Goal: Task Accomplishment & Management: Complete application form

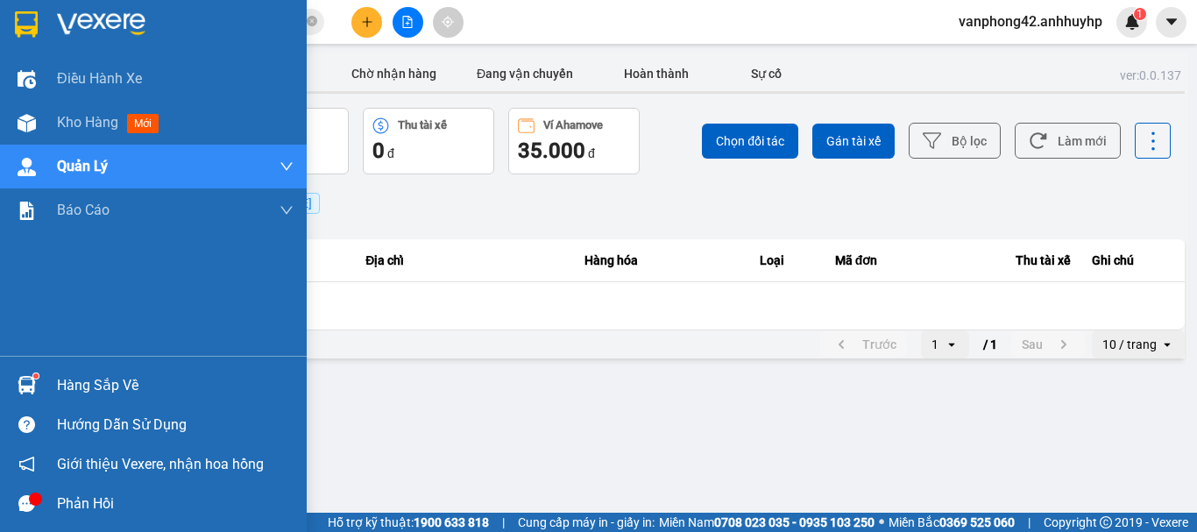
click at [62, 395] on div "Hàng sắp về" at bounding box center [175, 385] width 237 height 26
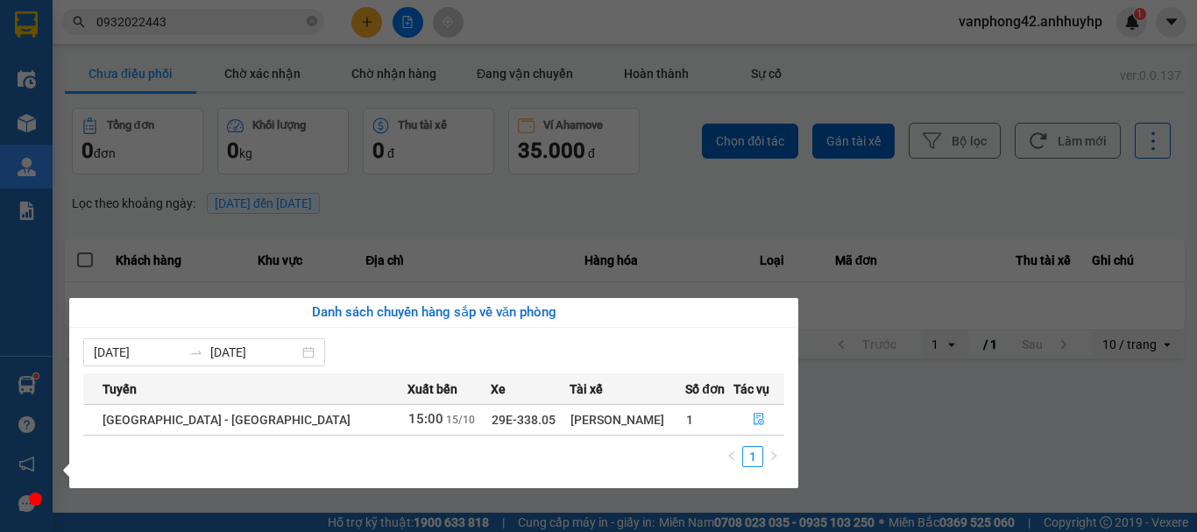
click at [761, 221] on section "Kết quả tìm kiếm ( 1 ) Bộ lọc Mã ĐH Trạng thái Món hàng Thu hộ Tổng cước Chưa c…" at bounding box center [598, 266] width 1197 height 532
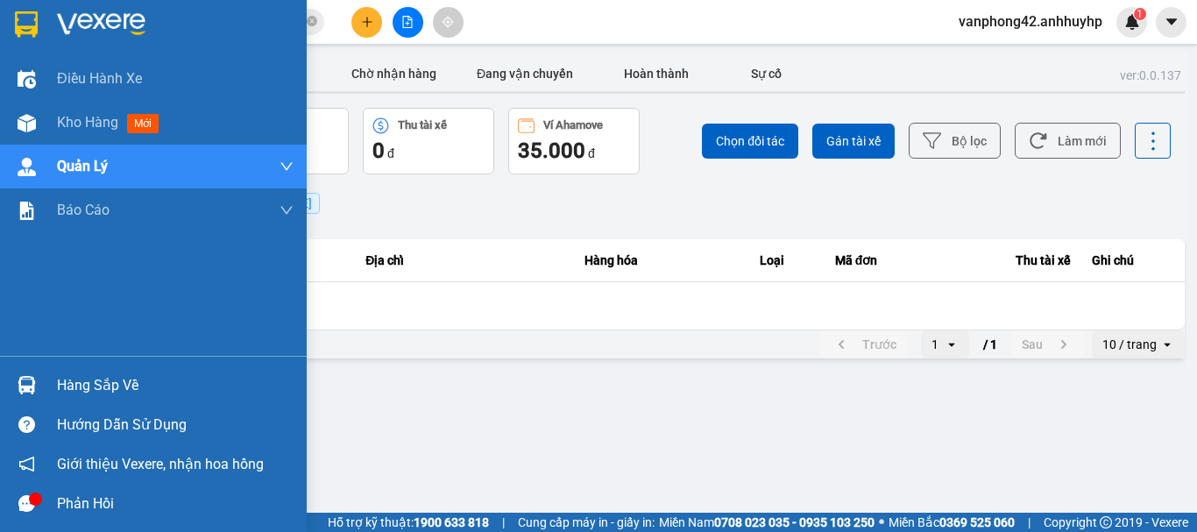
click at [46, 379] on div "Hàng sắp về" at bounding box center [153, 384] width 307 height 39
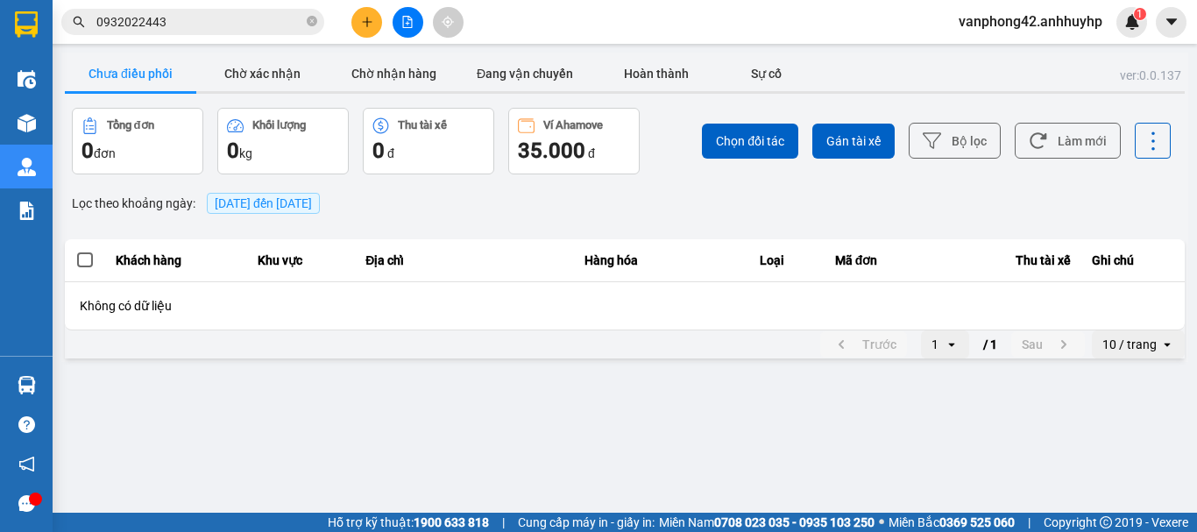
click at [917, 216] on section "Kết quả tìm kiếm ( 1 ) Bộ lọc Mã ĐH Trạng thái Món hàng Thu hộ Tổng cước Chưa c…" at bounding box center [598, 266] width 1197 height 532
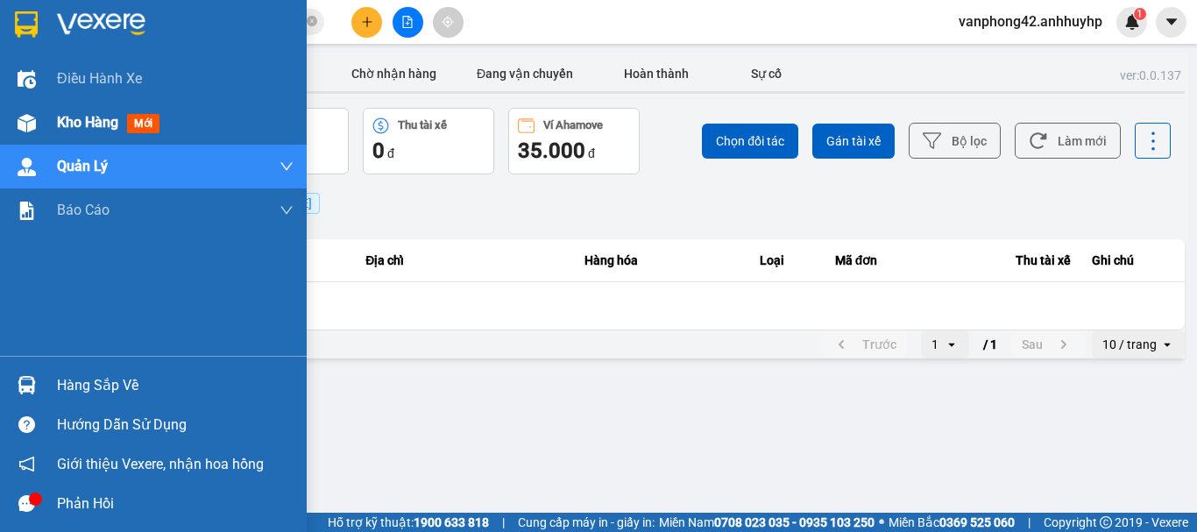
click at [88, 138] on div "Kho hàng mới" at bounding box center [175, 123] width 237 height 44
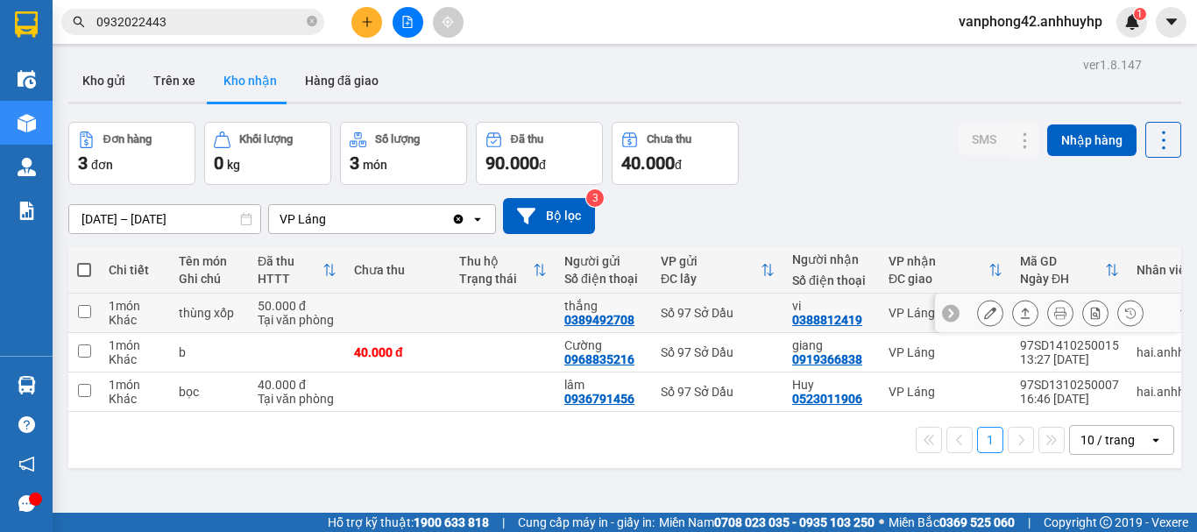
click at [822, 321] on div "0388812419" at bounding box center [827, 320] width 70 height 14
drag, startPoint x: 822, startPoint y: 321, endPoint x: 808, endPoint y: 221, distance: 100.8
click at [802, 163] on div "Đơn hàng 3 đơn Khối lượng 0 kg Số lượng 3 món Đã thu 90.000 đ Chưa thu 40.000 đ…" at bounding box center [624, 153] width 1113 height 63
click at [798, 317] on div "0388812419" at bounding box center [827, 320] width 70 height 14
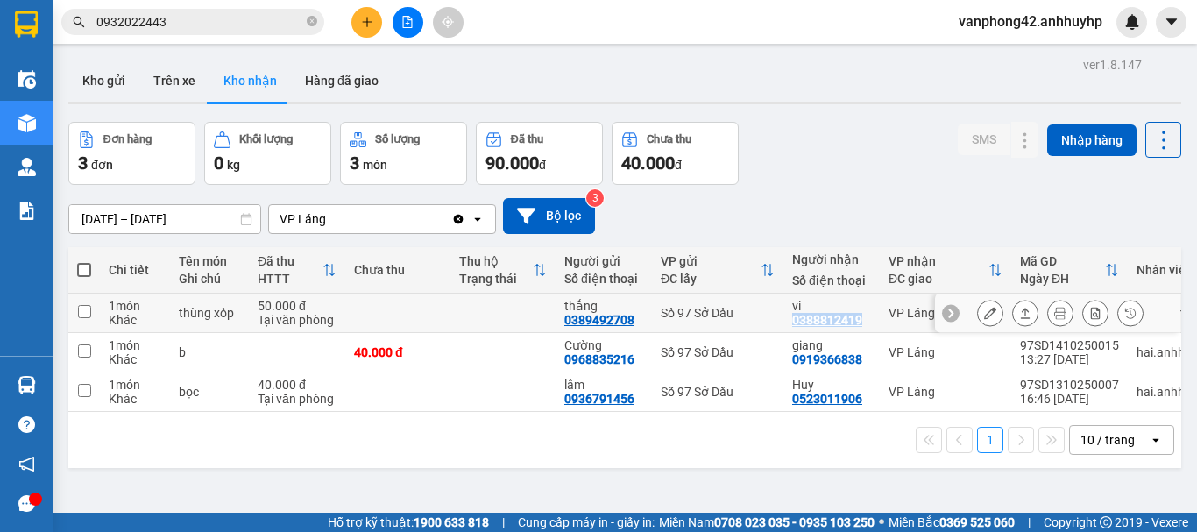
copy div "0388812419"
click at [576, 315] on div "0389492708" at bounding box center [599, 320] width 70 height 14
copy div "0389492708"
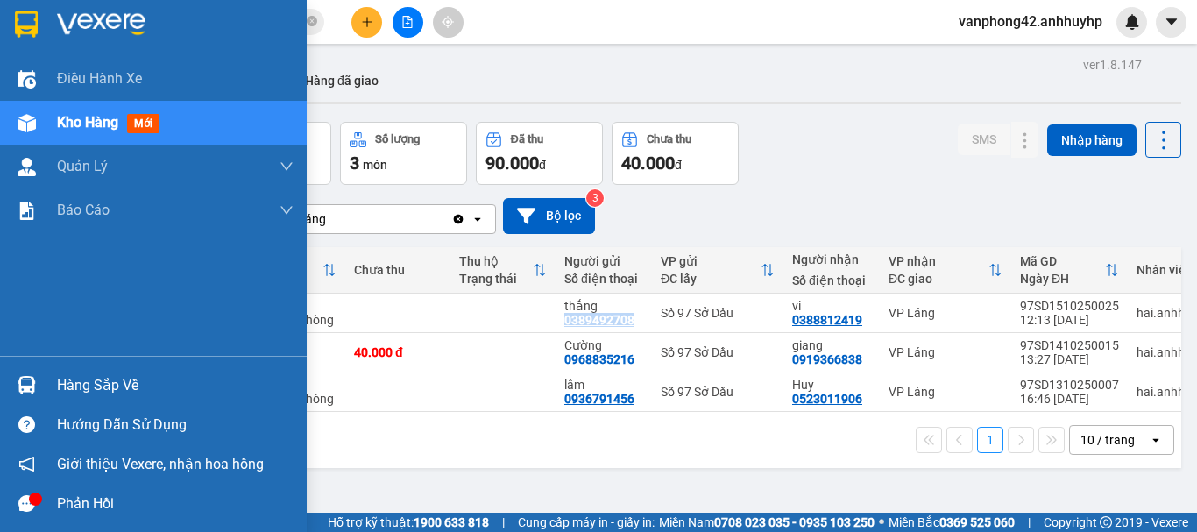
click at [84, 390] on div "Hàng sắp về" at bounding box center [175, 385] width 237 height 26
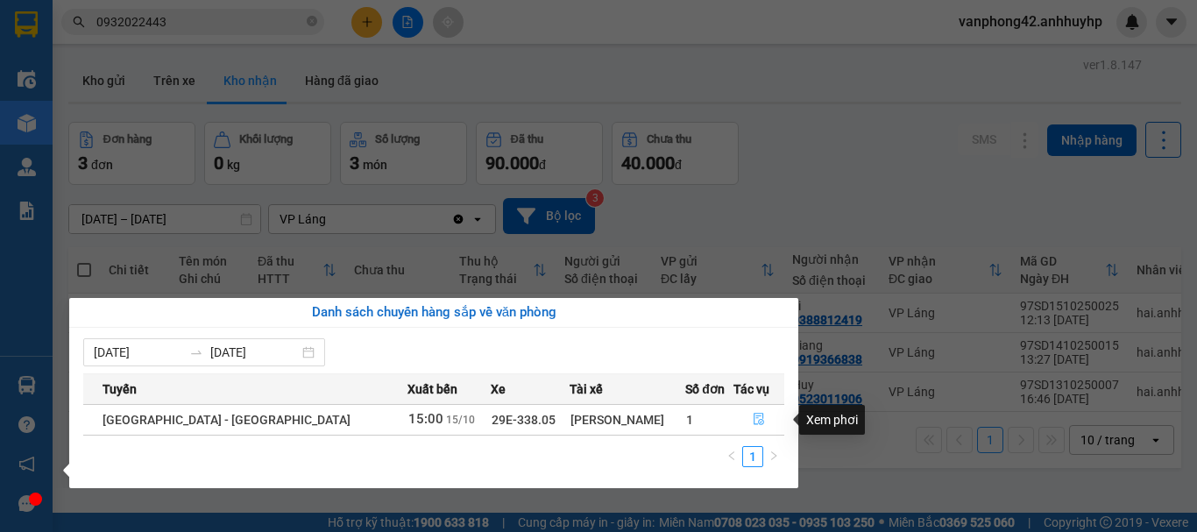
click at [740, 423] on button "button" at bounding box center [758, 420] width 49 height 28
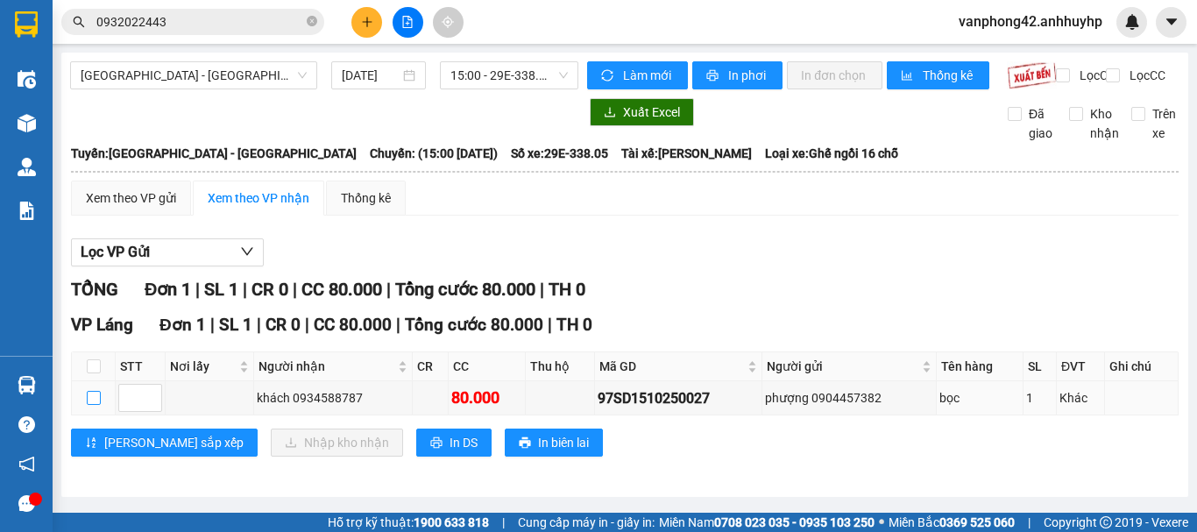
click at [99, 405] on input "checkbox" at bounding box center [94, 398] width 14 height 14
checkbox input "true"
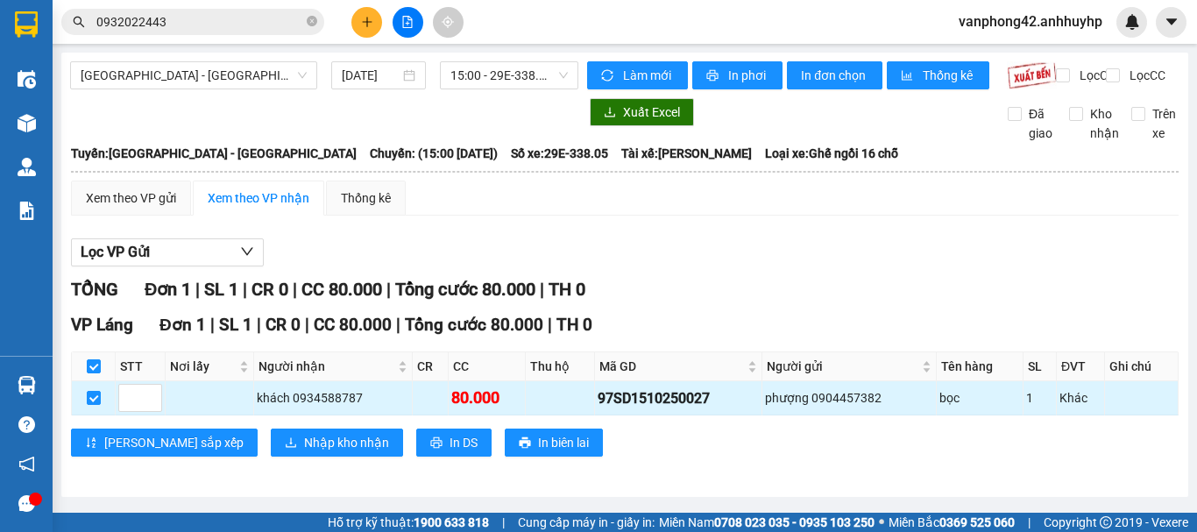
click at [640, 404] on div "97SD1510250027" at bounding box center [677, 398] width 161 height 22
copy div "97SD1510250027"
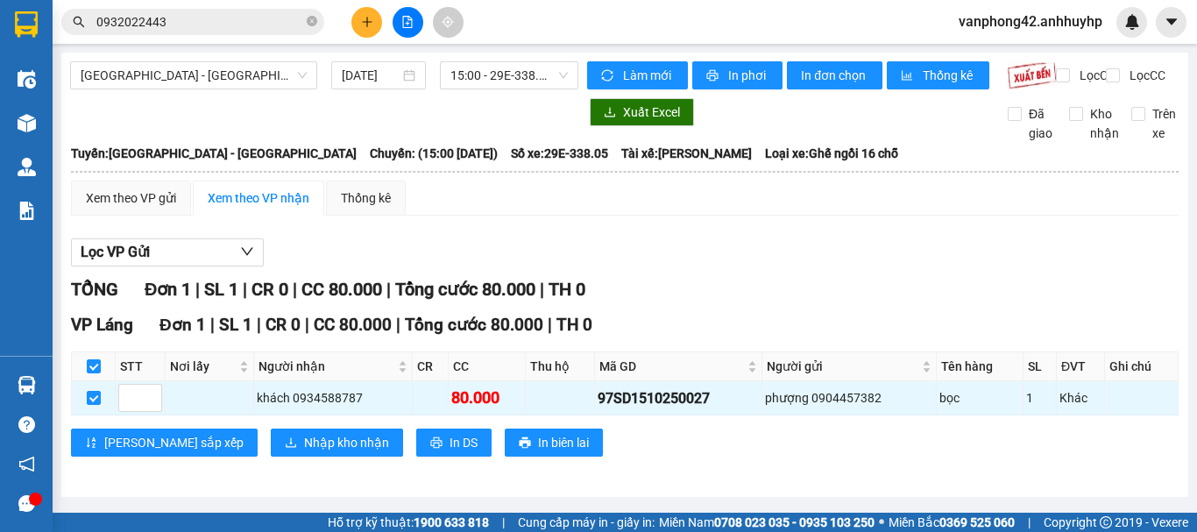
click at [567, 456] on div "[PERSON_NAME] sắp xếp Nhập kho nhận In DS In biên lai" at bounding box center [624, 442] width 1107 height 28
click at [304, 452] on span "Nhập kho nhận" at bounding box center [346, 442] width 85 height 19
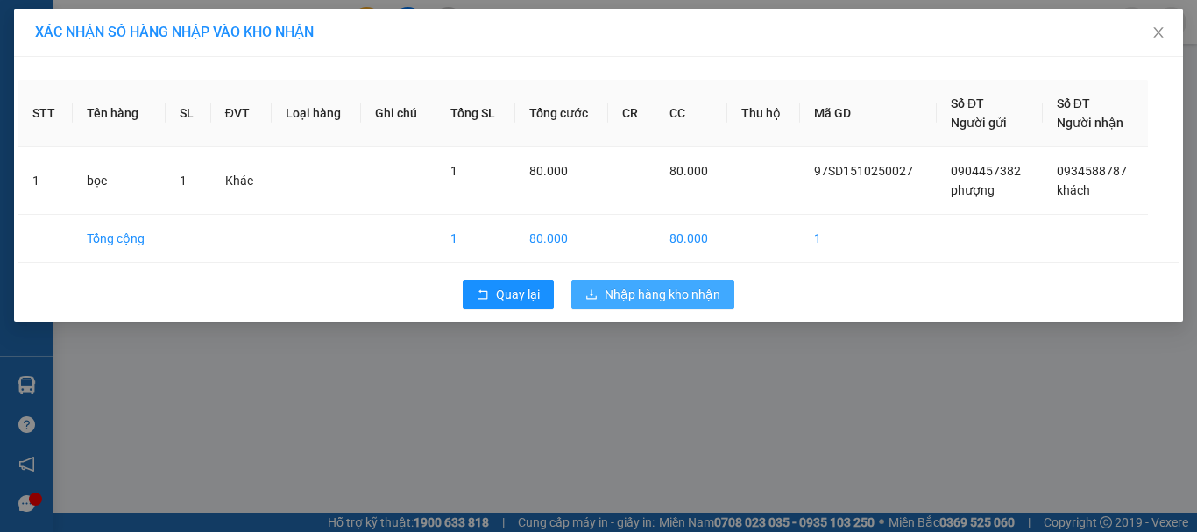
click at [602, 294] on button "Nhập hàng kho nhận" at bounding box center [652, 294] width 163 height 28
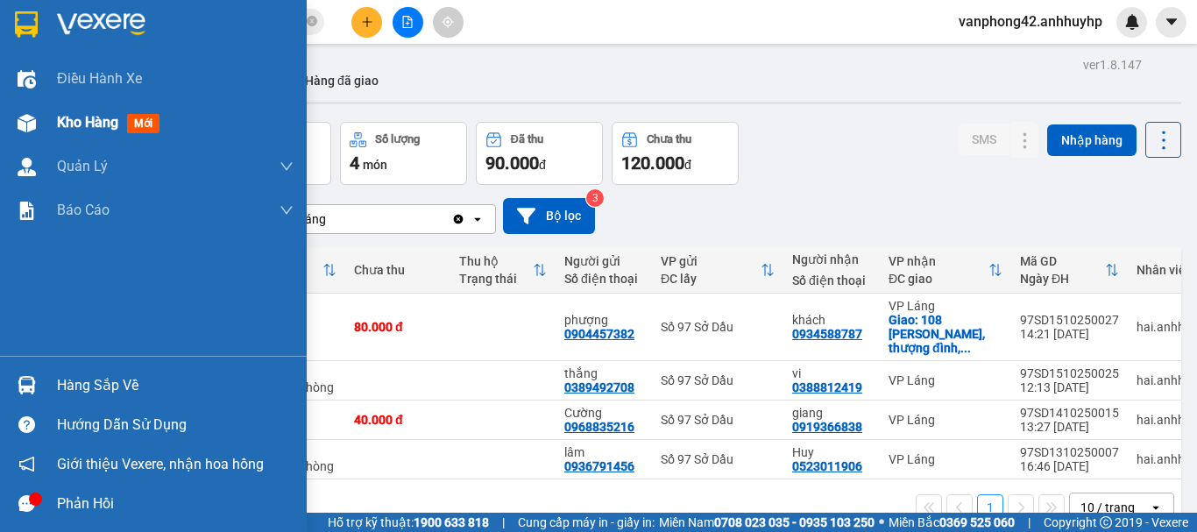
click at [108, 131] on div "Kho hàng mới" at bounding box center [112, 122] width 110 height 22
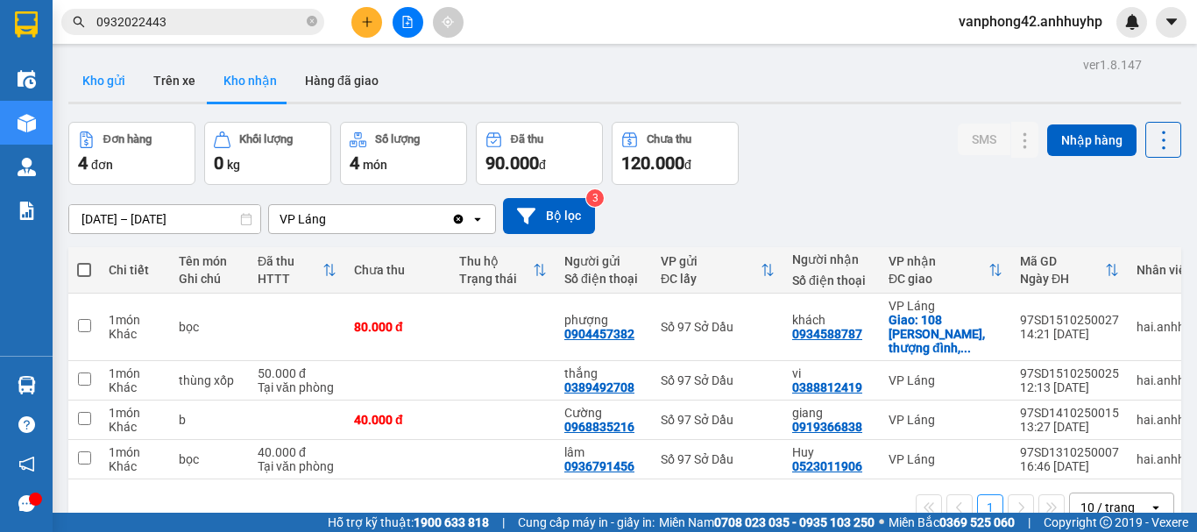
click at [98, 92] on button "Kho gửi" at bounding box center [103, 81] width 71 height 42
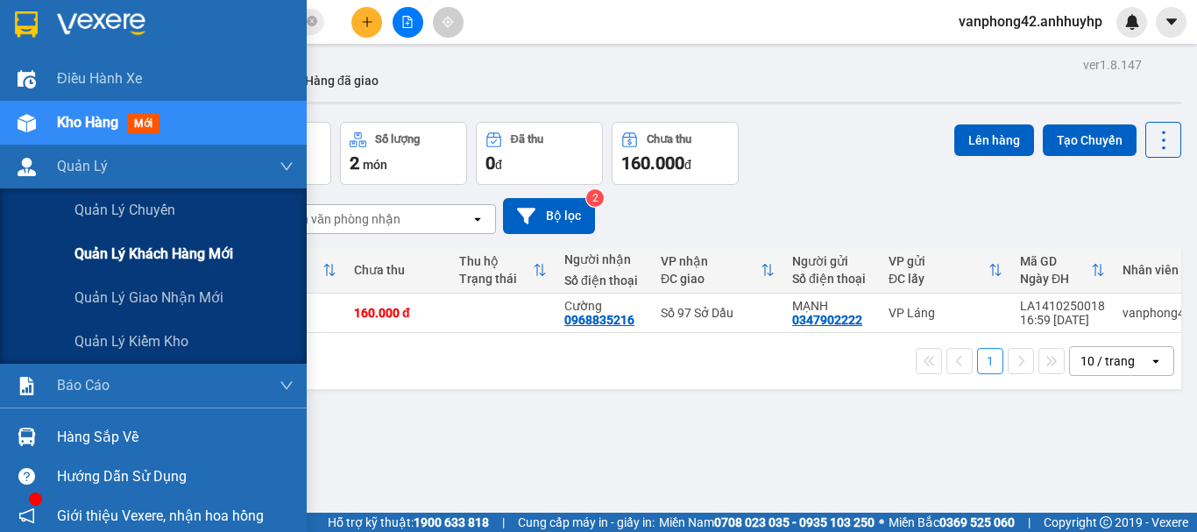
click at [130, 243] on span "Quản lý khách hàng mới" at bounding box center [153, 254] width 159 height 22
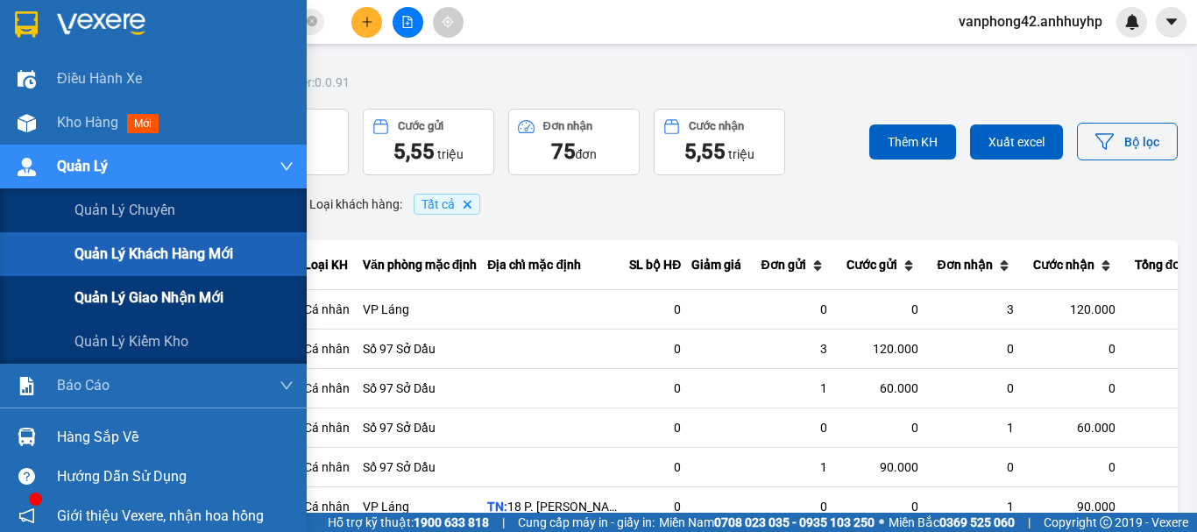
click at [121, 296] on span "Quản lý giao nhận mới" at bounding box center [148, 297] width 149 height 22
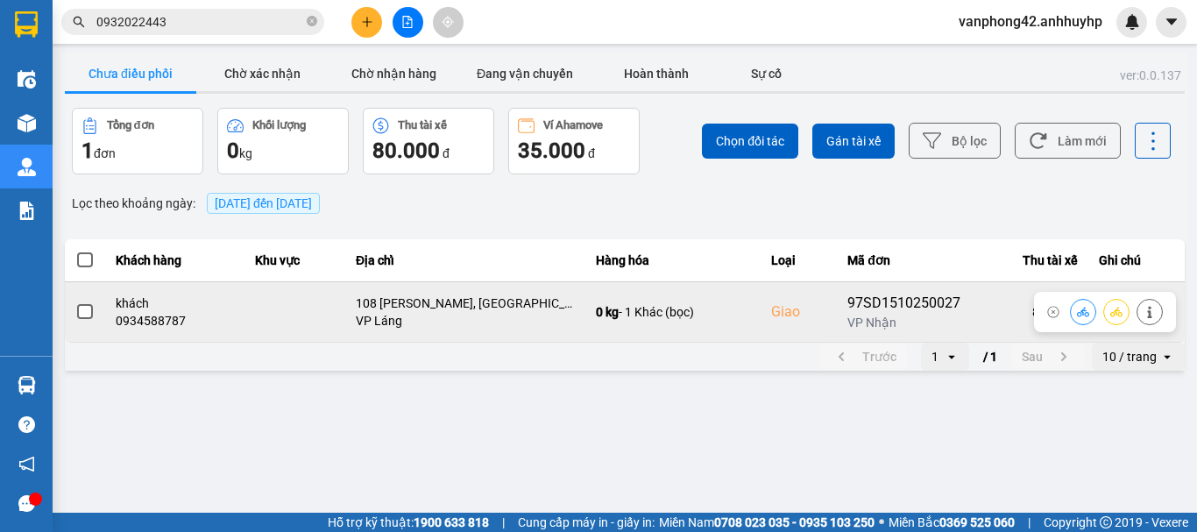
click at [90, 308] on span at bounding box center [85, 312] width 16 height 16
click at [75, 302] on input "checkbox" at bounding box center [75, 302] width 0 height 0
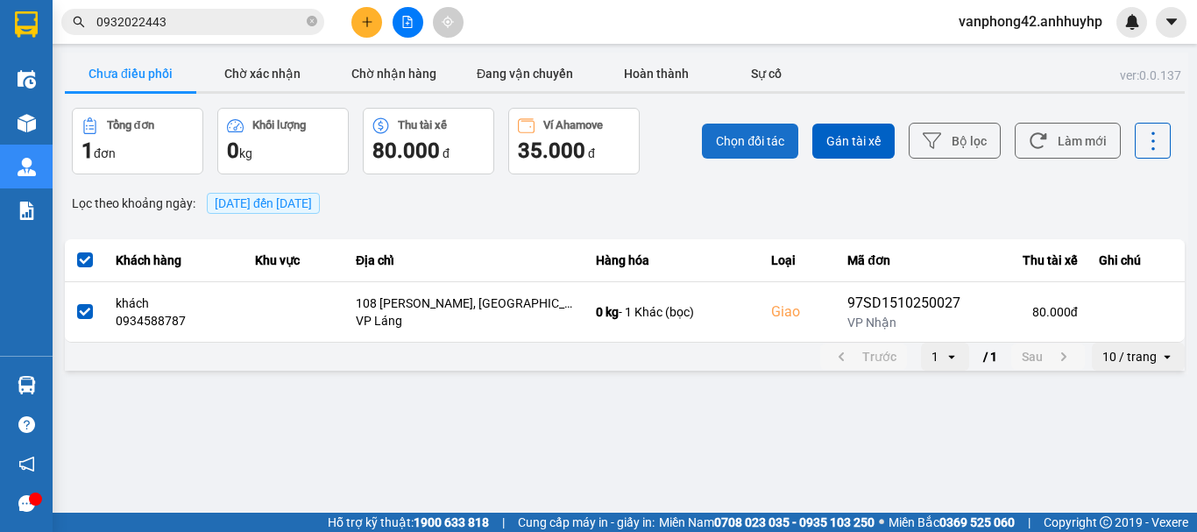
click at [747, 154] on button "Chọn đối tác" at bounding box center [750, 141] width 96 height 35
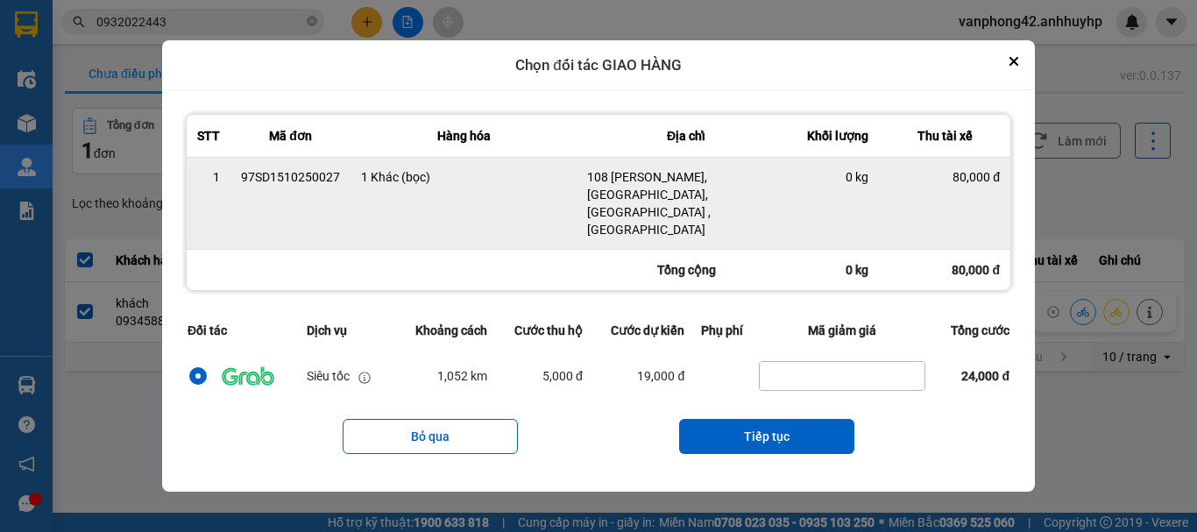
click at [597, 212] on div "108 [PERSON_NAME], [GEOGRAPHIC_DATA], [GEOGRAPHIC_DATA] , [GEOGRAPHIC_DATA]" at bounding box center [686, 203] width 198 height 70
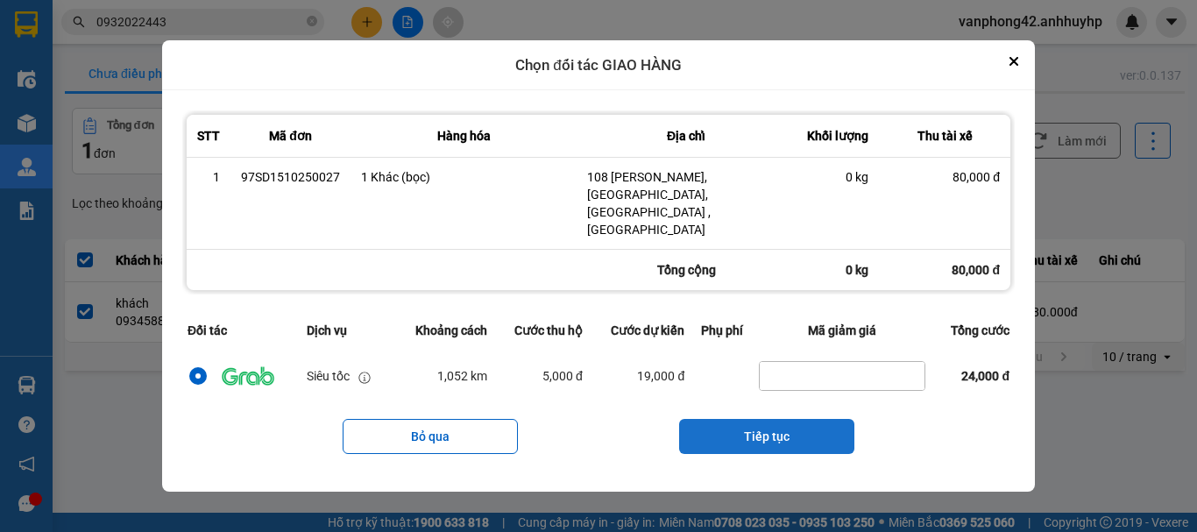
click at [727, 423] on button "Tiếp tục" at bounding box center [766, 436] width 175 height 35
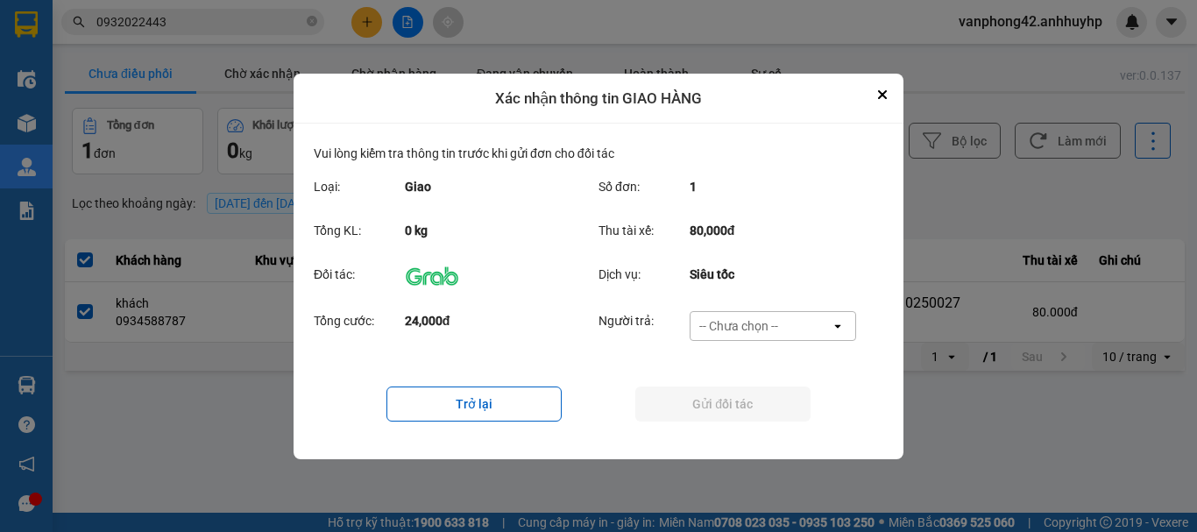
click at [766, 330] on div "-- Chưa chọn --" at bounding box center [738, 326] width 79 height 18
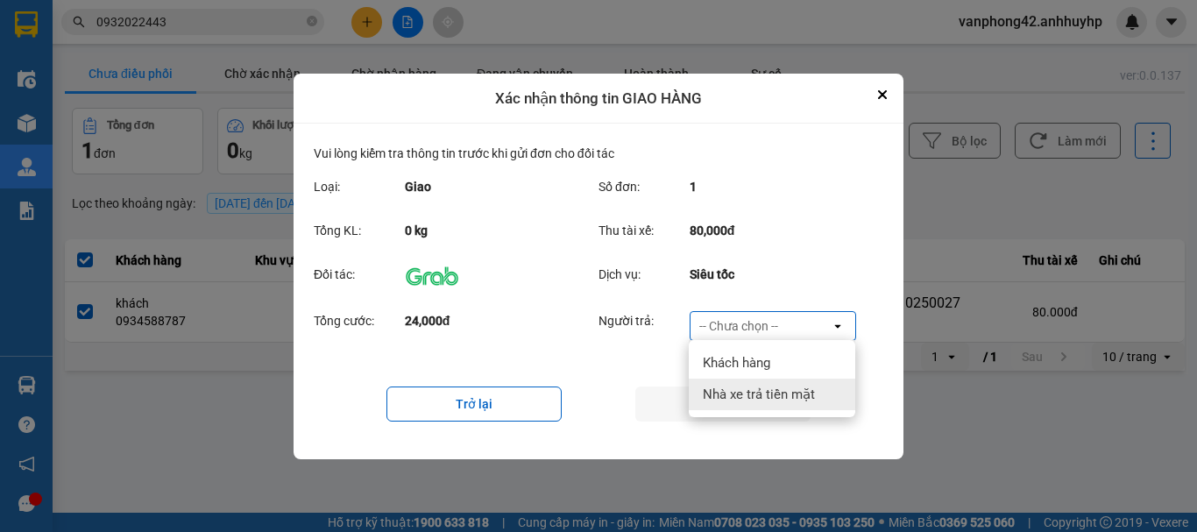
click at [753, 395] on span "Nhà xe trả tiền mặt" at bounding box center [759, 394] width 112 height 18
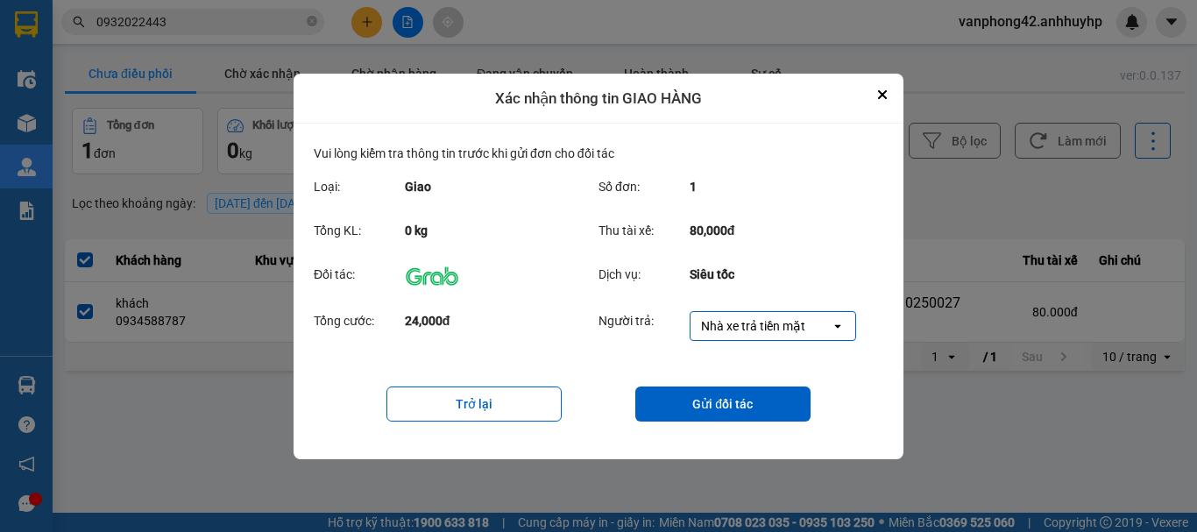
click at [784, 319] on div "Nhà xe trả tiền mặt" at bounding box center [753, 326] width 104 height 18
click at [872, 89] on div "Xác nhận thông tin GIAO HÀNG Vui lòng kiểm tra thông tin trước khi gửi đơn cho …" at bounding box center [598, 266] width 610 height 385
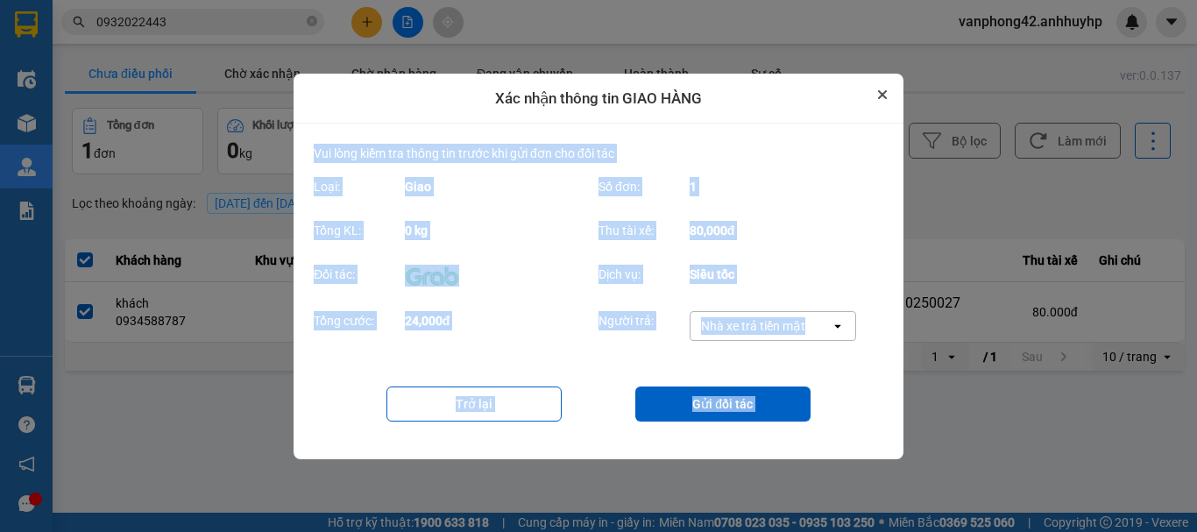
click at [881, 96] on icon "Close" at bounding box center [882, 94] width 9 height 9
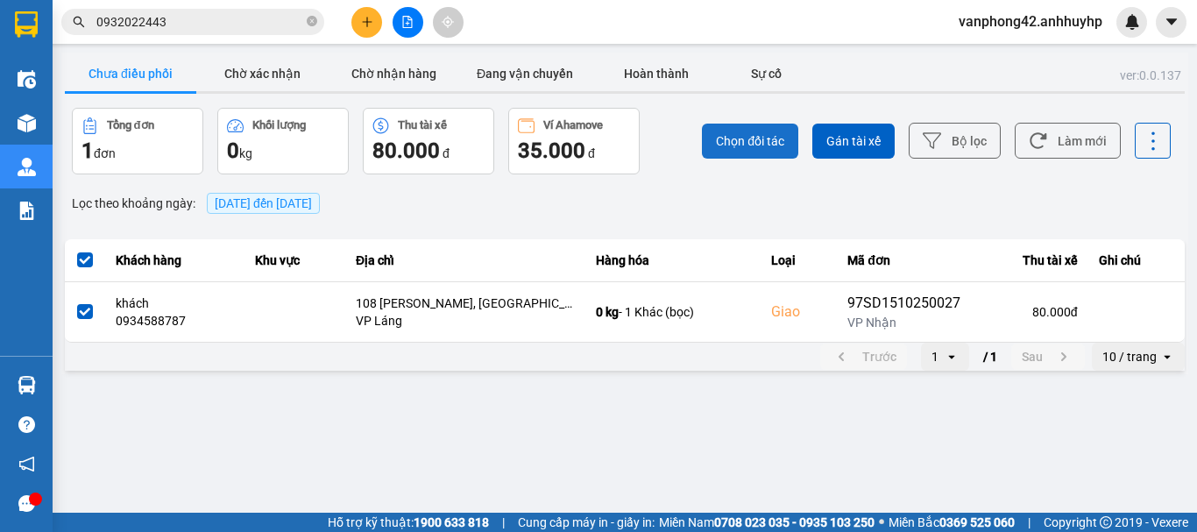
click at [739, 138] on span "Chọn đối tác" at bounding box center [750, 141] width 68 height 18
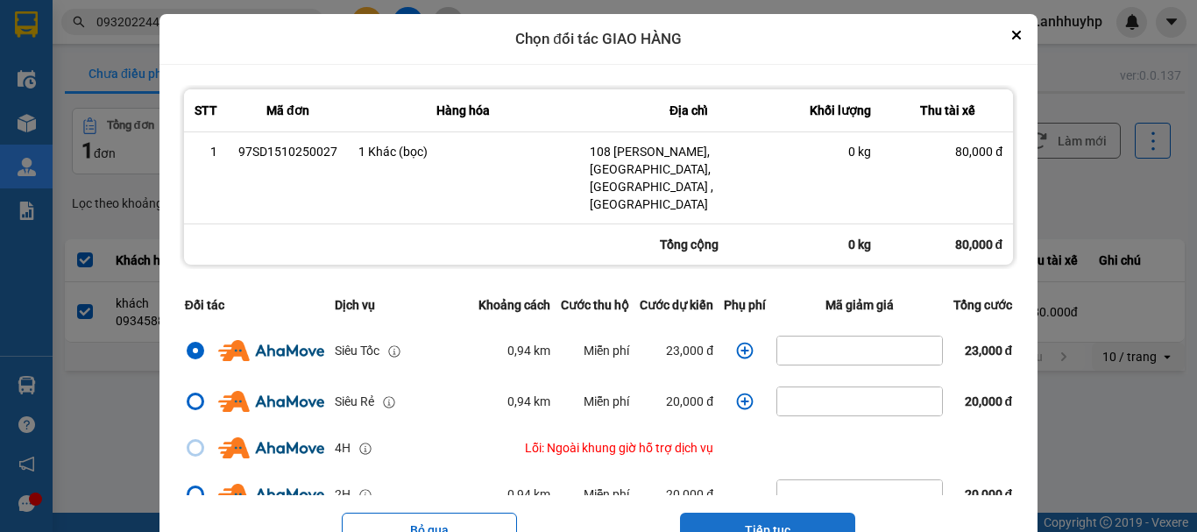
click at [722, 512] on button "Tiếp tục" at bounding box center [767, 529] width 175 height 35
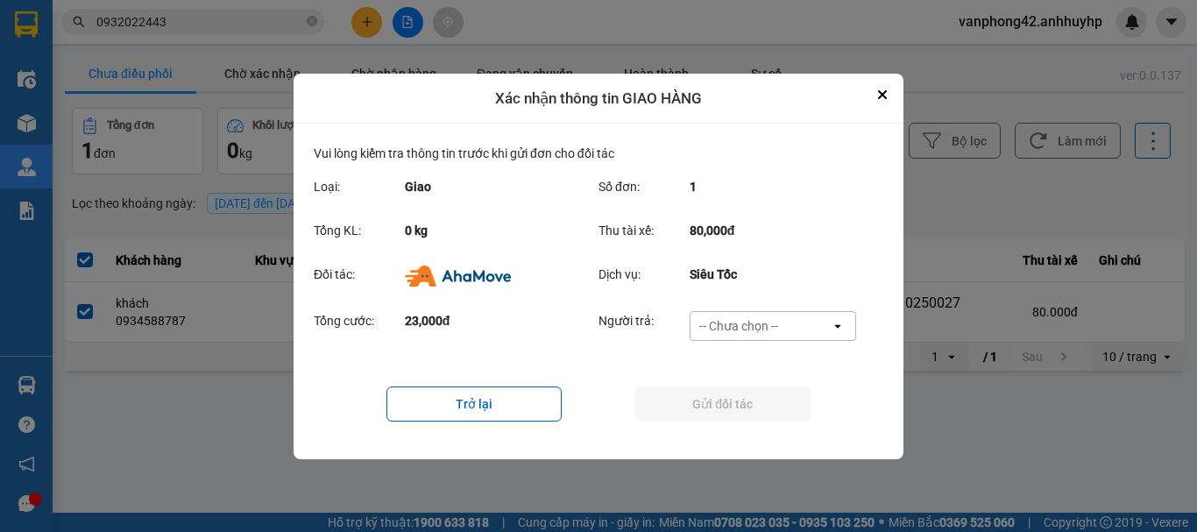
click at [774, 331] on div "-- Chưa chọn --" at bounding box center [738, 326] width 79 height 18
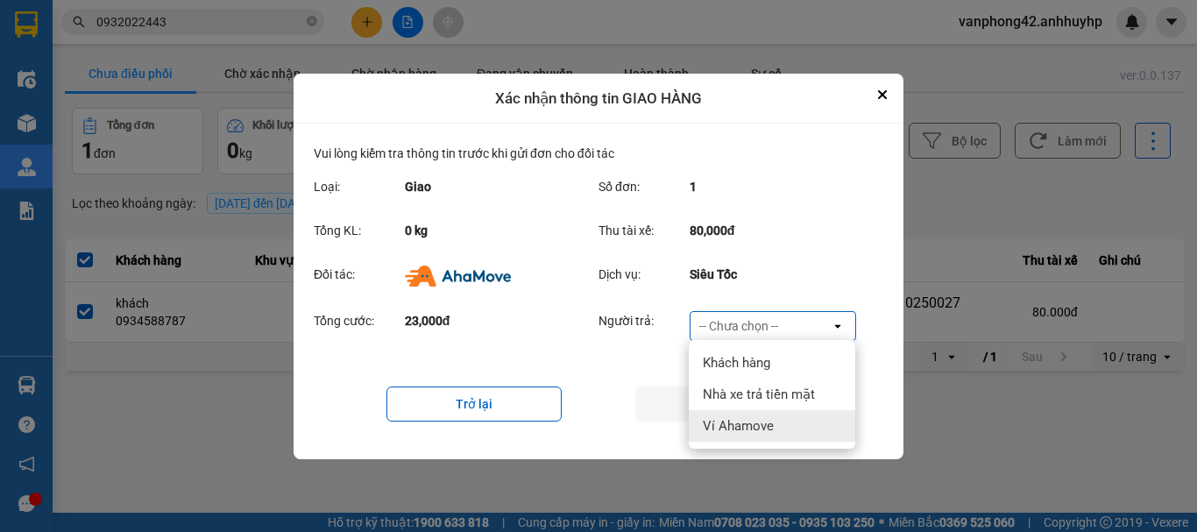
click at [761, 414] on div "Ví Ahamove" at bounding box center [772, 426] width 166 height 32
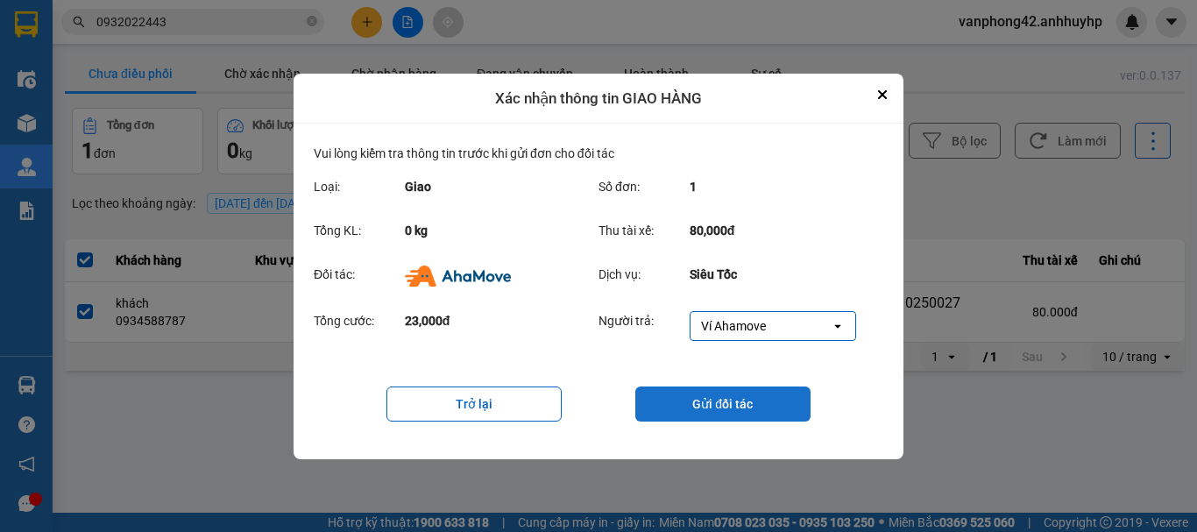
click at [762, 418] on button "Gửi đối tác" at bounding box center [722, 403] width 175 height 35
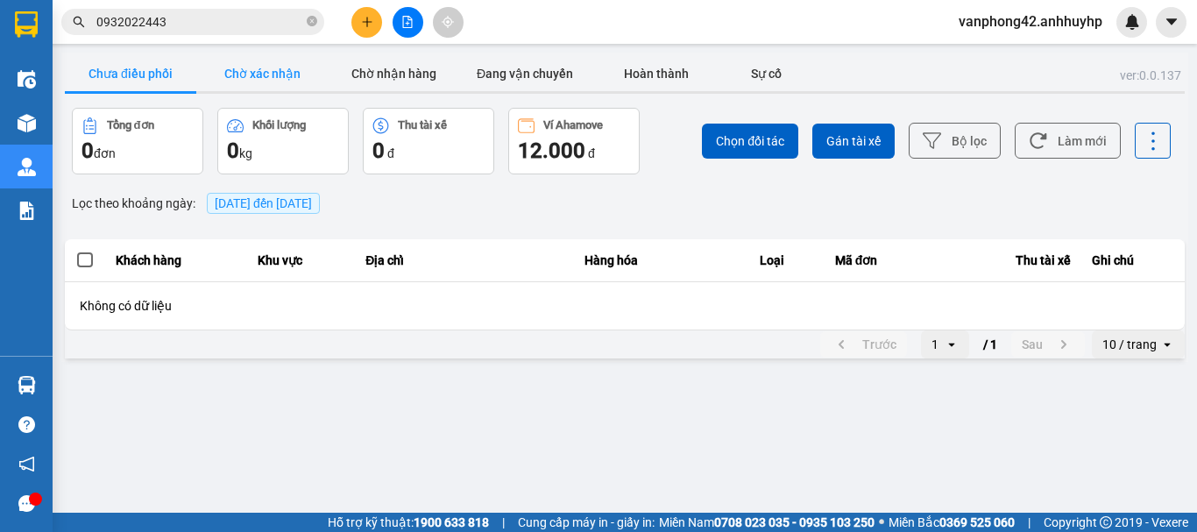
click at [277, 78] on button "Chờ xác nhận" at bounding box center [261, 73] width 131 height 35
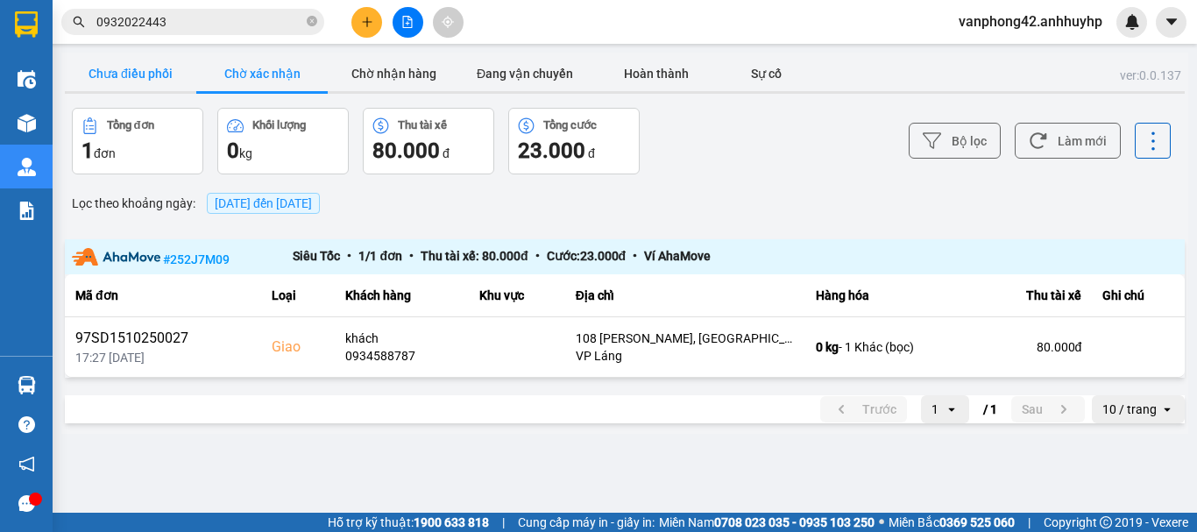
click at [143, 84] on button "Chưa điều phối" at bounding box center [130, 73] width 131 height 35
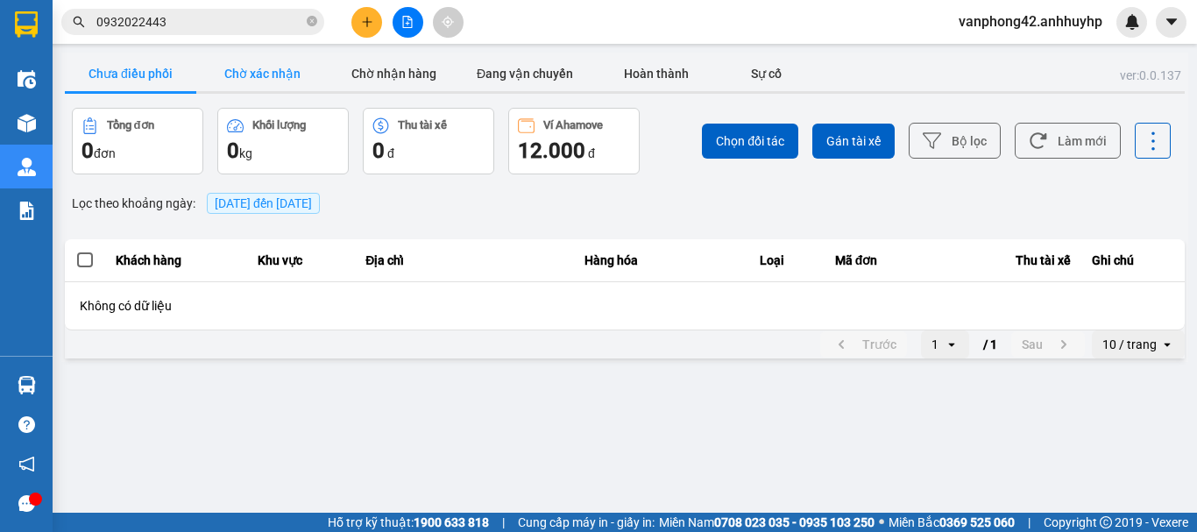
click at [288, 85] on button "Chờ xác nhận" at bounding box center [261, 73] width 131 height 35
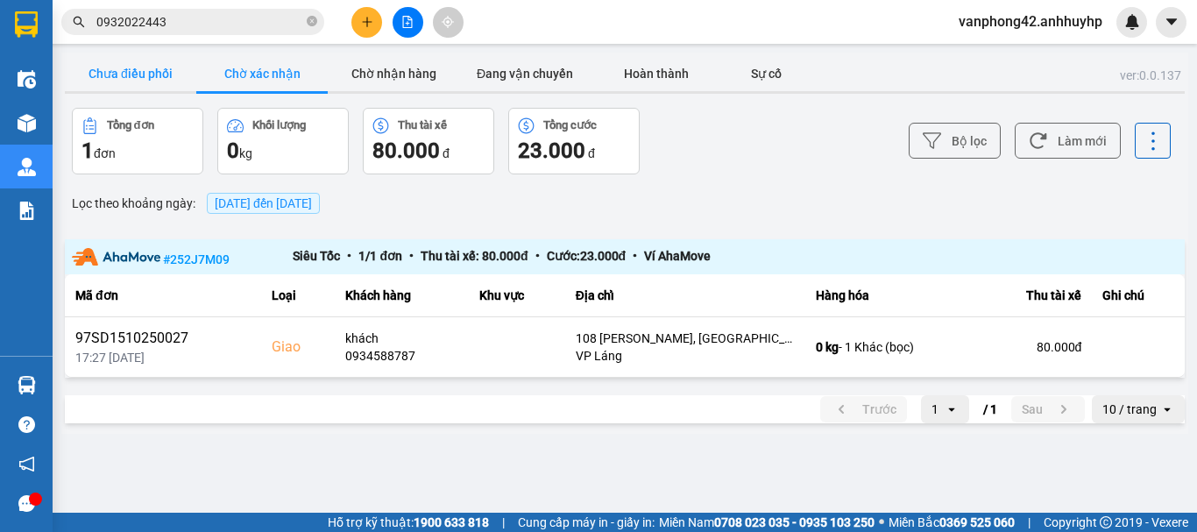
click at [152, 72] on button "Chưa điều phối" at bounding box center [130, 73] width 131 height 35
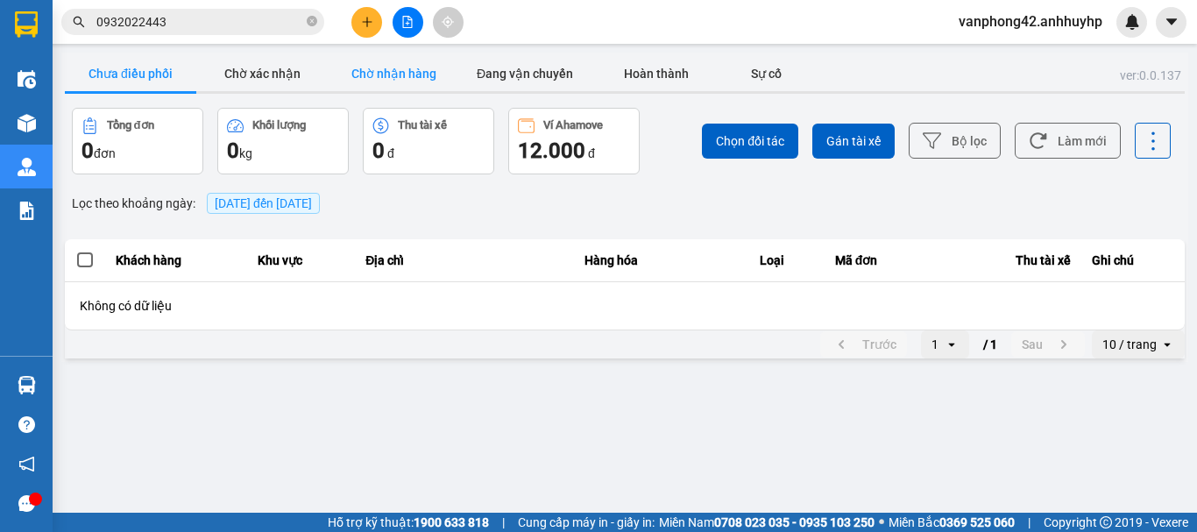
click at [381, 68] on button "Chờ nhận hàng" at bounding box center [393, 73] width 131 height 35
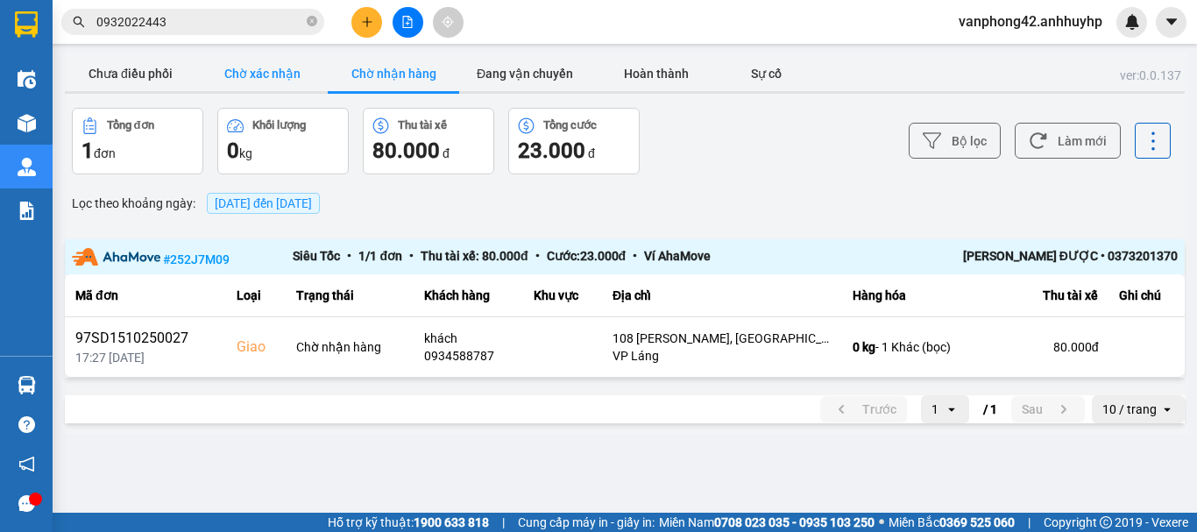
click at [315, 74] on button "Chờ xác nhận" at bounding box center [261, 73] width 131 height 35
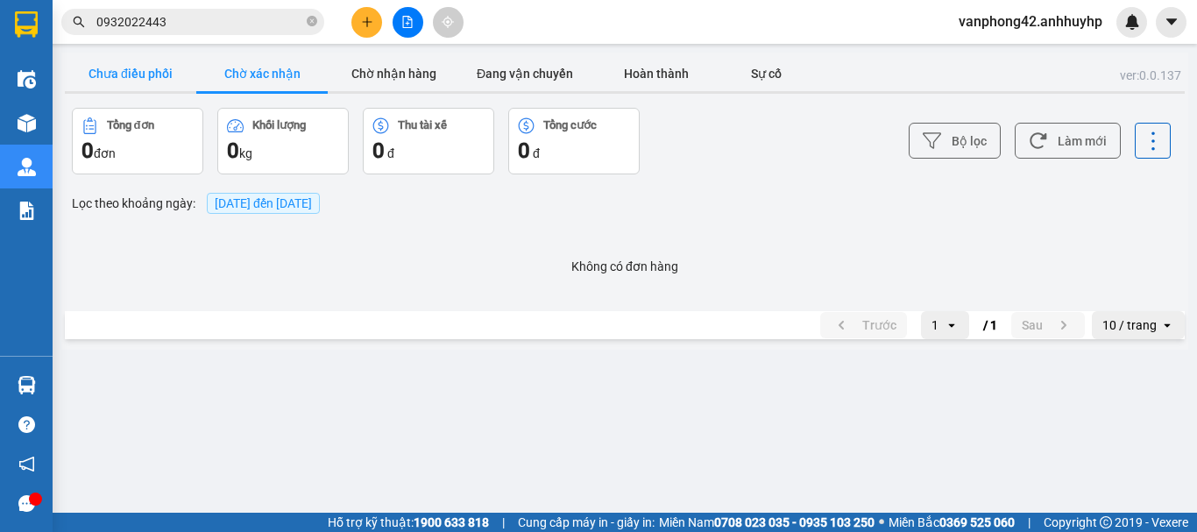
click at [187, 78] on button "Chưa điều phối" at bounding box center [130, 73] width 131 height 35
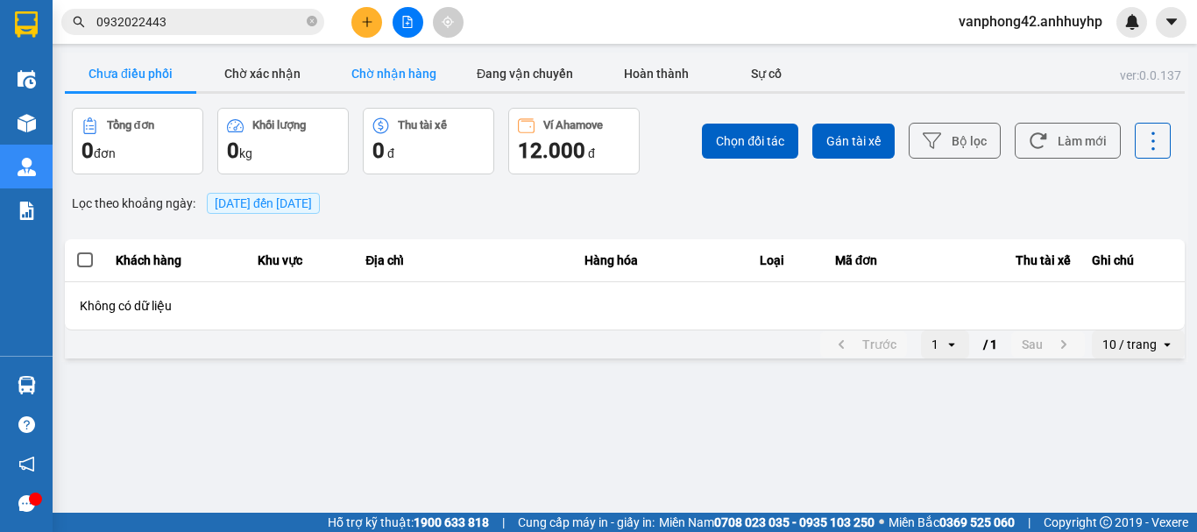
click at [410, 74] on button "Chờ nhận hàng" at bounding box center [393, 73] width 131 height 35
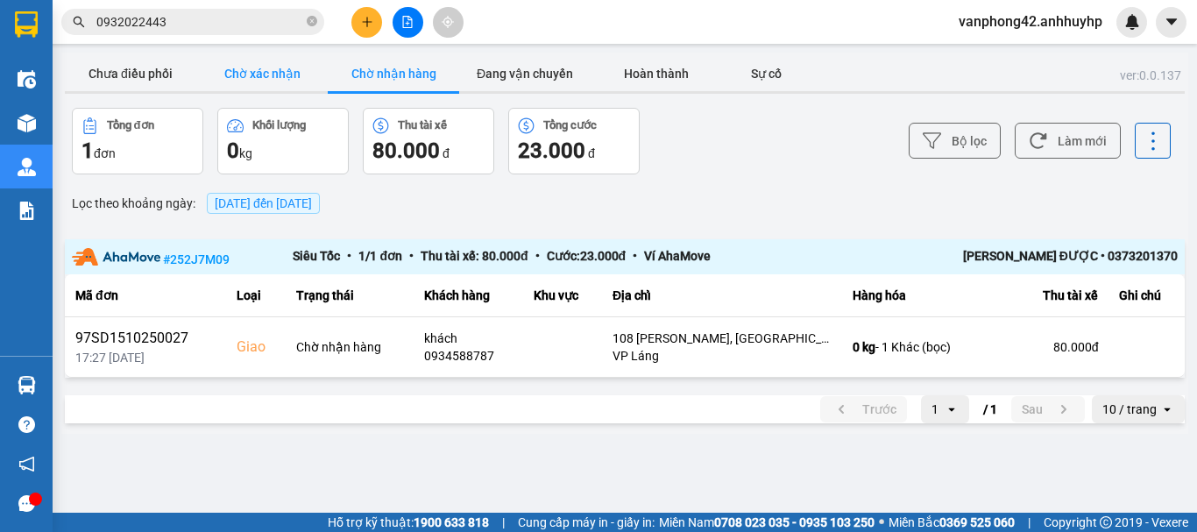
click at [223, 73] on button "Chờ xác nhận" at bounding box center [261, 73] width 131 height 35
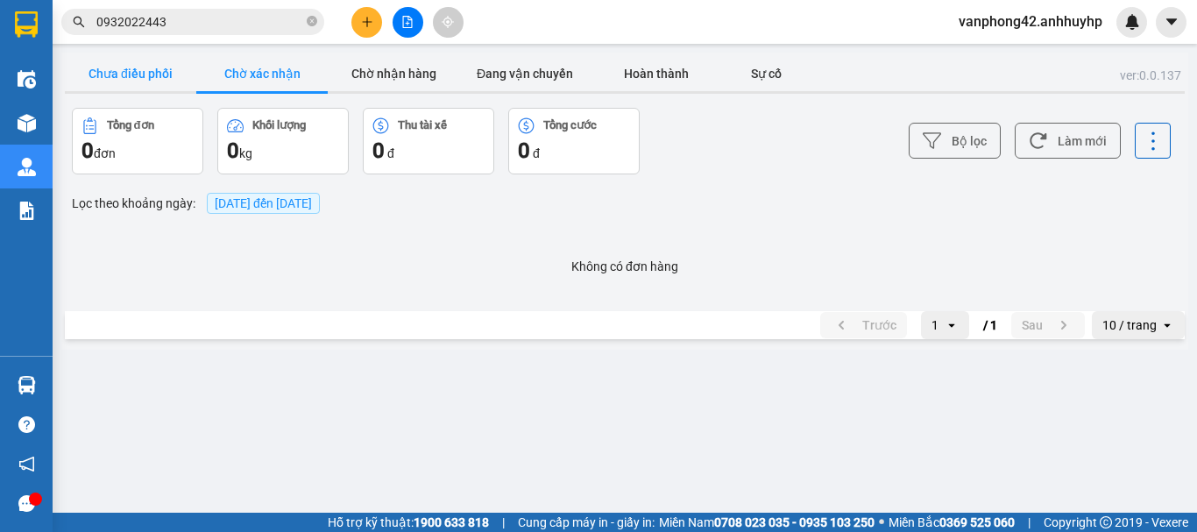
click at [123, 75] on button "Chưa điều phối" at bounding box center [130, 73] width 131 height 35
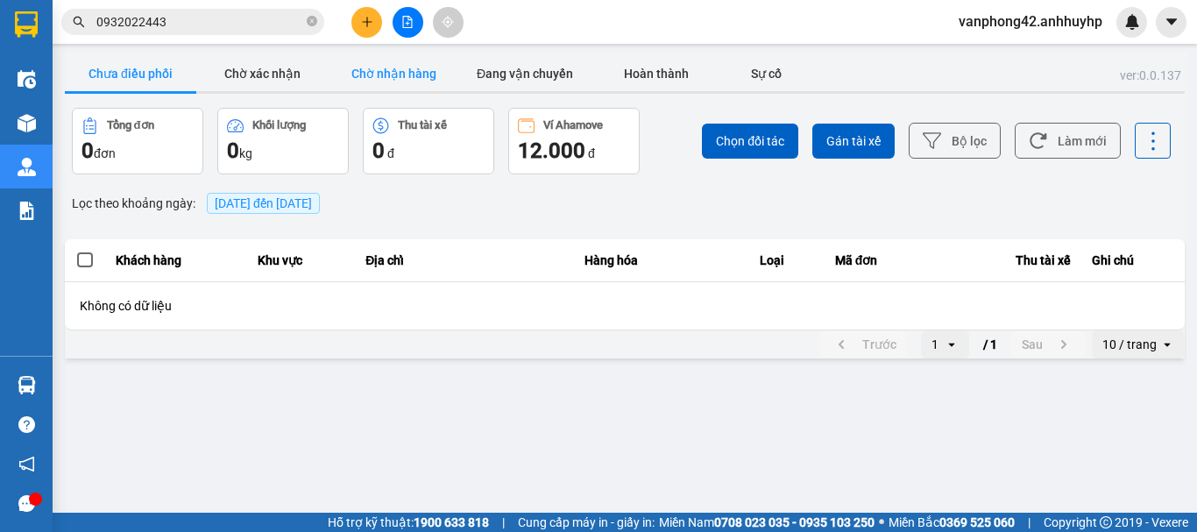
click at [452, 67] on button "Chờ nhận hàng" at bounding box center [393, 73] width 131 height 35
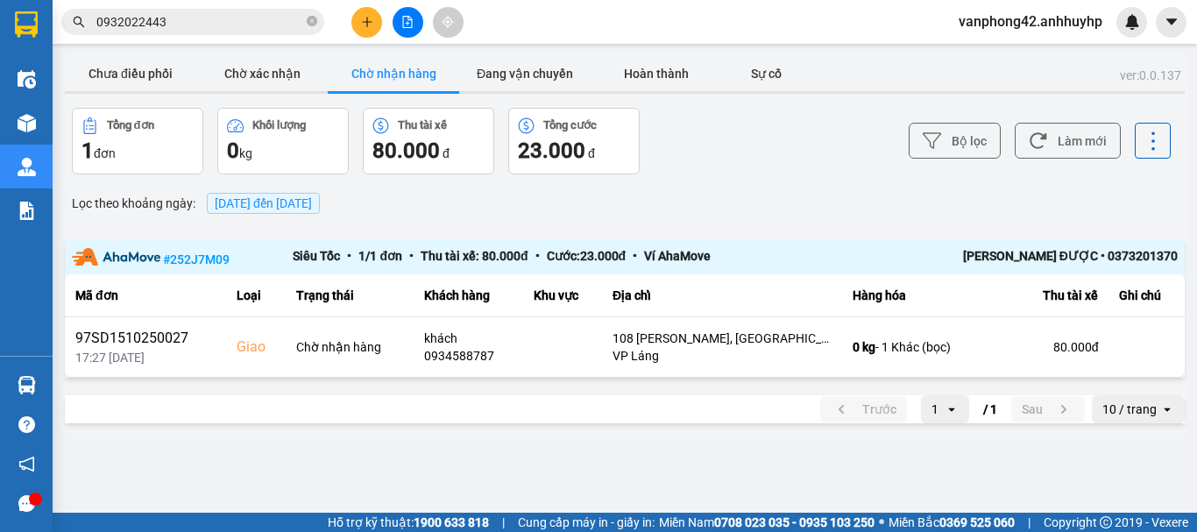
click at [624, 205] on div "Lọc theo khoảng ngày : [DATE] đến [DATE]" at bounding box center [625, 203] width 1120 height 30
click at [367, 17] on icon "plus" at bounding box center [367, 22] width 12 height 12
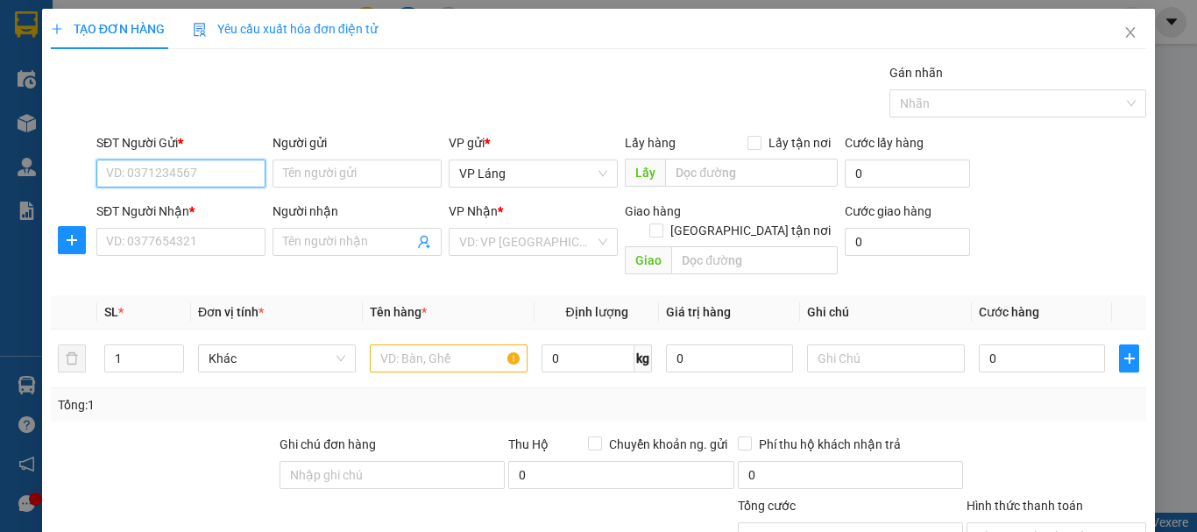
click at [252, 174] on input "SĐT Người Gửi *" at bounding box center [180, 173] width 169 height 28
click at [241, 201] on div "0946026793 - [GEOGRAPHIC_DATA]" at bounding box center [204, 208] width 197 height 19
type input "0946026793"
type input "[PERSON_NAME]"
type input "0946026793"
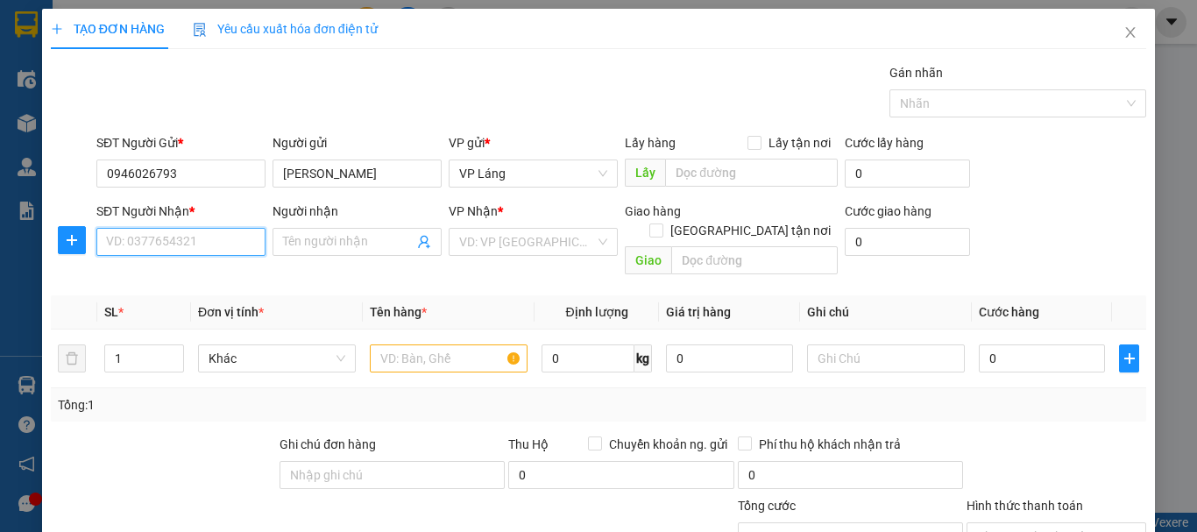
click at [224, 236] on input "SĐT Người Nhận *" at bounding box center [180, 242] width 169 height 28
click at [182, 251] on input "037767" at bounding box center [180, 242] width 169 height 28
type input "0377649113"
click at [201, 281] on div "0377649113 - chị chuyên" at bounding box center [179, 276] width 146 height 19
type input "chị chuyên"
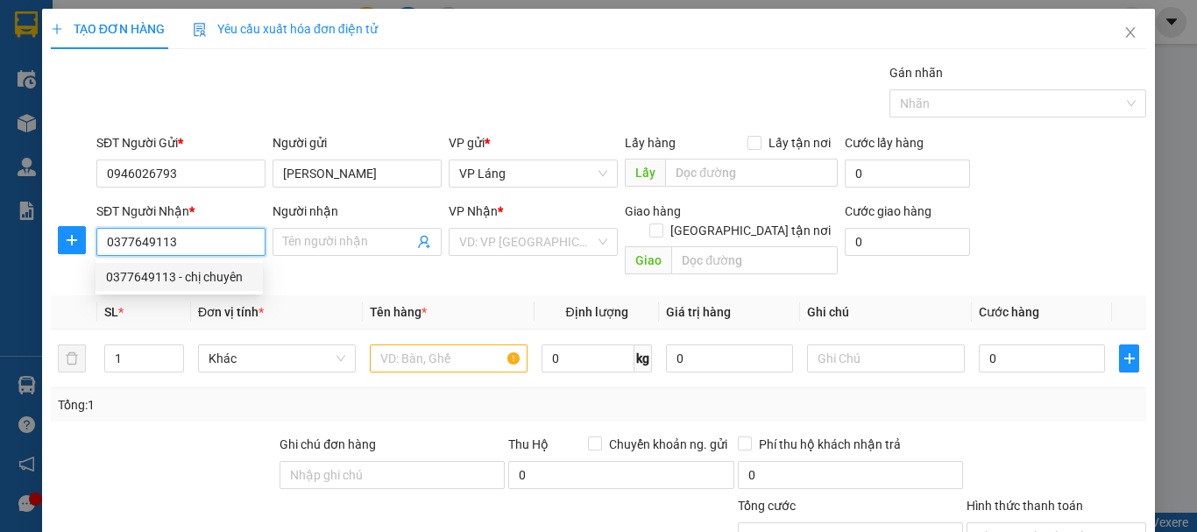
checkbox input "true"
type input "Bệnh Viện Đa Khoa Quốc Tế, 1 P. Nhà Thương, [GEOGRAPHIC_DATA], [PERSON_NAME], […"
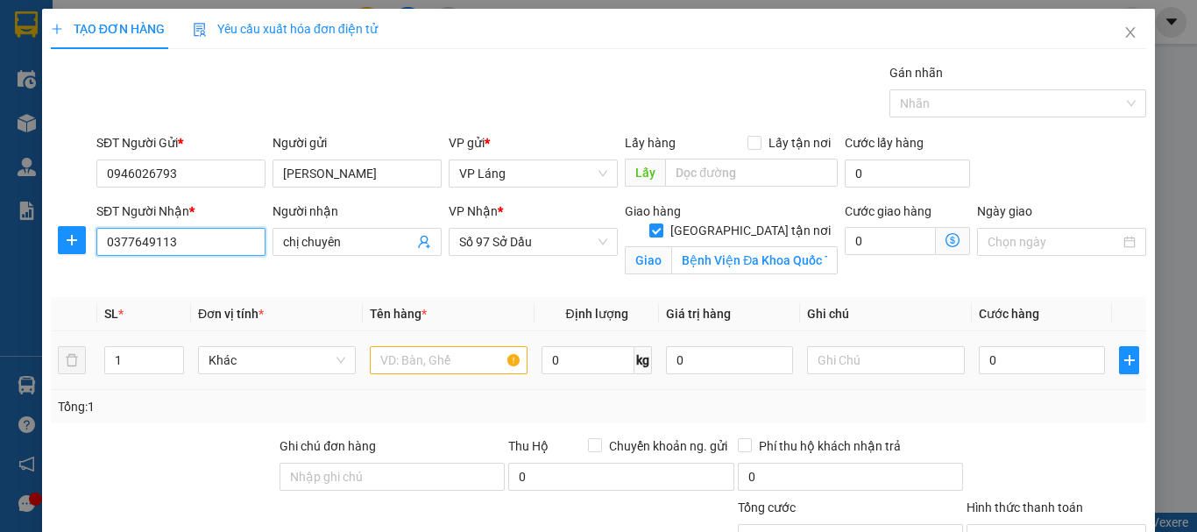
type input "0377649113"
click at [478, 359] on input "text" at bounding box center [449, 360] width 158 height 28
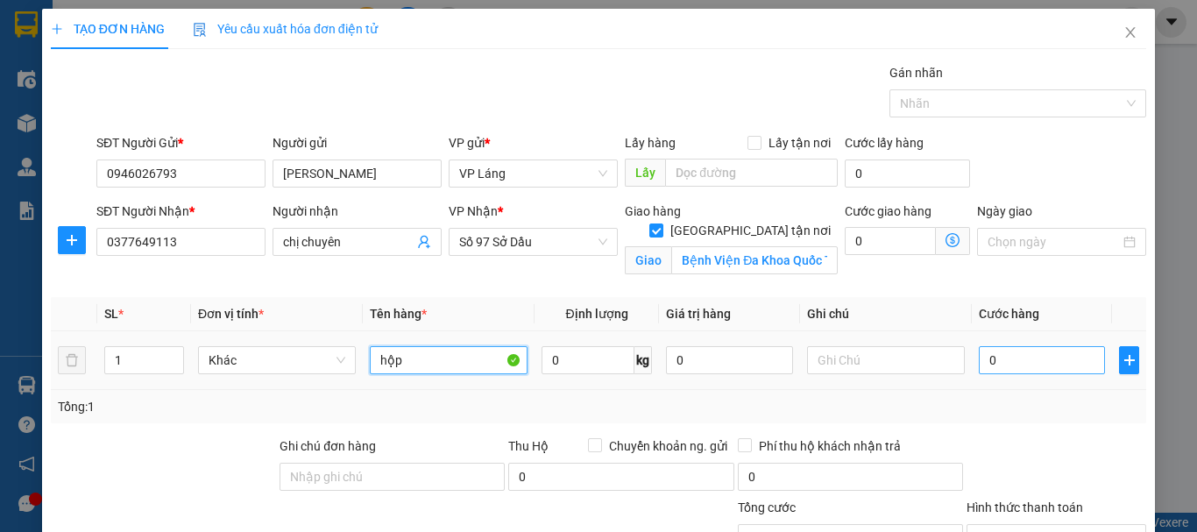
type input "hộp"
click at [1040, 366] on input "0" at bounding box center [1042, 360] width 126 height 28
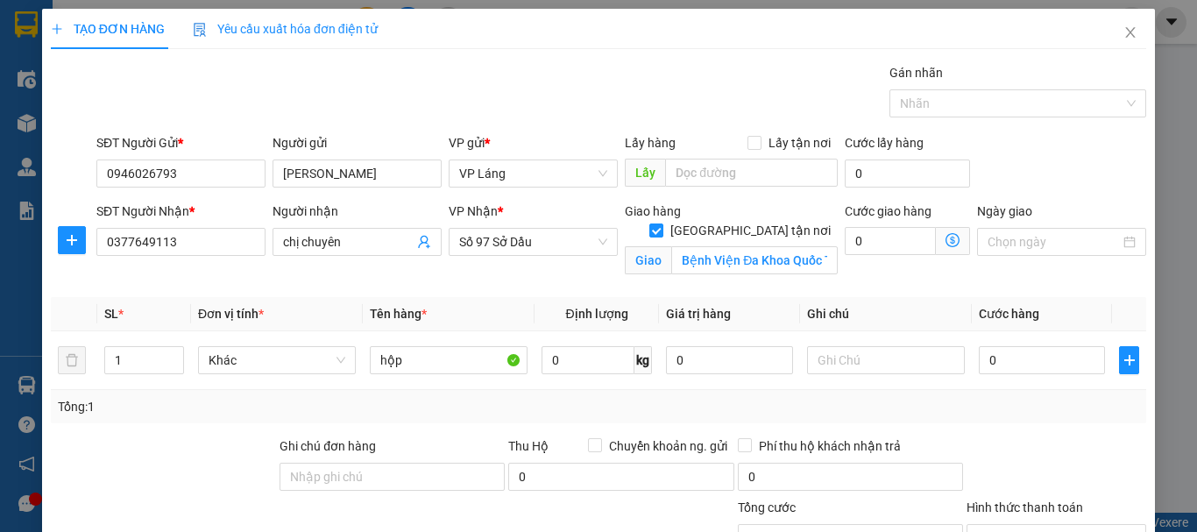
click at [936, 251] on span at bounding box center [953, 241] width 34 height 28
click at [936, 244] on span at bounding box center [953, 241] width 34 height 28
click at [945, 241] on icon "dollar-circle" at bounding box center [952, 240] width 14 height 14
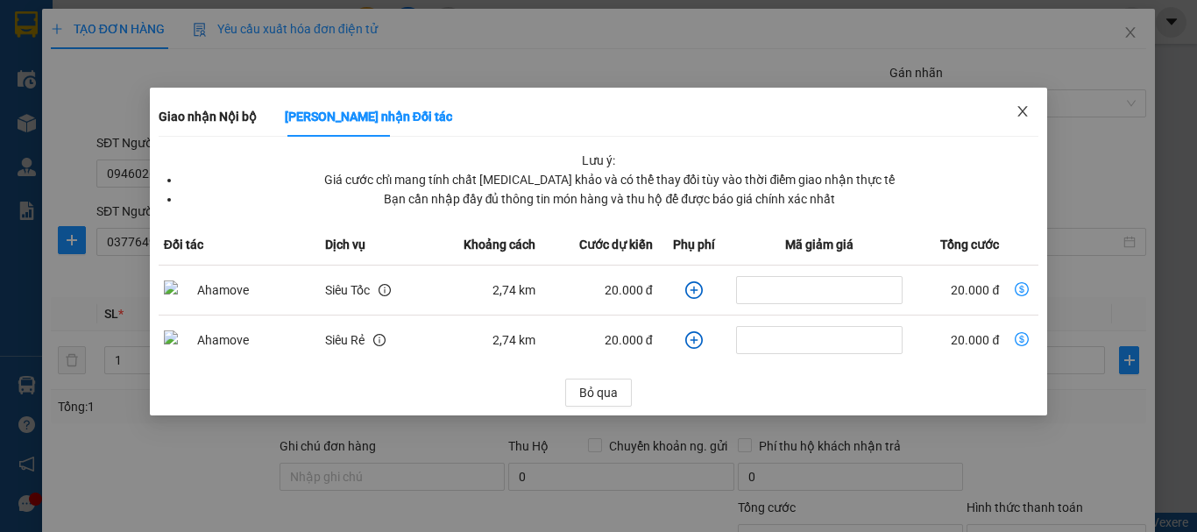
click at [1029, 108] on icon "close" at bounding box center [1022, 111] width 14 height 14
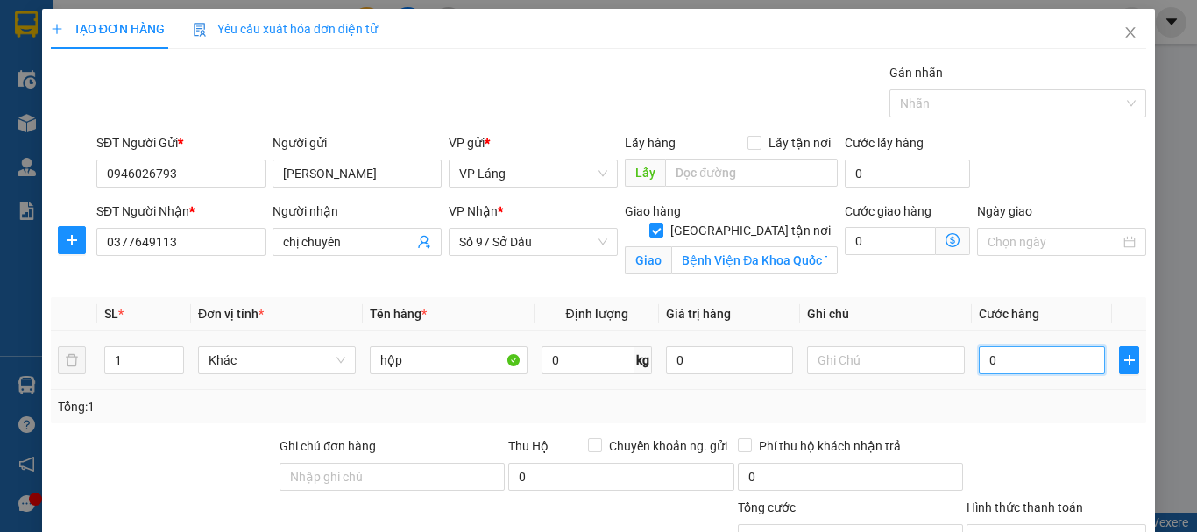
click at [1054, 357] on input "0" at bounding box center [1042, 360] width 126 height 28
type input "1"
type input "10"
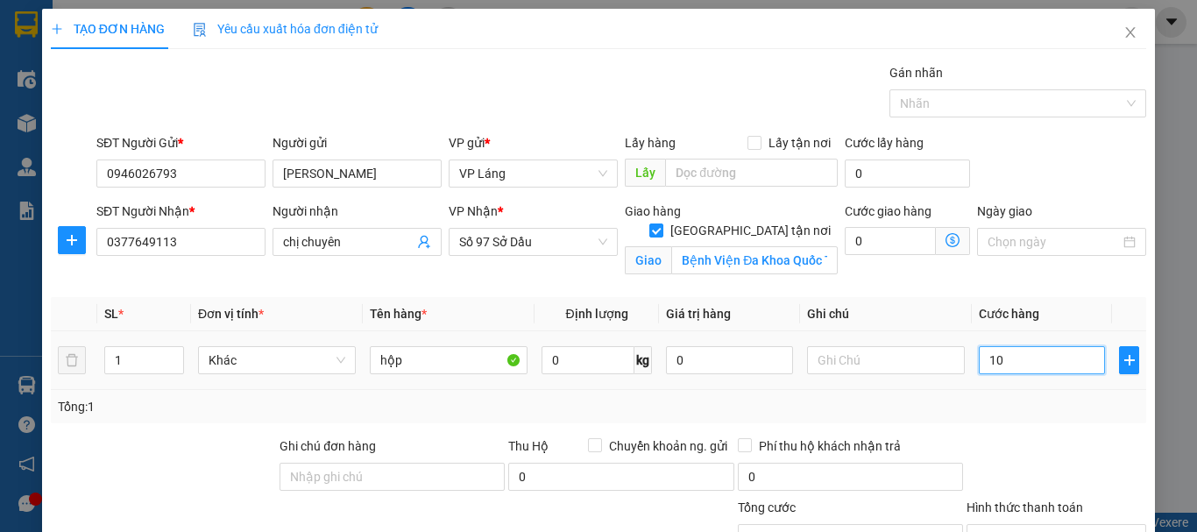
type input "10"
type input "100"
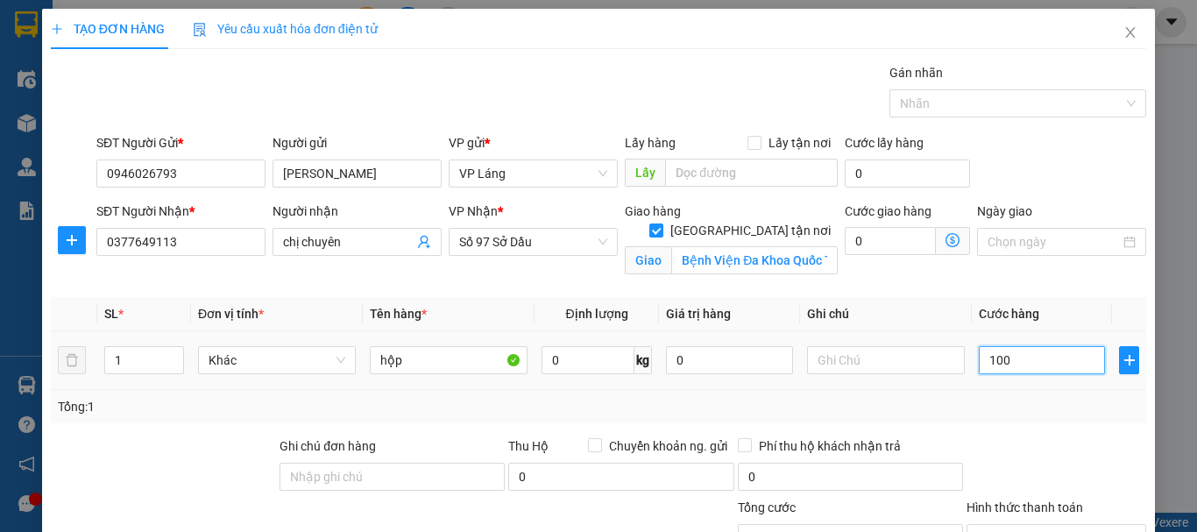
type input "1.000"
type input "10.000"
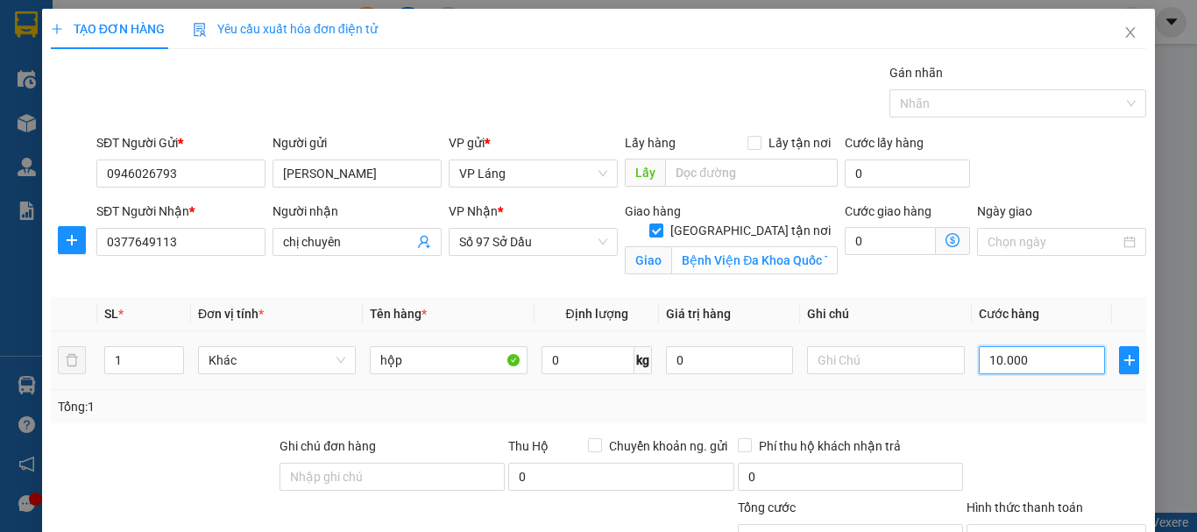
type input "10.000"
type input "100.000"
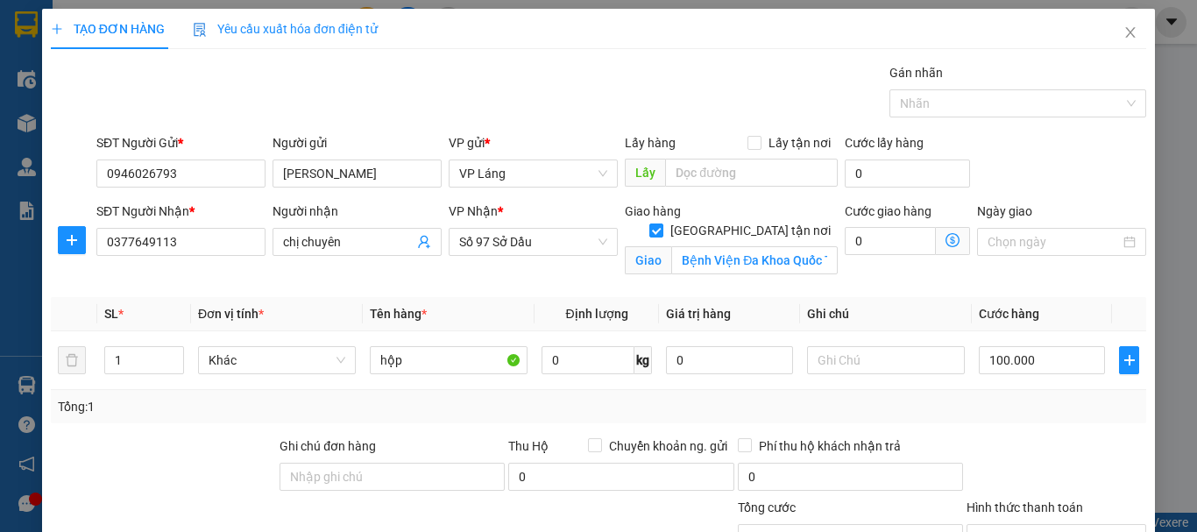
click at [1050, 400] on div "Tổng: 1" at bounding box center [598, 406] width 1081 height 19
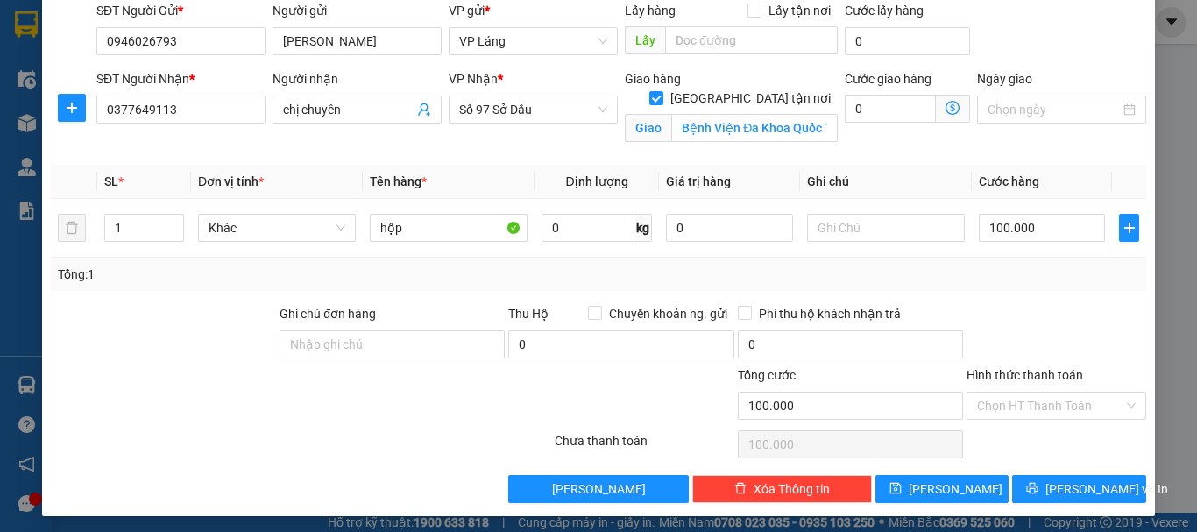
scroll to position [138, 0]
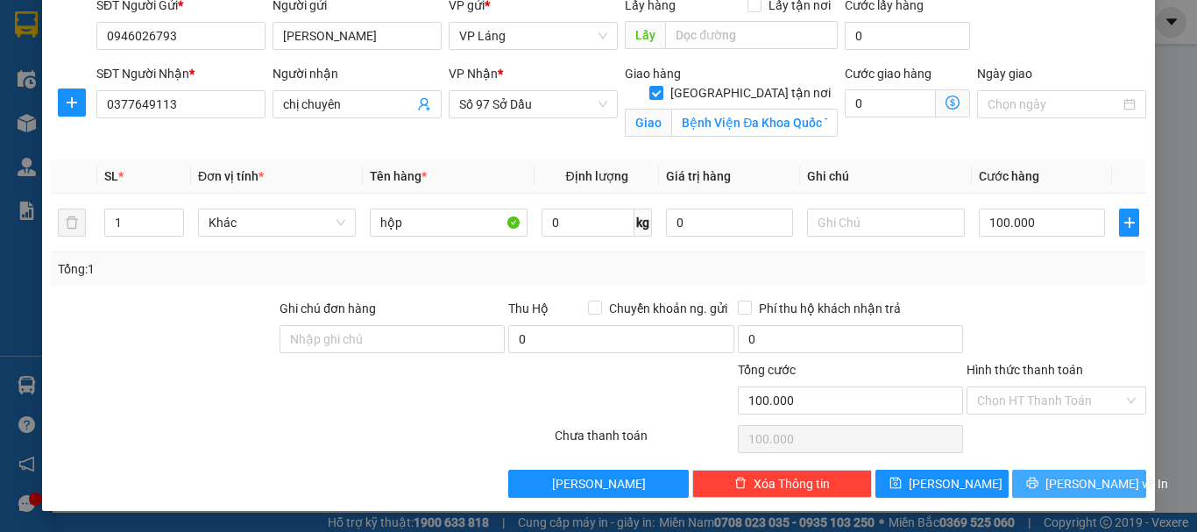
click at [1058, 490] on span "[PERSON_NAME] và In" at bounding box center [1106, 483] width 123 height 19
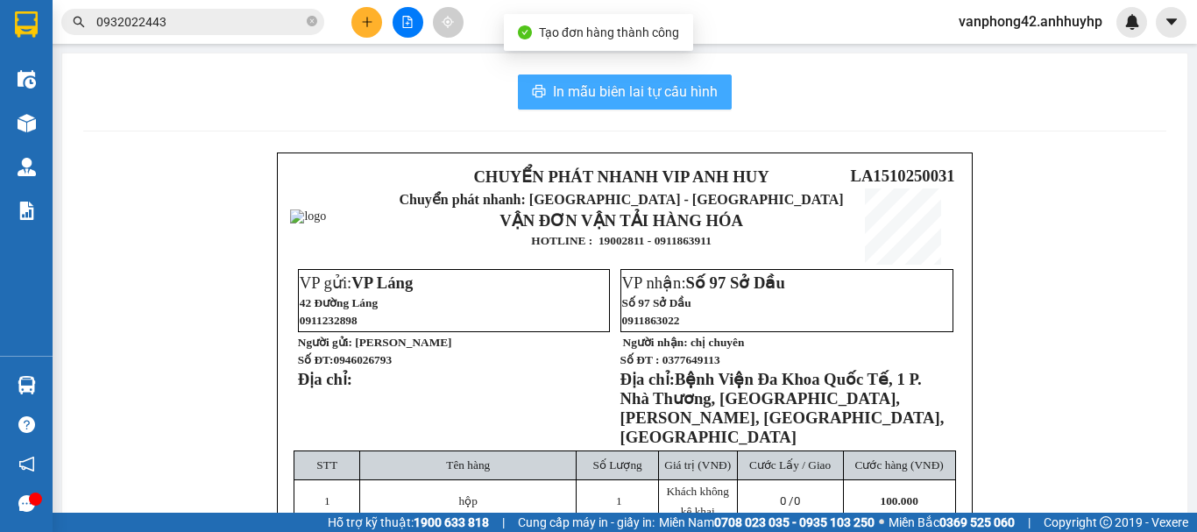
click at [660, 100] on span "In mẫu biên lai tự cấu hình" at bounding box center [635, 92] width 165 height 22
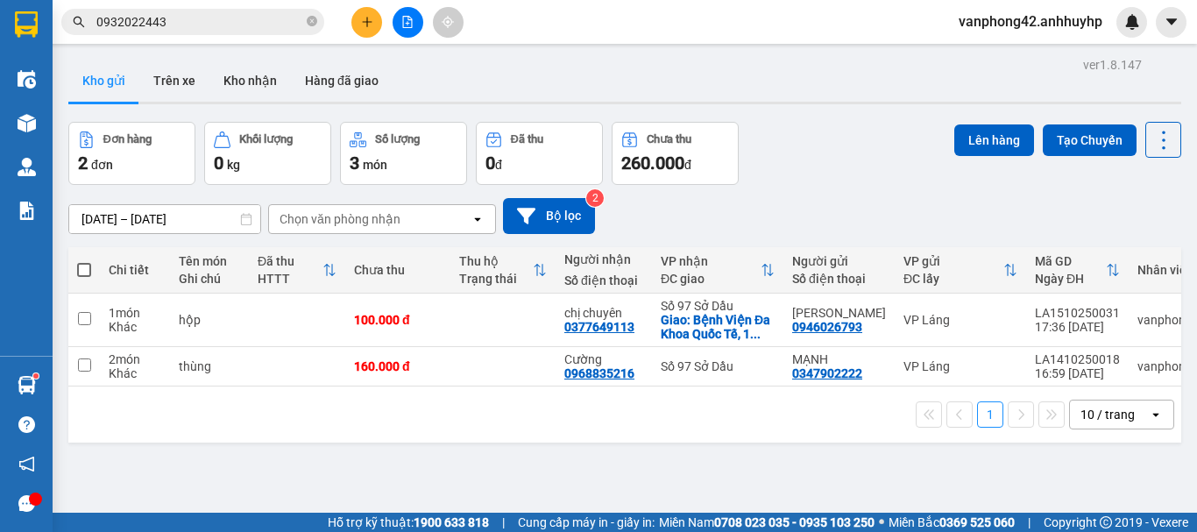
scroll to position [0, 85]
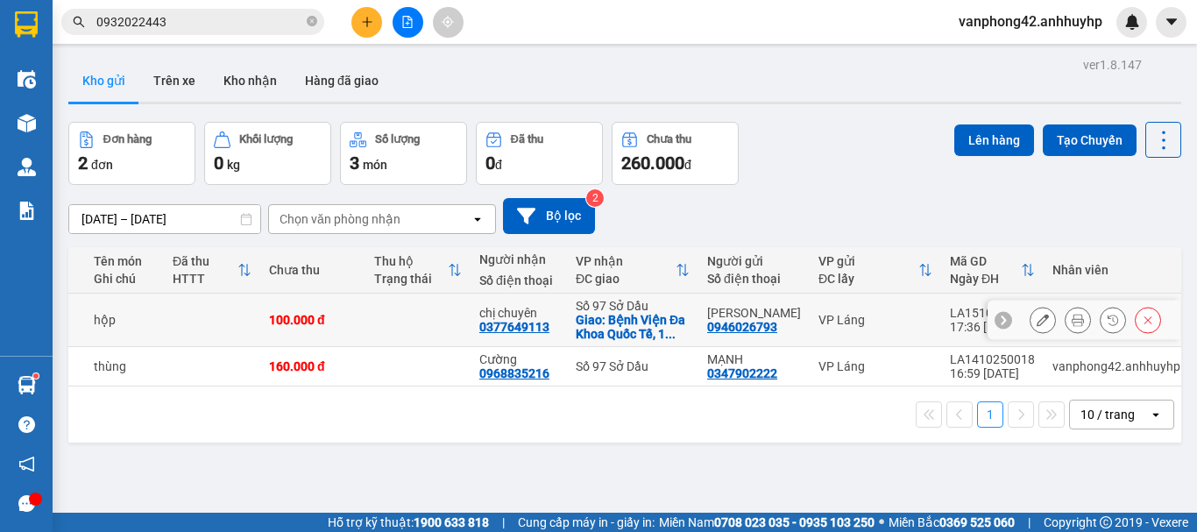
click at [950, 309] on div "LA1510250031" at bounding box center [992, 313] width 85 height 14
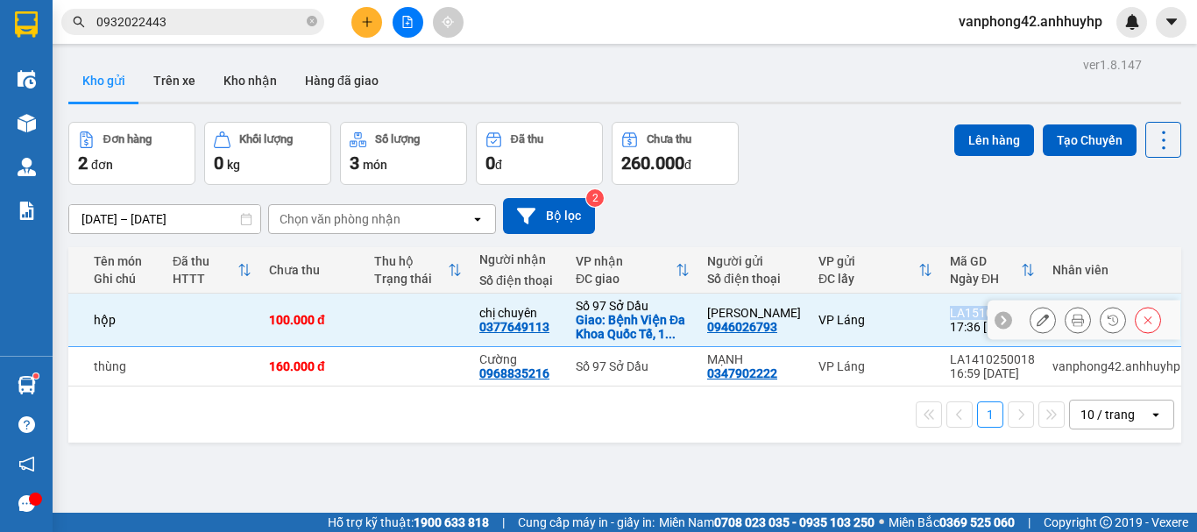
click at [950, 309] on div "LA1510250031" at bounding box center [992, 313] width 85 height 14
checkbox input "false"
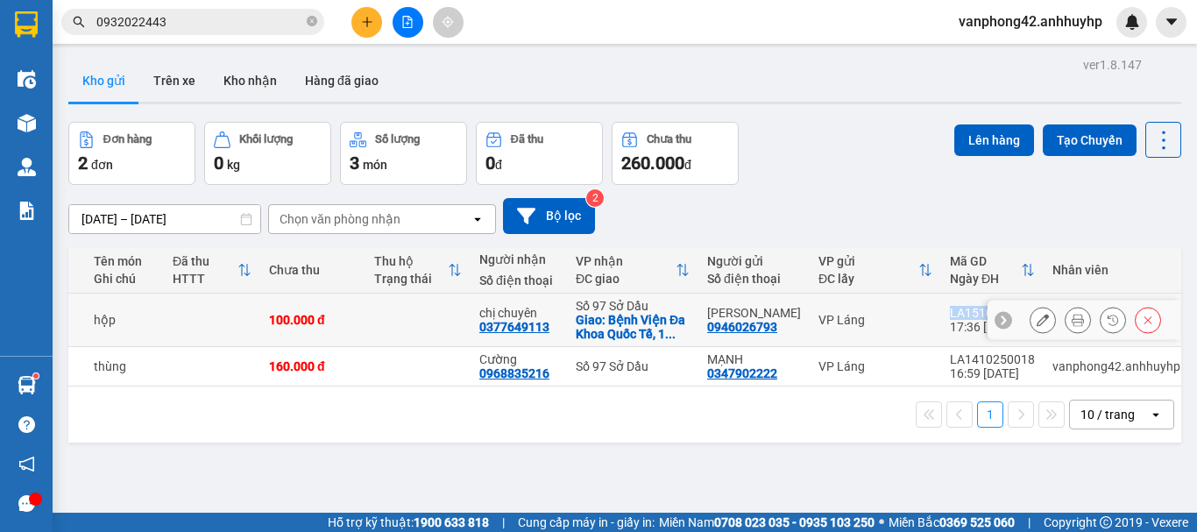
copy div "LA1510250031"
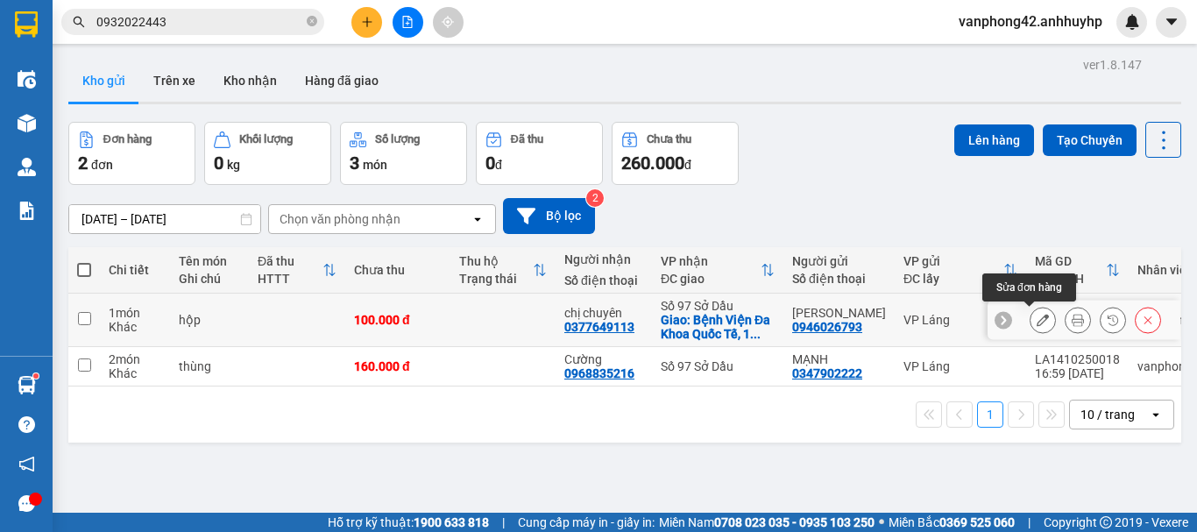
click at [1036, 322] on icon at bounding box center [1042, 320] width 12 height 12
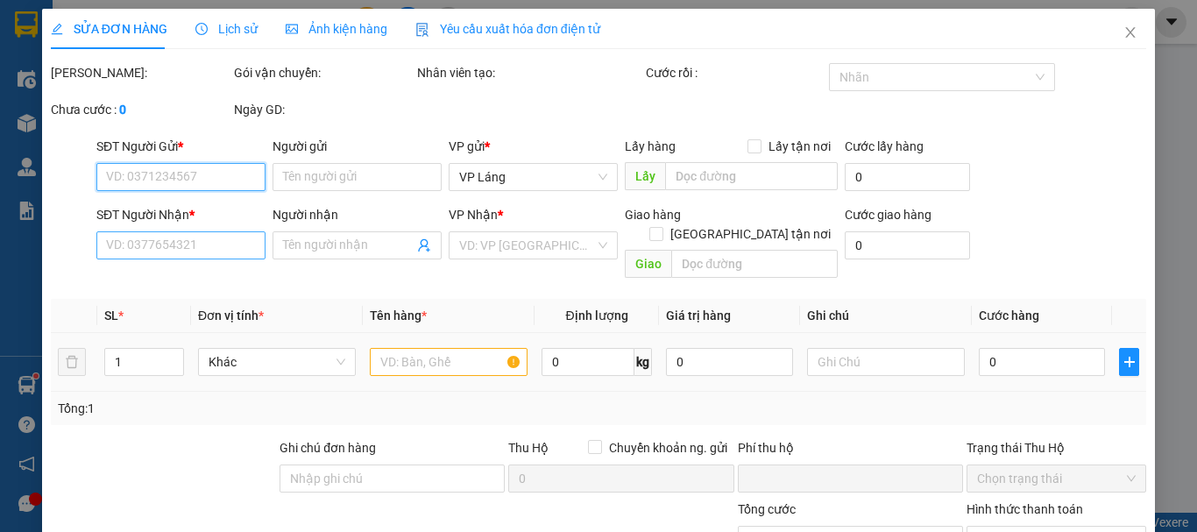
type input "0946026793"
type input "[PERSON_NAME]"
type input "0377649113"
type input "chị chuyên"
checkbox input "true"
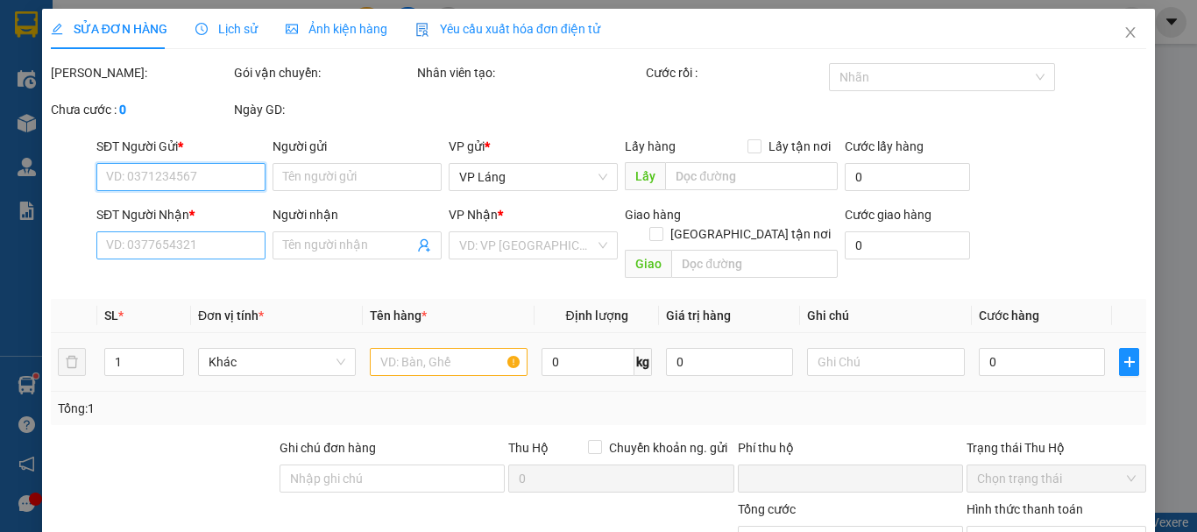
type input "Bệnh Viện Đa Khoa Quốc Tế, 1 P. Nhà Thương, [GEOGRAPHIC_DATA], [PERSON_NAME], […"
type input "0"
type input "100.000"
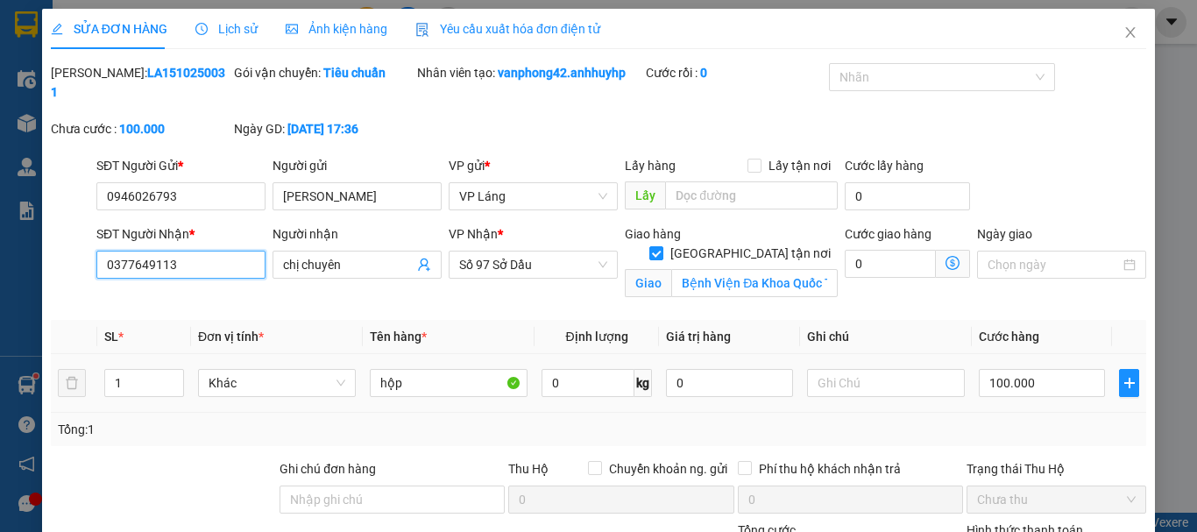
click at [211, 251] on input "0377649113" at bounding box center [180, 265] width 169 height 28
drag, startPoint x: 211, startPoint y: 247, endPoint x: 55, endPoint y: 247, distance: 155.9
click at [55, 247] on div "SĐT Người Nhận * 0377649113 0377649113 Người nhận chị chuyên VP Nhận * Số 97 Sở…" at bounding box center [598, 265] width 1099 height 82
click at [184, 251] on input "0766" at bounding box center [180, 265] width 169 height 28
click at [152, 251] on input "0766403" at bounding box center [180, 265] width 169 height 28
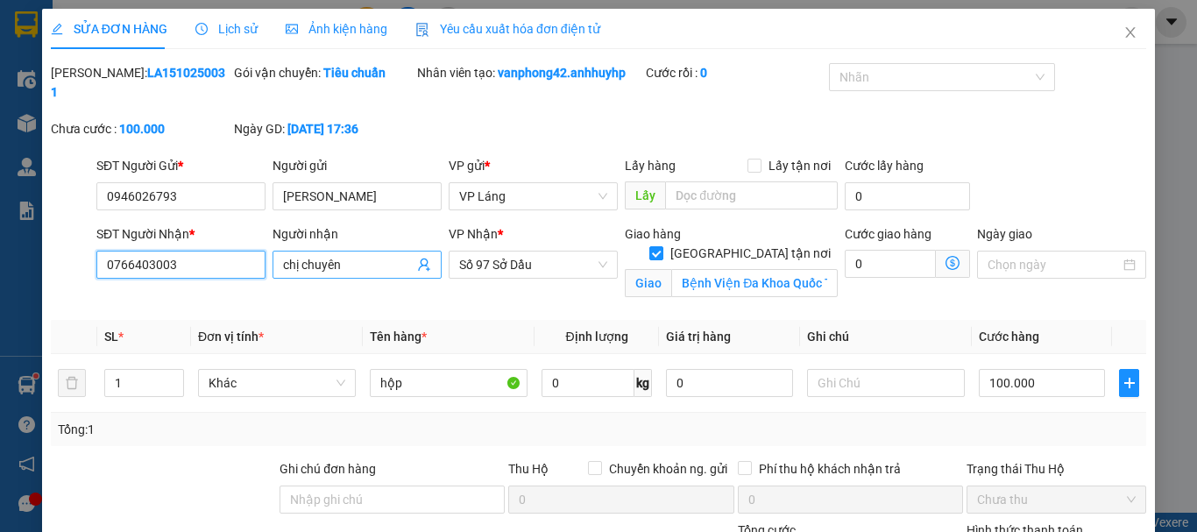
type input "0766403003"
click at [385, 251] on span "chị chuyên" at bounding box center [356, 265] width 169 height 28
type input "c"
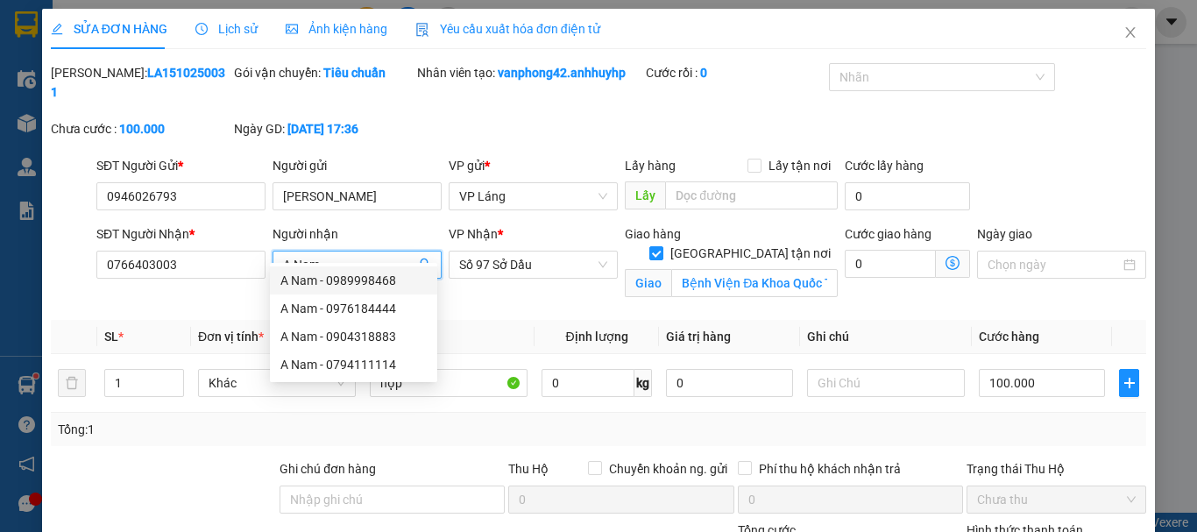
type input "A Nam"
click at [227, 278] on div "SĐT Người Nhận * 0766403003" at bounding box center [181, 265] width 176 height 82
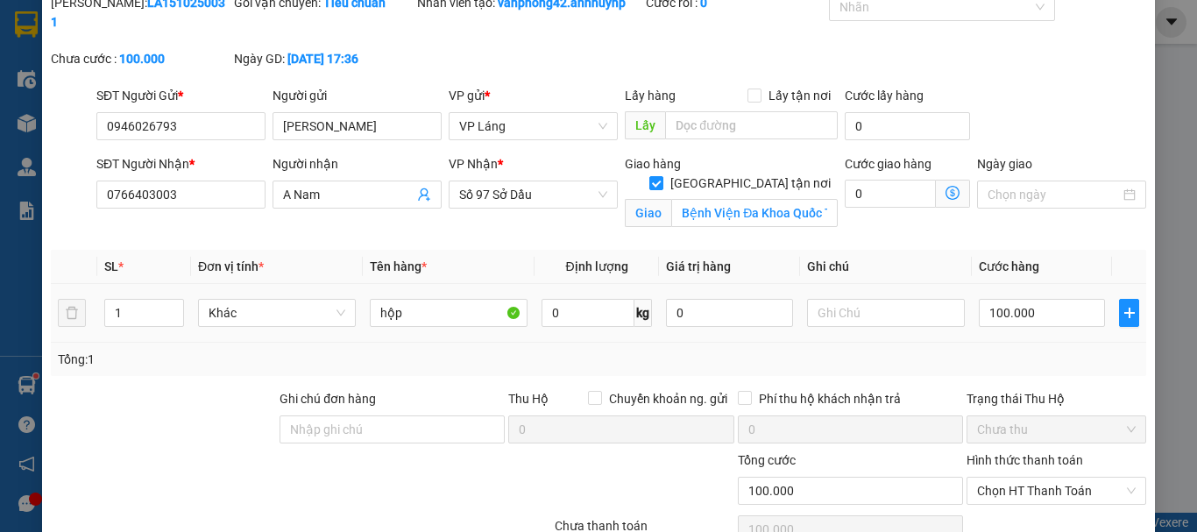
scroll to position [141, 0]
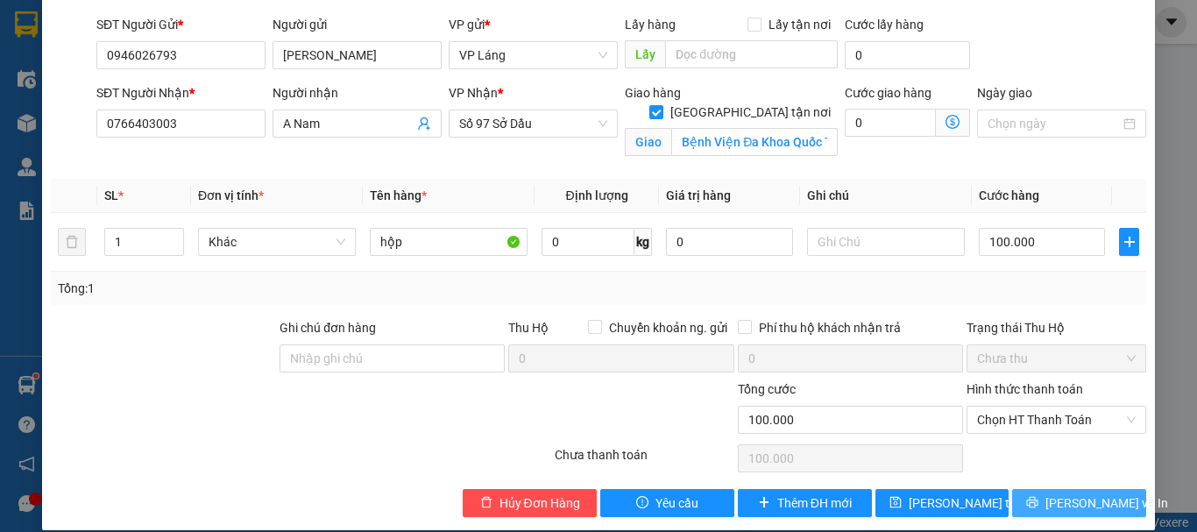
click at [1058, 493] on span "[PERSON_NAME] và In" at bounding box center [1106, 502] width 123 height 19
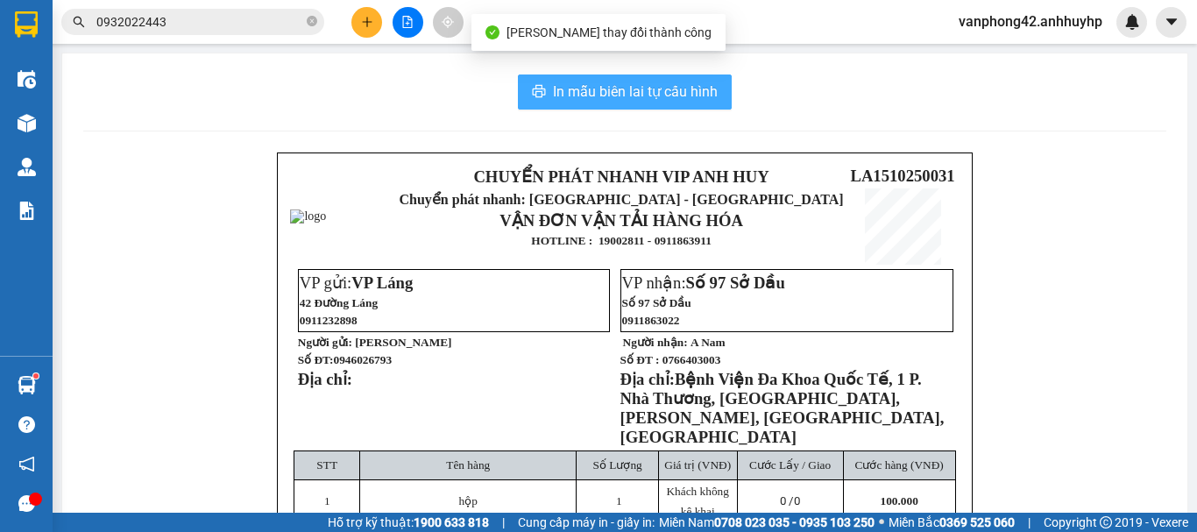
click at [657, 87] on span "In mẫu biên lai tự cấu hình" at bounding box center [635, 92] width 165 height 22
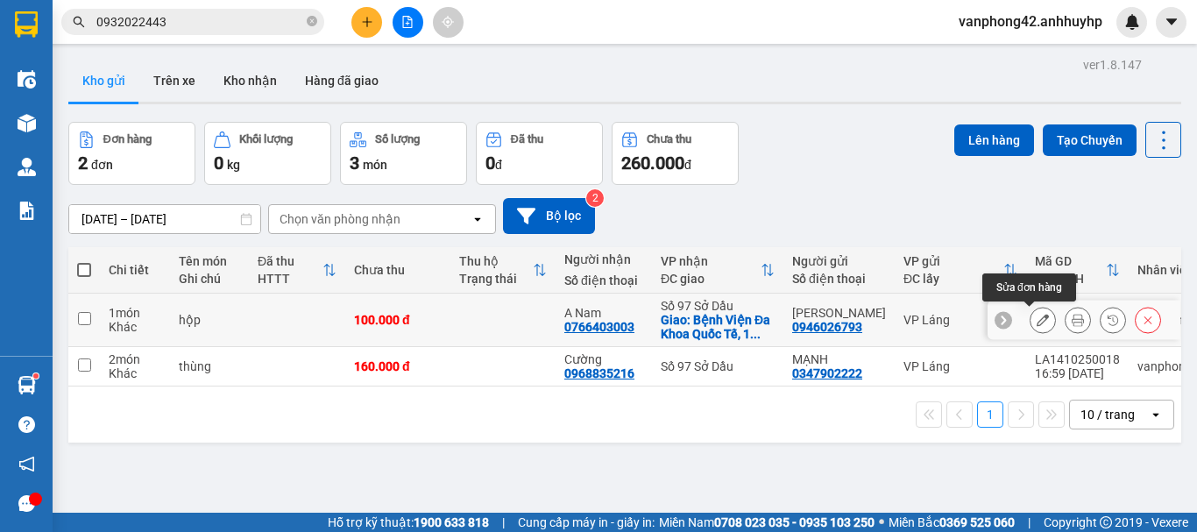
click at [1035, 323] on button at bounding box center [1042, 320] width 25 height 31
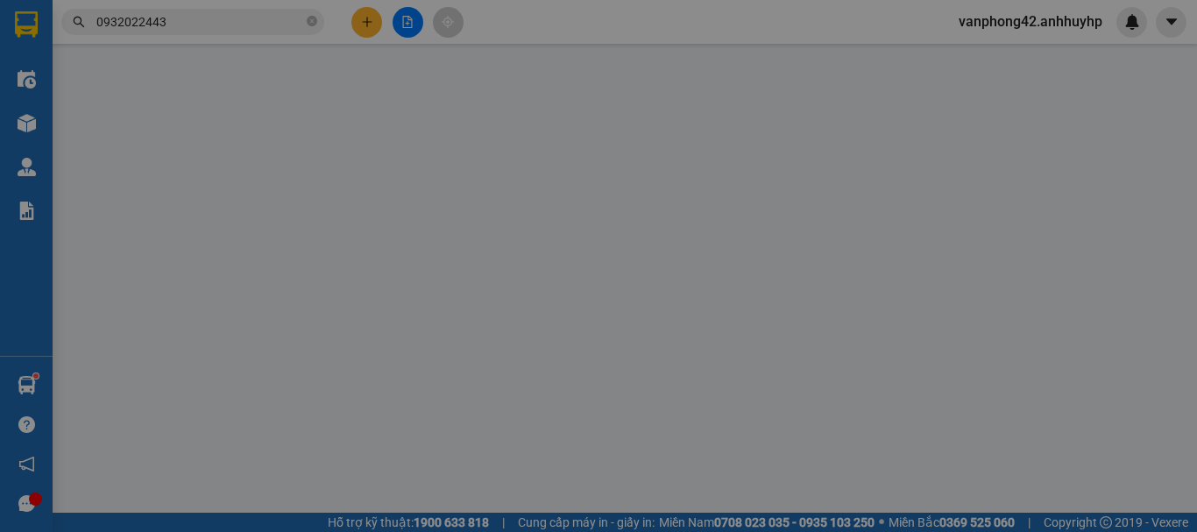
type input "0946026793"
type input "[PERSON_NAME]"
type input "0766403003"
type input "A Nam"
checkbox input "true"
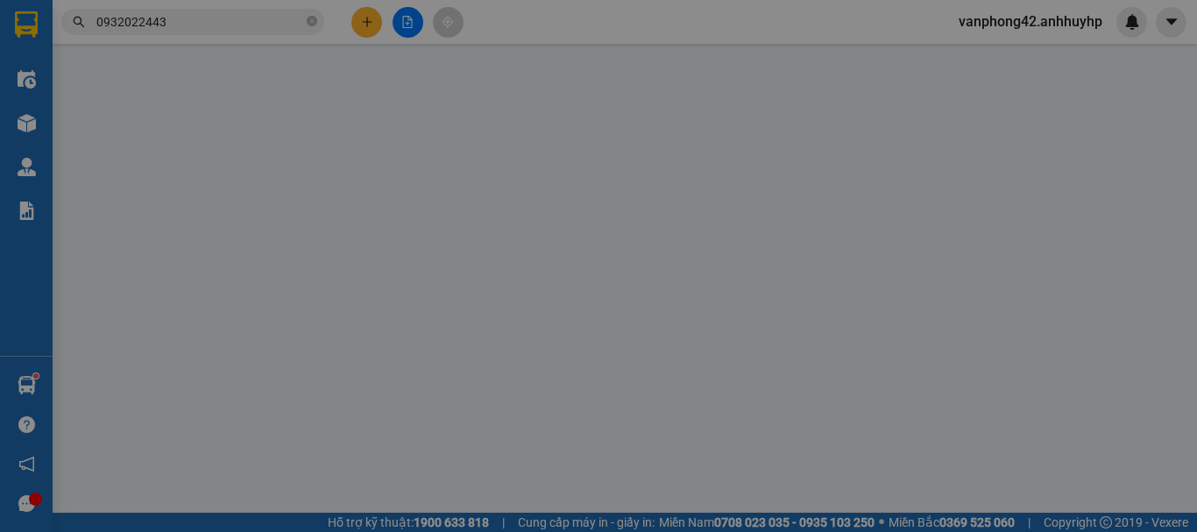
type input "Bệnh Viện Đa Khoa Quốc Tế, 1 P. Nhà Thương, [GEOGRAPHIC_DATA], [PERSON_NAME], […"
type input "0"
type input "100.000"
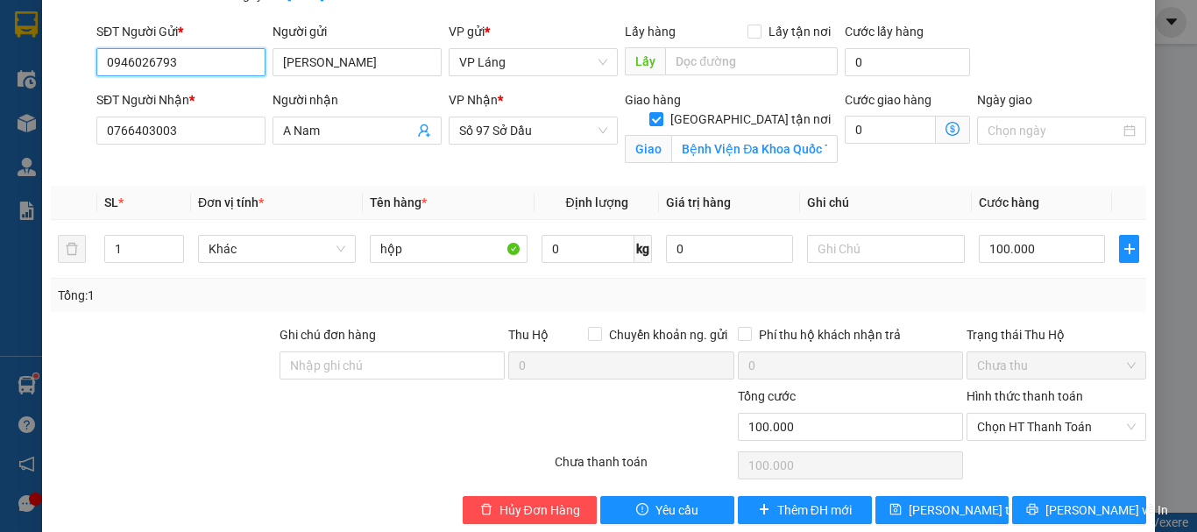
scroll to position [141, 0]
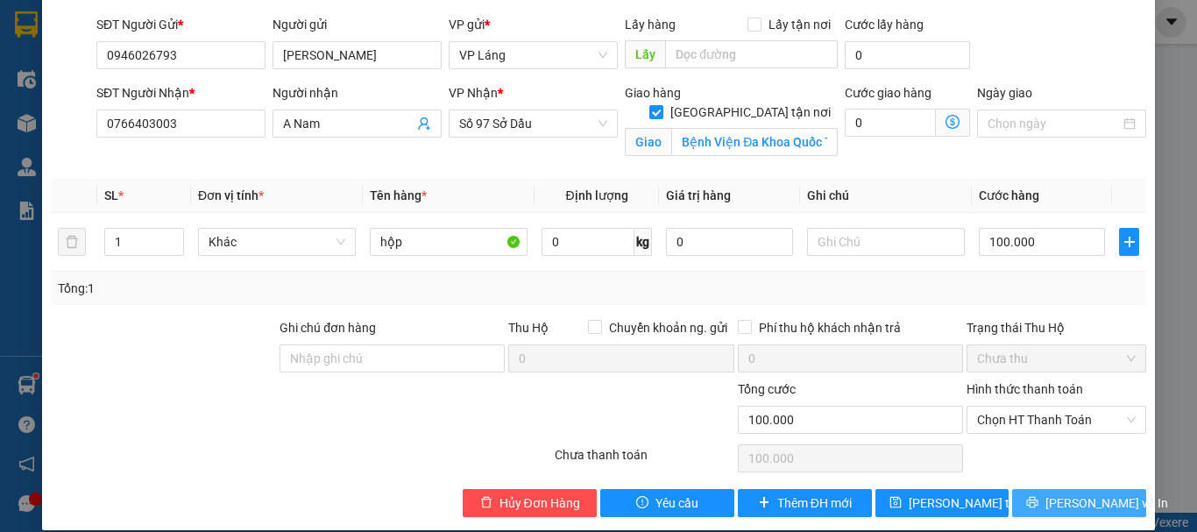
click at [1027, 491] on button "[PERSON_NAME] và In" at bounding box center [1079, 503] width 134 height 28
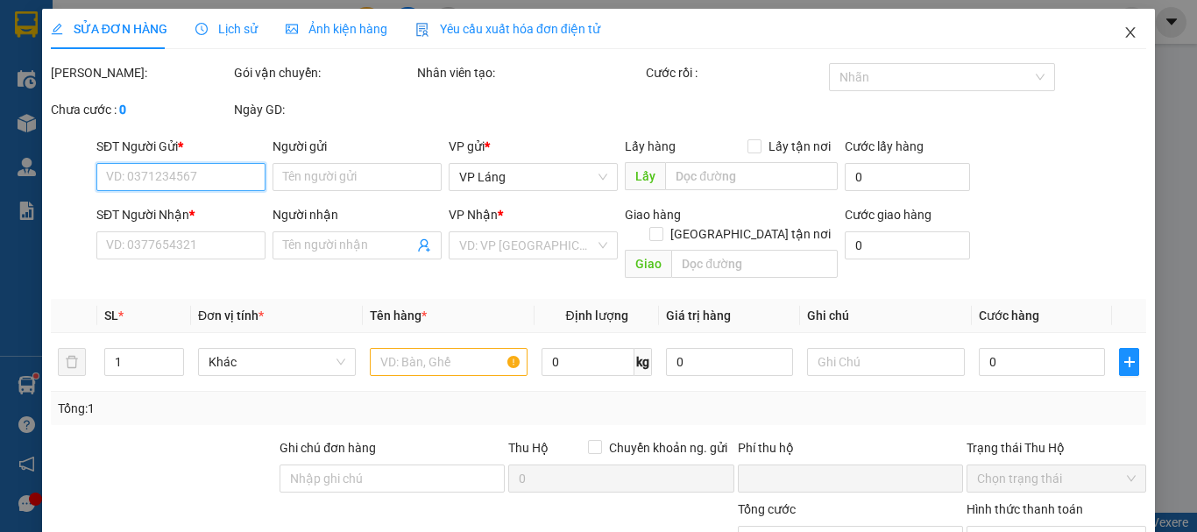
type input "0946026793"
type input "[PERSON_NAME]"
type input "0766403003"
type input "A Nam"
checkbox input "true"
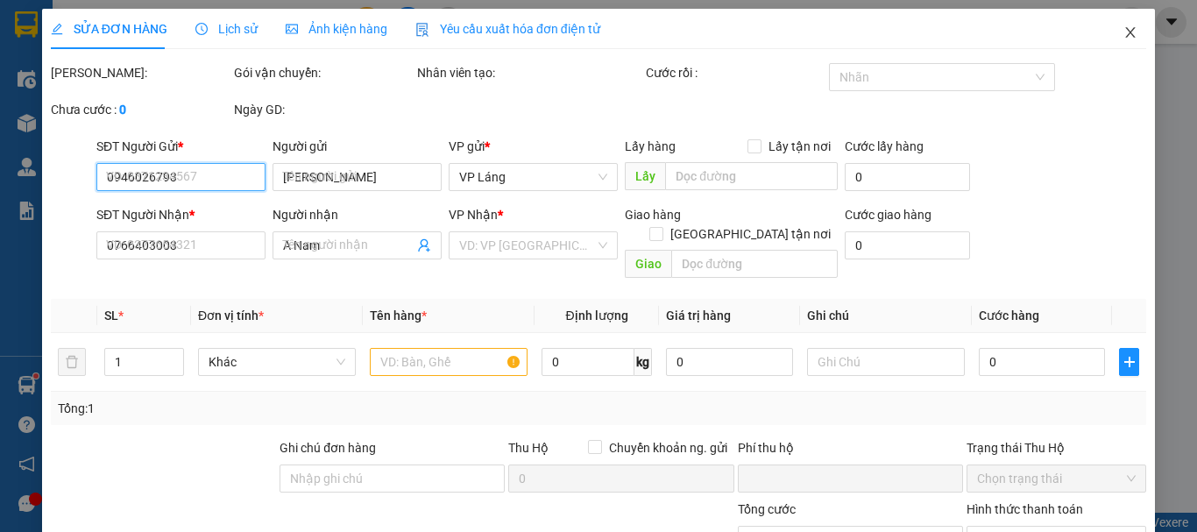
type input "Bệnh Viện Đa Khoa Quốc Tế, 1 P. Nhà Thương, [GEOGRAPHIC_DATA], [PERSON_NAME], […"
type input "0"
type input "100.000"
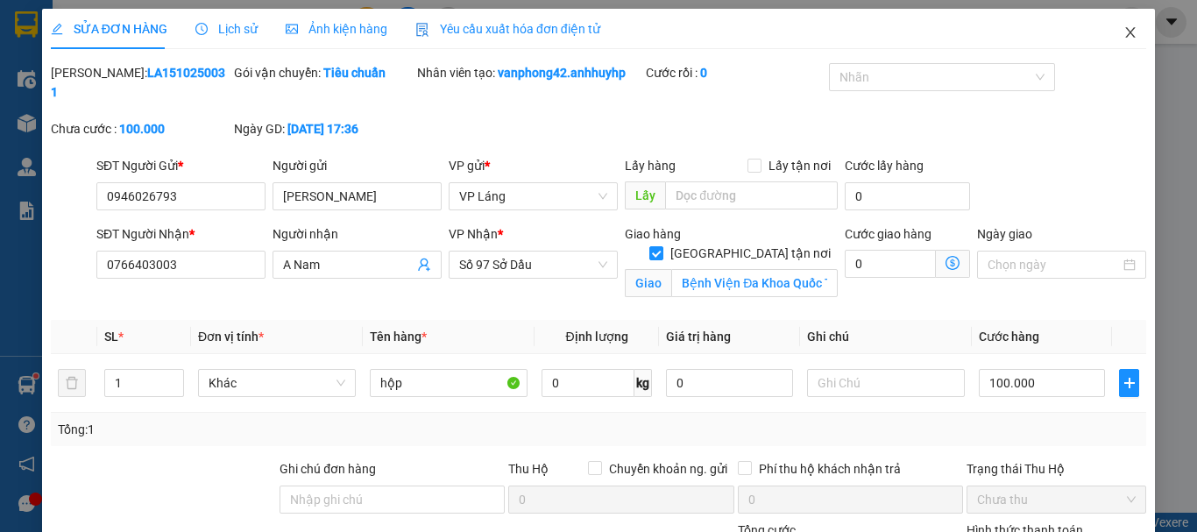
click at [1134, 21] on span "Close" at bounding box center [1130, 33] width 49 height 49
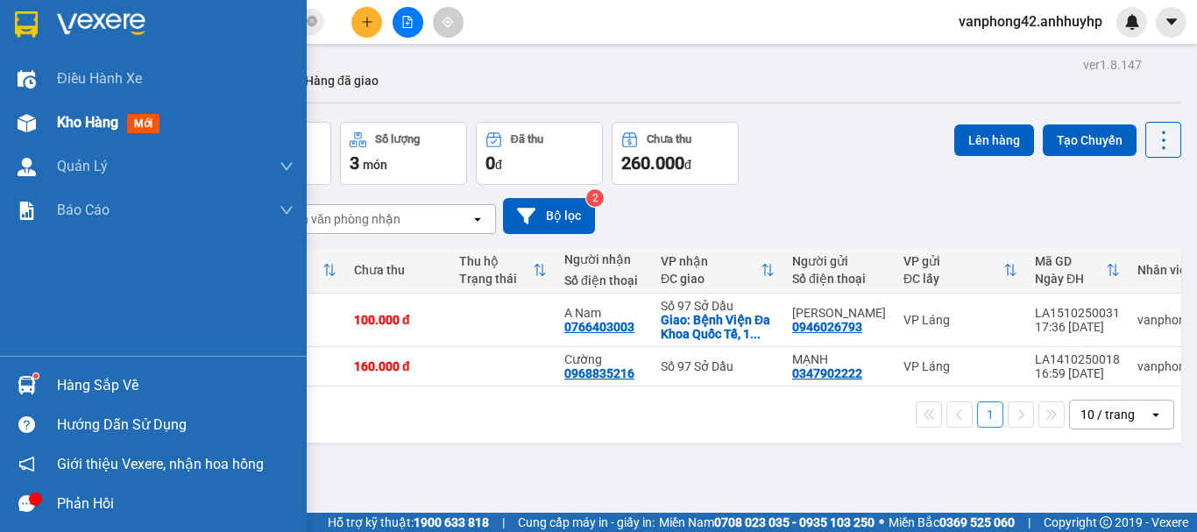
click at [127, 104] on div "Kho hàng mới" at bounding box center [175, 123] width 237 height 44
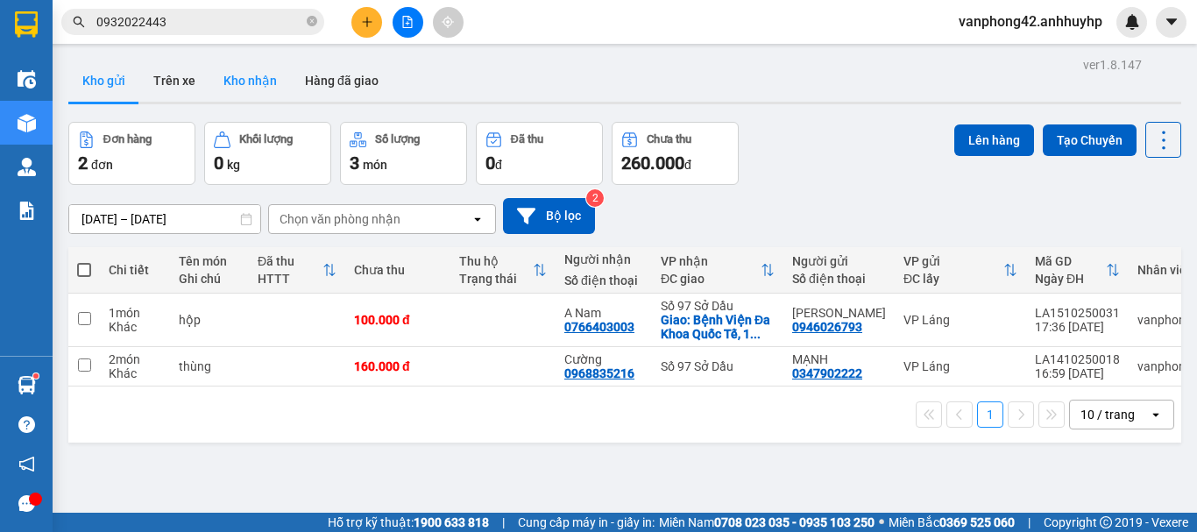
click at [244, 84] on button "Kho nhận" at bounding box center [249, 81] width 81 height 42
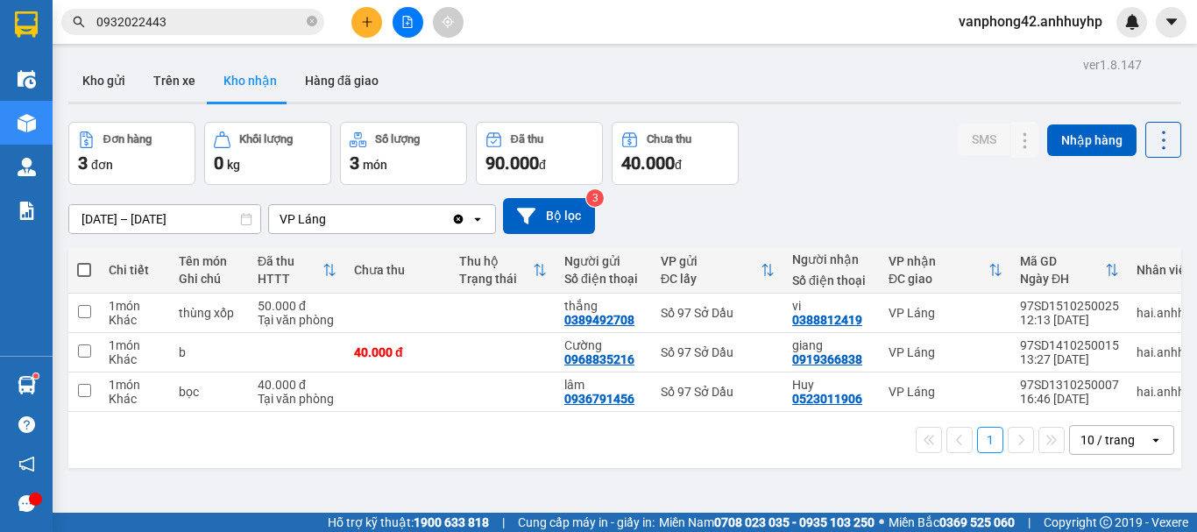
click at [358, 27] on button at bounding box center [366, 22] width 31 height 31
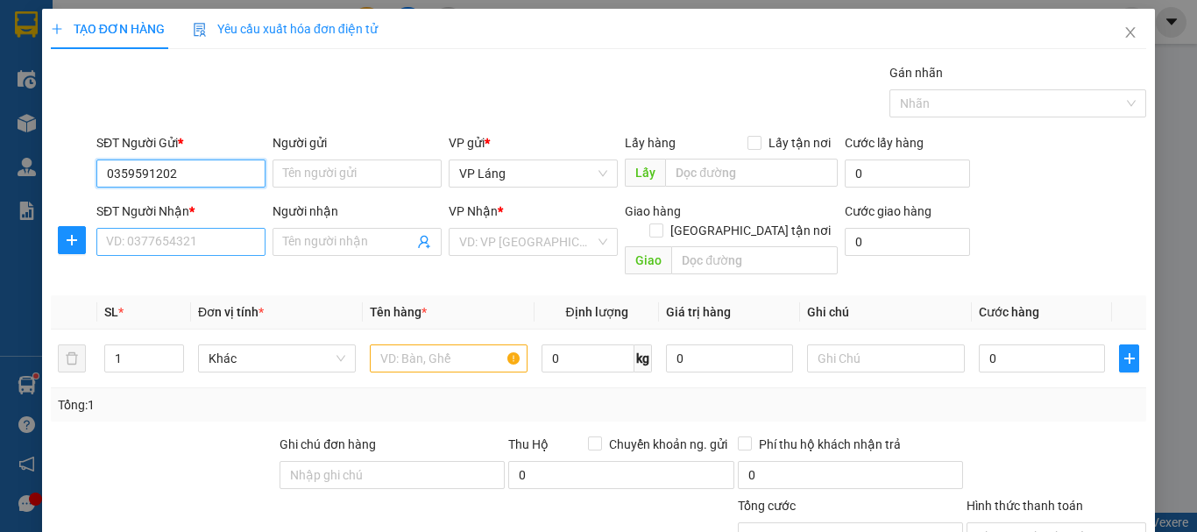
type input "0359591202"
click at [181, 244] on input "SĐT Người Nhận *" at bounding box center [180, 242] width 169 height 28
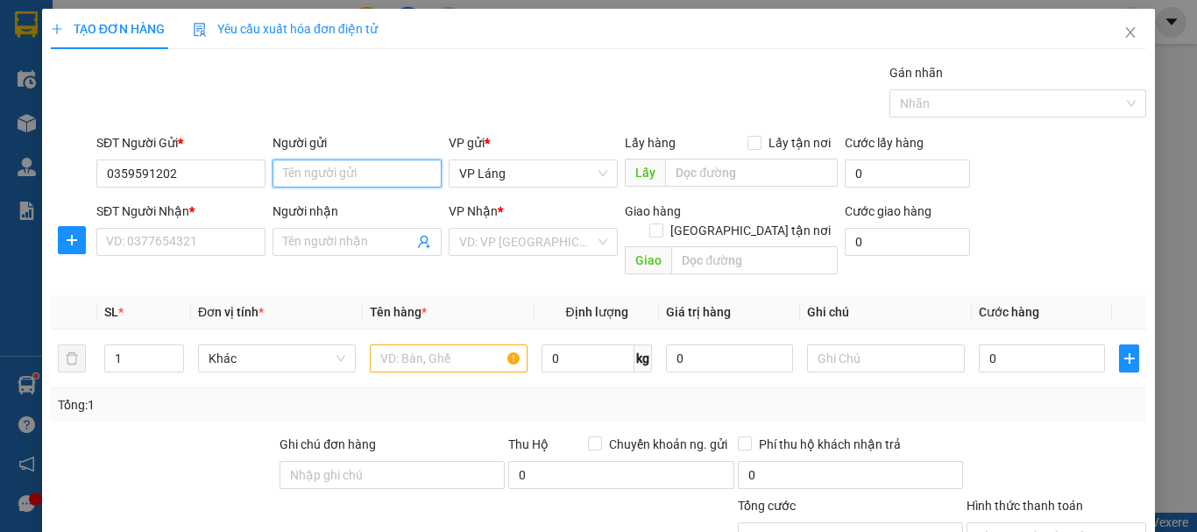
click at [365, 176] on input "Người gửi" at bounding box center [356, 173] width 169 height 28
type input "[PERSON_NAME]"
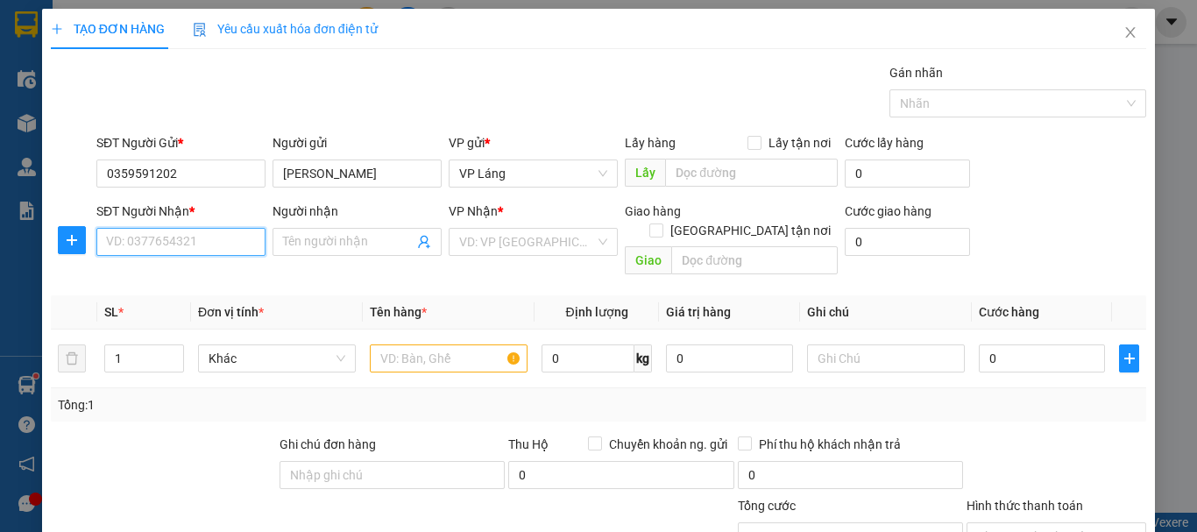
click at [211, 249] on input "SĐT Người Nhận *" at bounding box center [180, 242] width 169 height 28
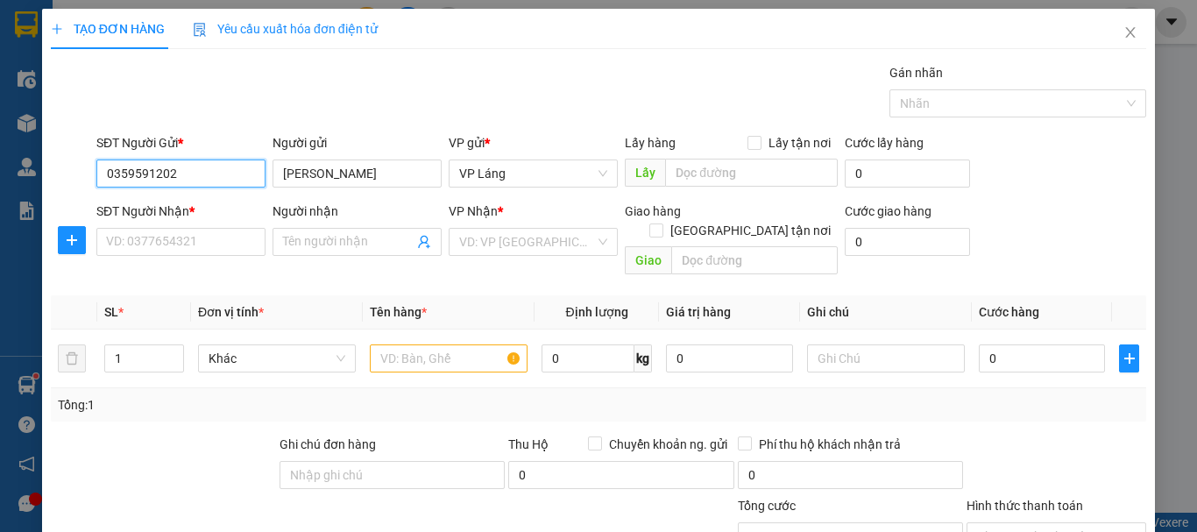
drag, startPoint x: 181, startPoint y: 175, endPoint x: 76, endPoint y: 174, distance: 105.1
click at [76, 174] on div "SĐT Người Gửi * 0359591202 0359591202 Người gửi [PERSON_NAME] VP gửi * VP Láng …" at bounding box center [598, 163] width 1099 height 61
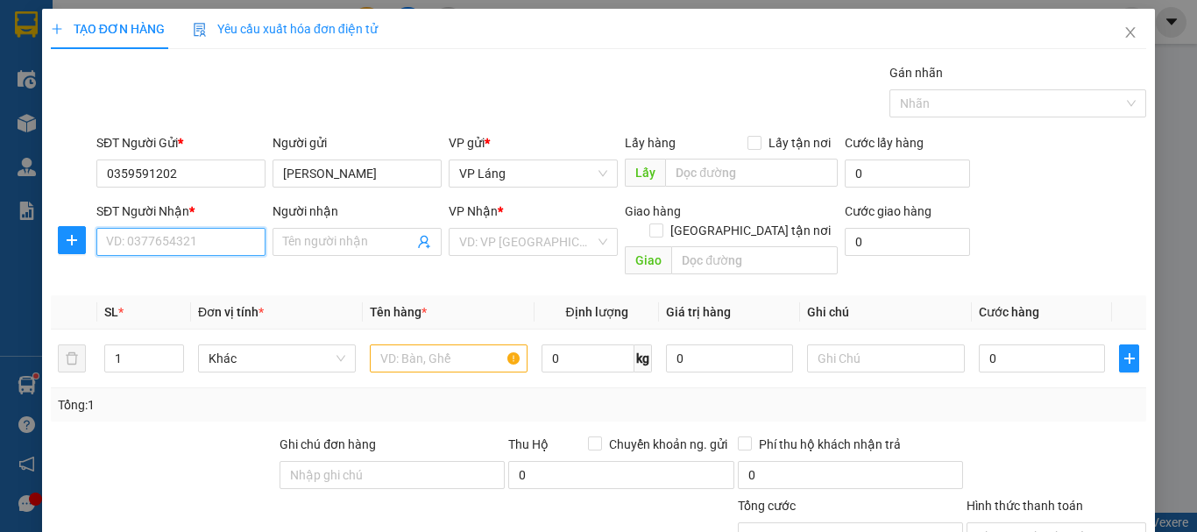
click at [223, 245] on input "SĐT Người Nhận *" at bounding box center [180, 242] width 169 height 28
paste input "0359591202"
type input "0359591202"
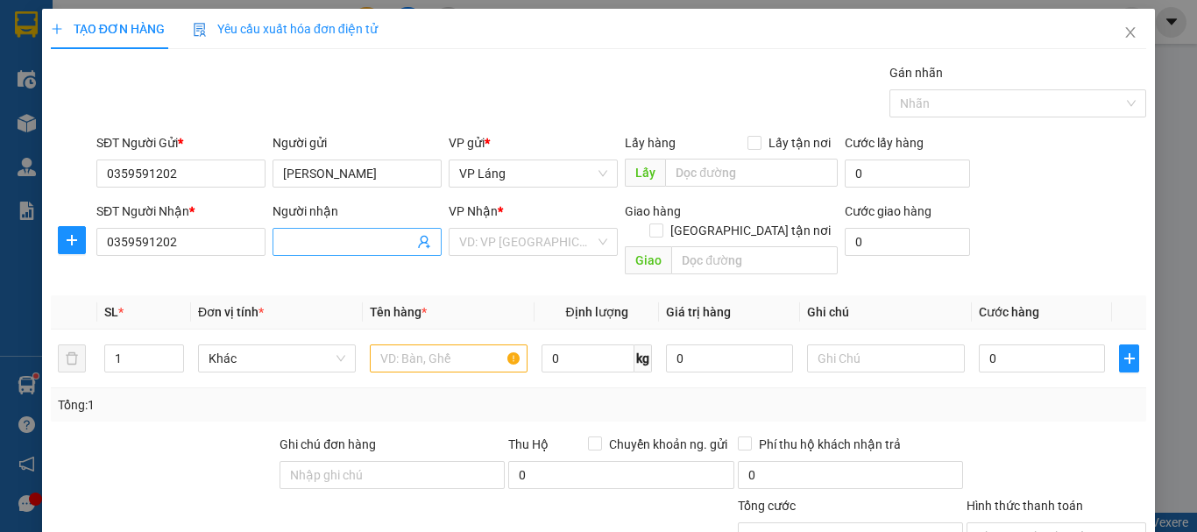
click at [302, 250] on input "Người nhận" at bounding box center [348, 241] width 131 height 19
type input "[PERSON_NAME]"
click at [183, 173] on input "0359591202" at bounding box center [180, 173] width 169 height 28
click at [166, 185] on input "0359591202" at bounding box center [180, 173] width 169 height 28
click at [181, 182] on input "0359591202" at bounding box center [180, 173] width 169 height 28
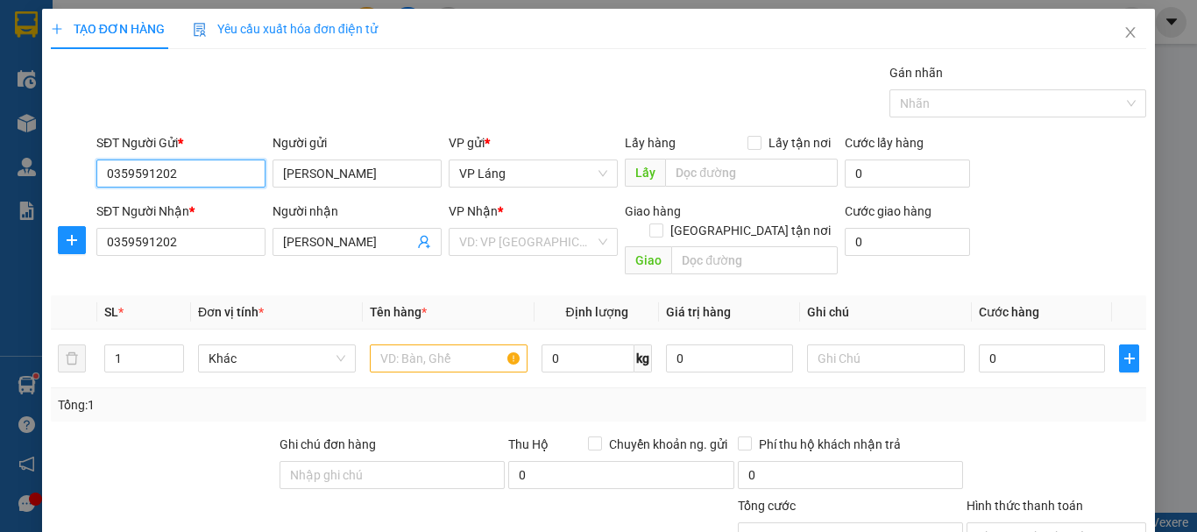
drag, startPoint x: 181, startPoint y: 182, endPoint x: 88, endPoint y: 168, distance: 93.9
click at [88, 168] on div "SĐT Người Gửi * 0359591202 0359591202 Người gửi [PERSON_NAME] VP gửi * VP Láng …" at bounding box center [598, 163] width 1099 height 61
type input "0392624401"
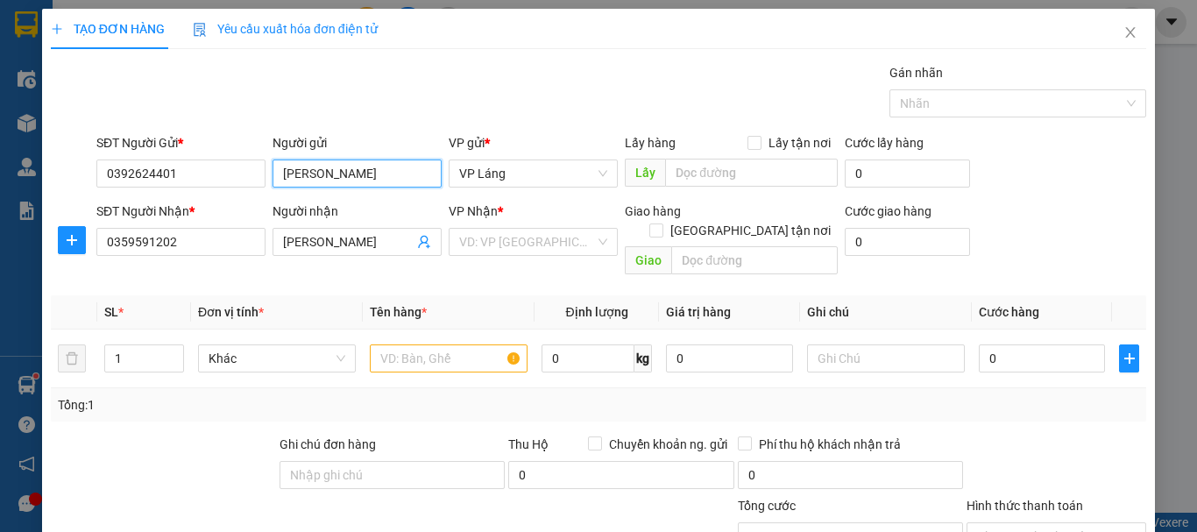
click at [405, 170] on input "[PERSON_NAME]" at bounding box center [356, 173] width 169 height 28
type input "H"
type input "khk"
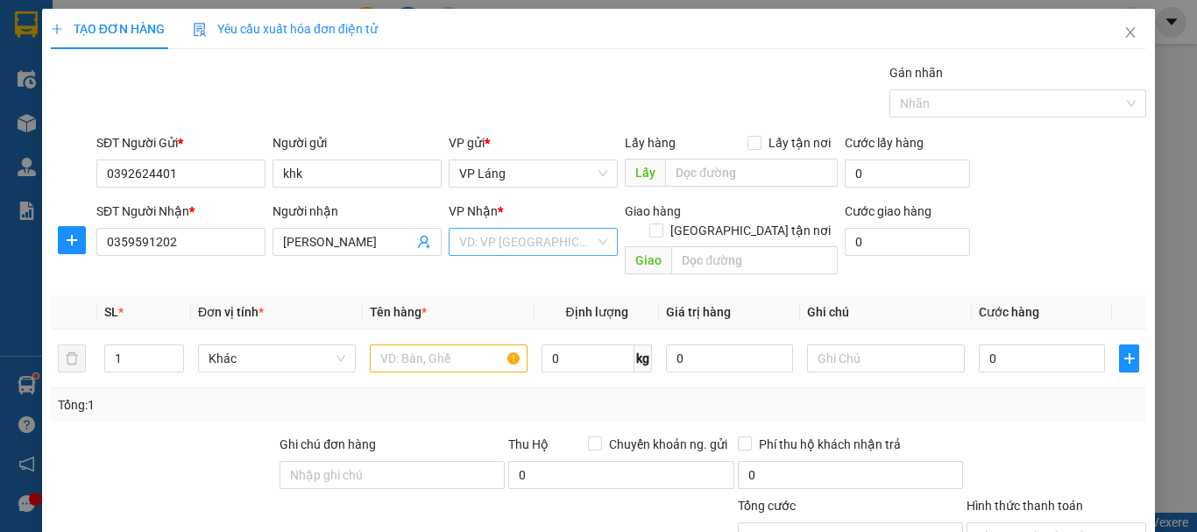
click at [502, 236] on input "search" at bounding box center [527, 242] width 136 height 26
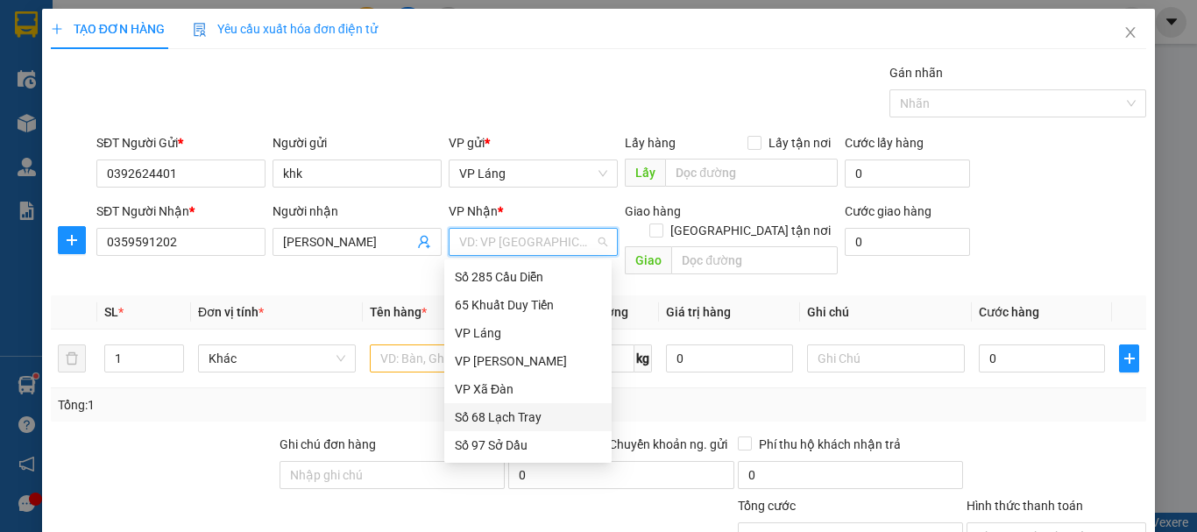
click at [519, 415] on div "Số 68 Lạch Tray" at bounding box center [528, 416] width 146 height 19
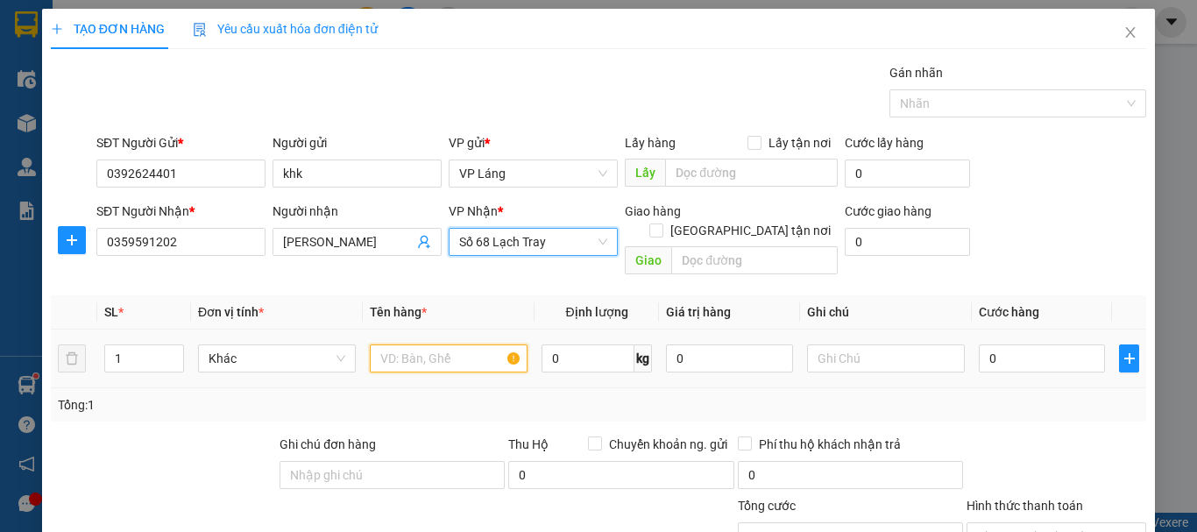
click at [442, 344] on input "text" at bounding box center [449, 358] width 158 height 28
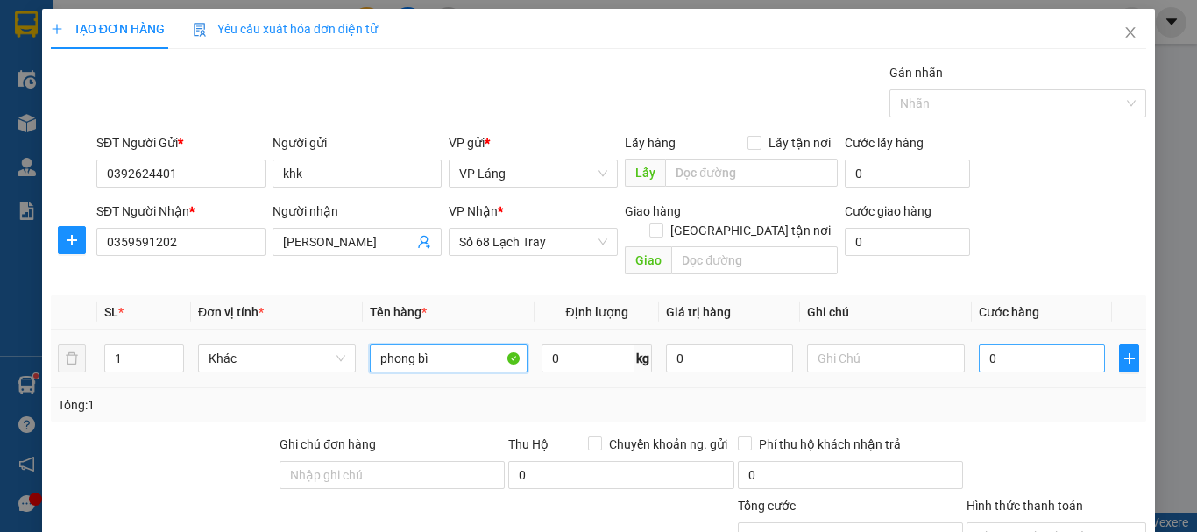
type input "phong bì"
click at [1034, 344] on input "0" at bounding box center [1042, 358] width 126 height 28
type input "4"
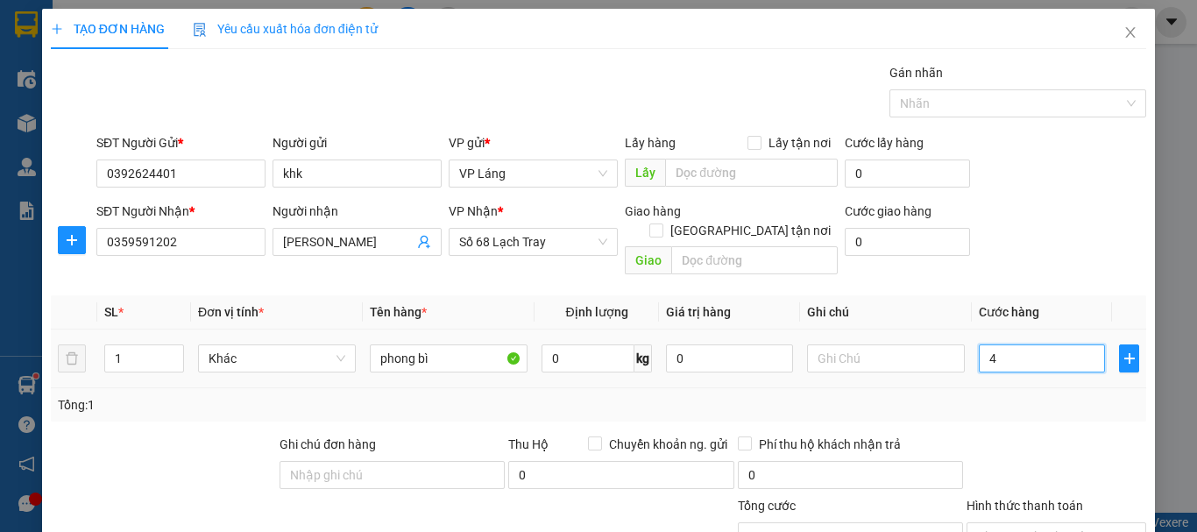
type input "40"
type input "400"
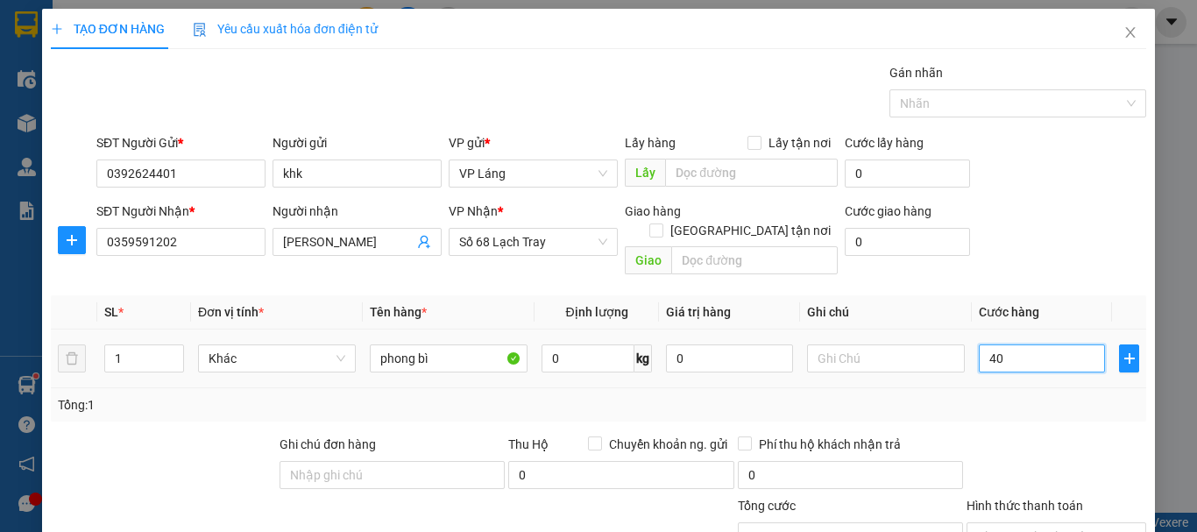
type input "400"
type input "4.000"
type input "40.000"
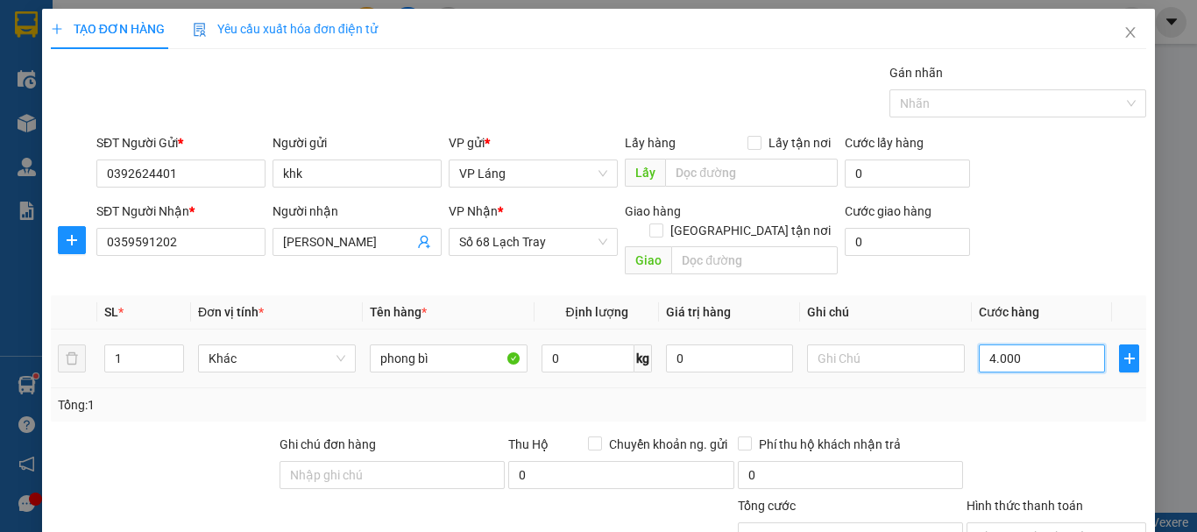
type input "40.000"
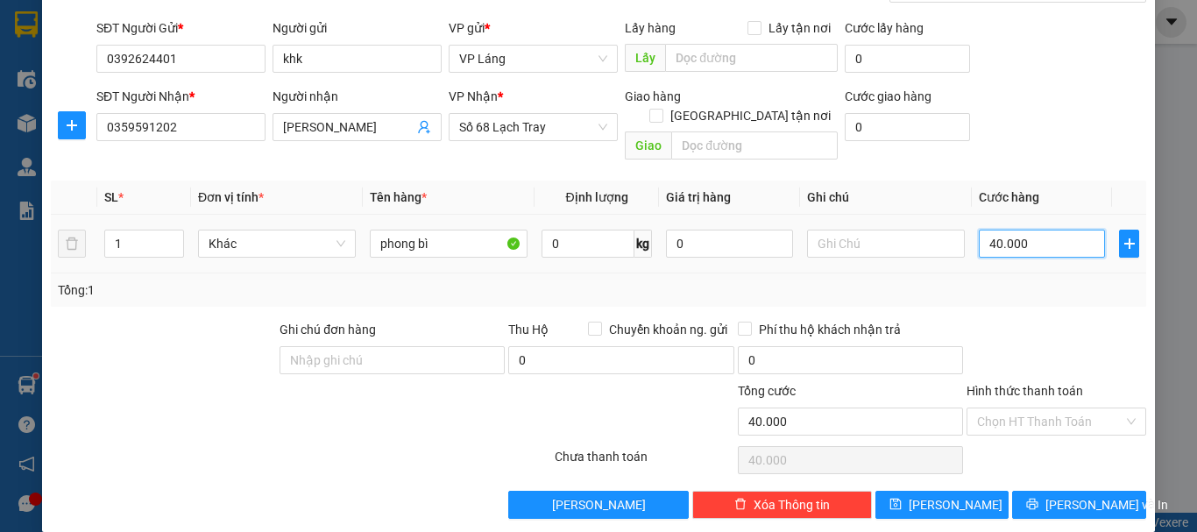
scroll to position [117, 0]
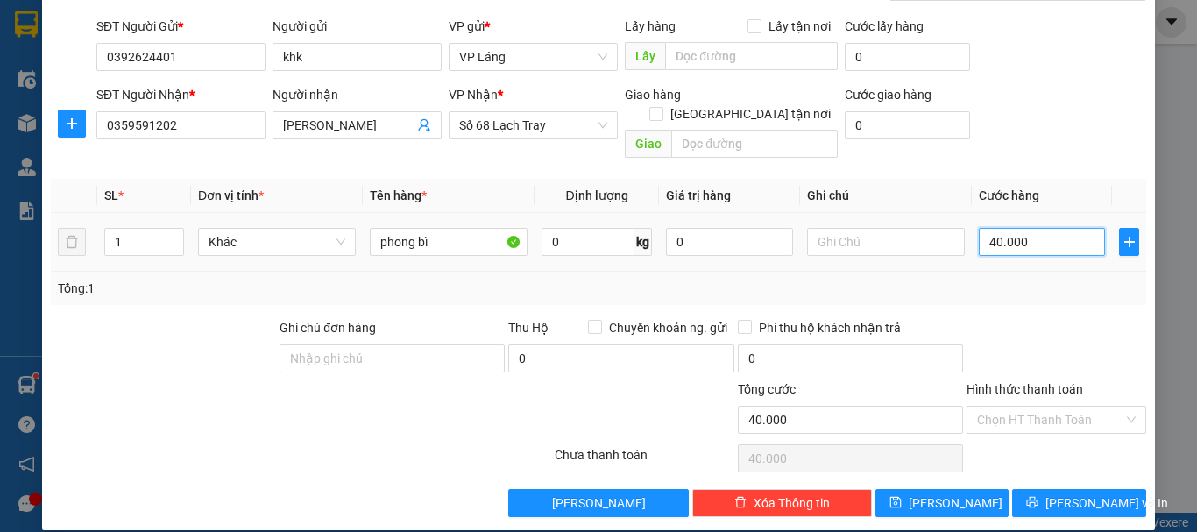
drag, startPoint x: 1040, startPoint y: 226, endPoint x: 912, endPoint y: 249, distance: 129.9
click at [912, 249] on tr "1 Khác phong bì 0 kg 0 40.000" at bounding box center [598, 242] width 1095 height 59
type input "0"
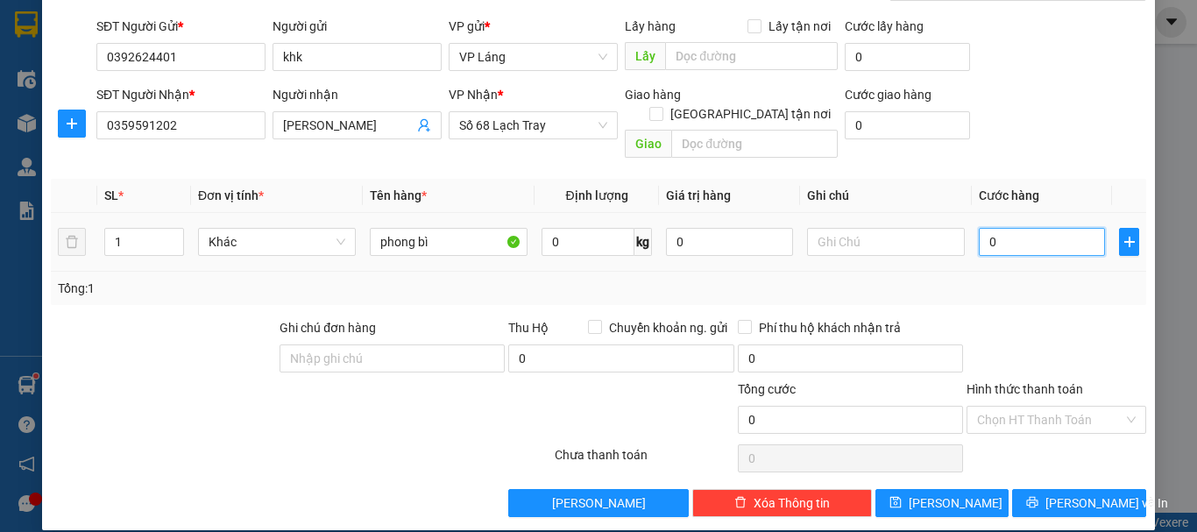
type input "03"
type input "3"
type input "030"
type input "30"
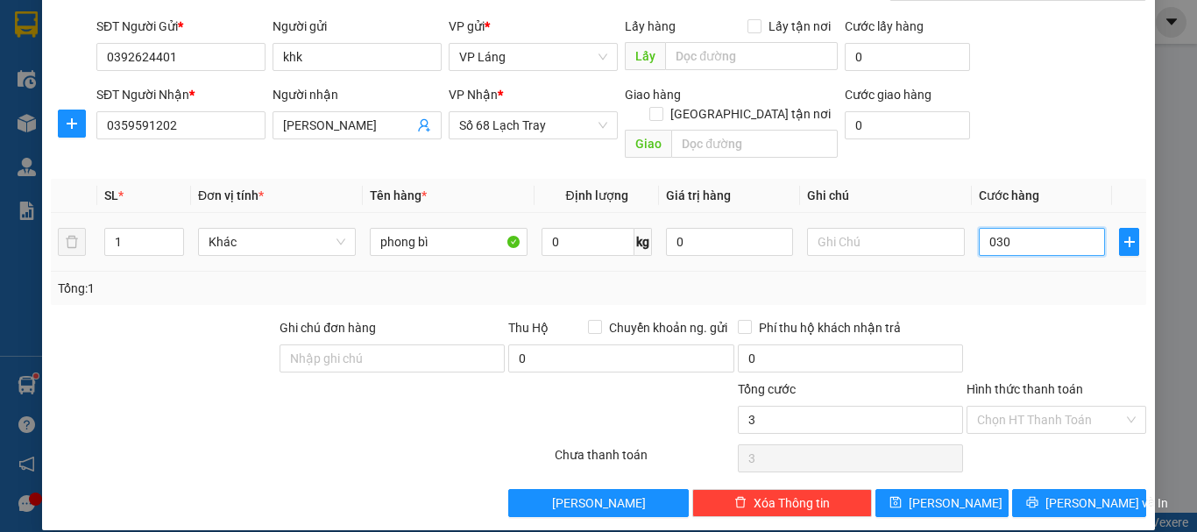
type input "30"
type input "0.300"
type input "300"
type input "03.000"
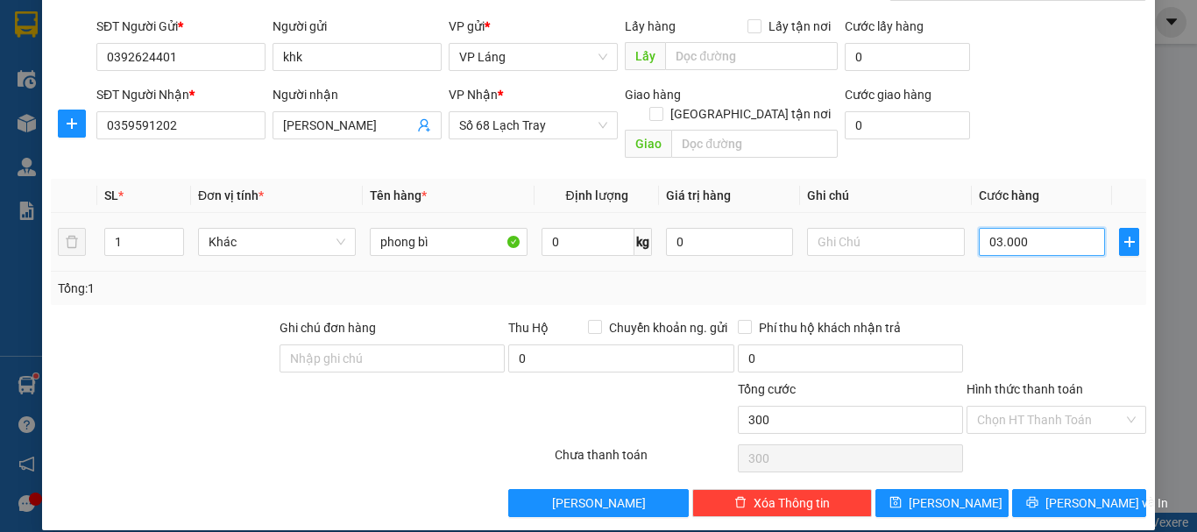
type input "3.000"
type input "0.300"
type input "300"
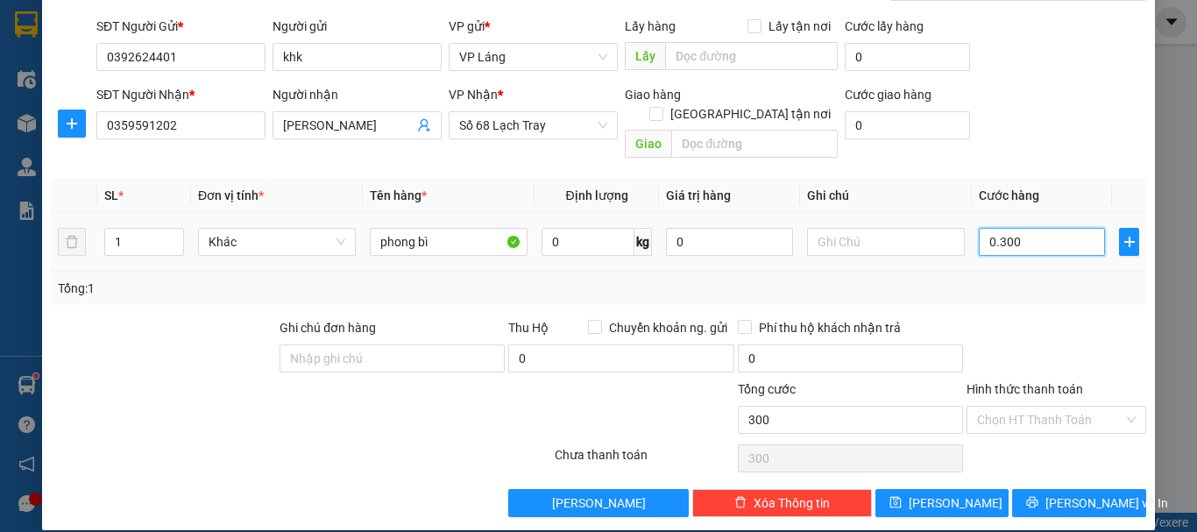
type input "030"
type input "30"
type input "03"
type input "3"
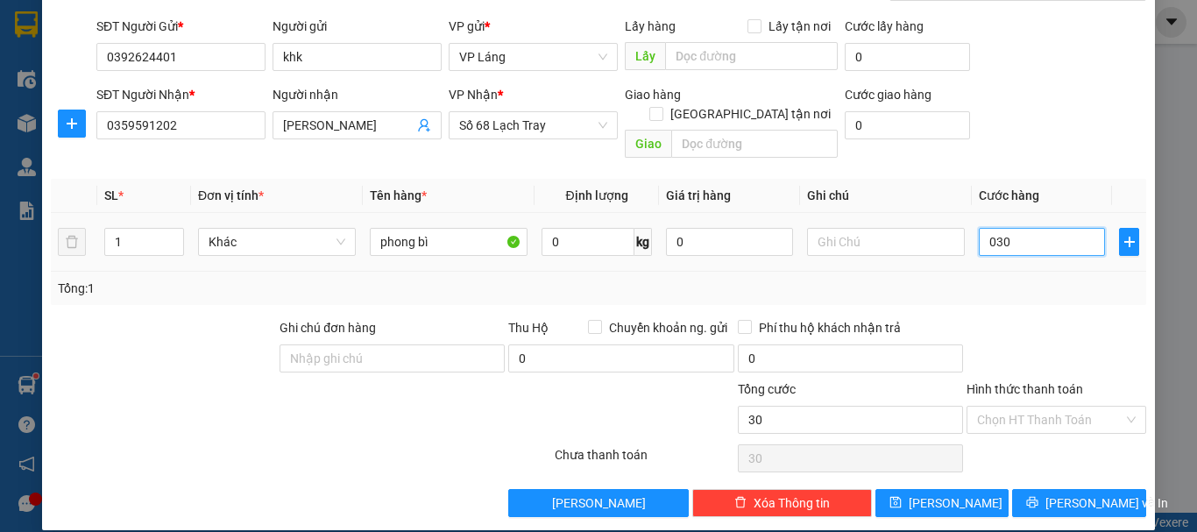
type input "3"
type input "0"
click at [979, 228] on input "0" at bounding box center [1042, 242] width 126 height 28
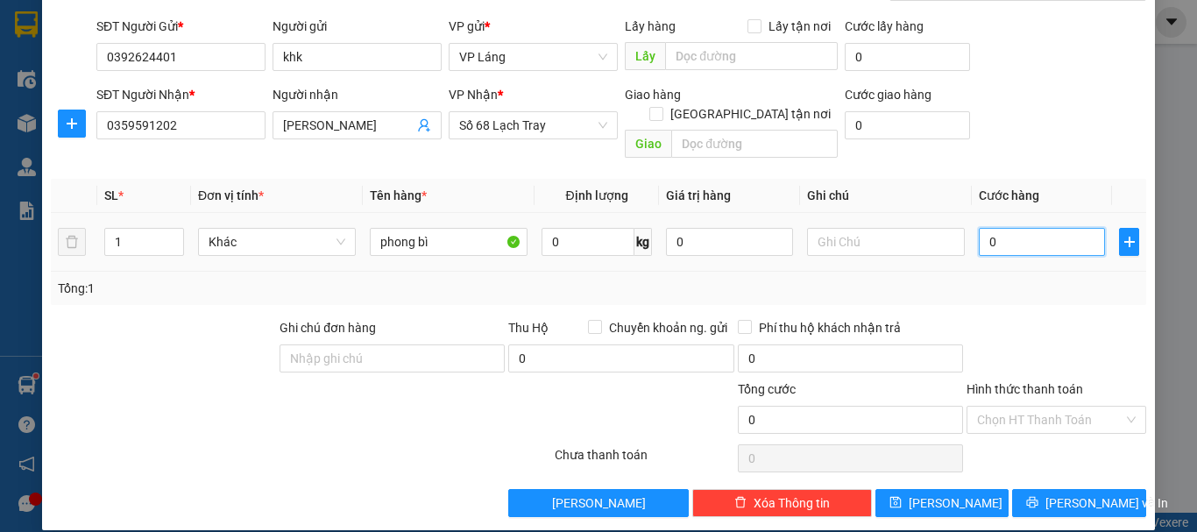
type input "30"
type input "300"
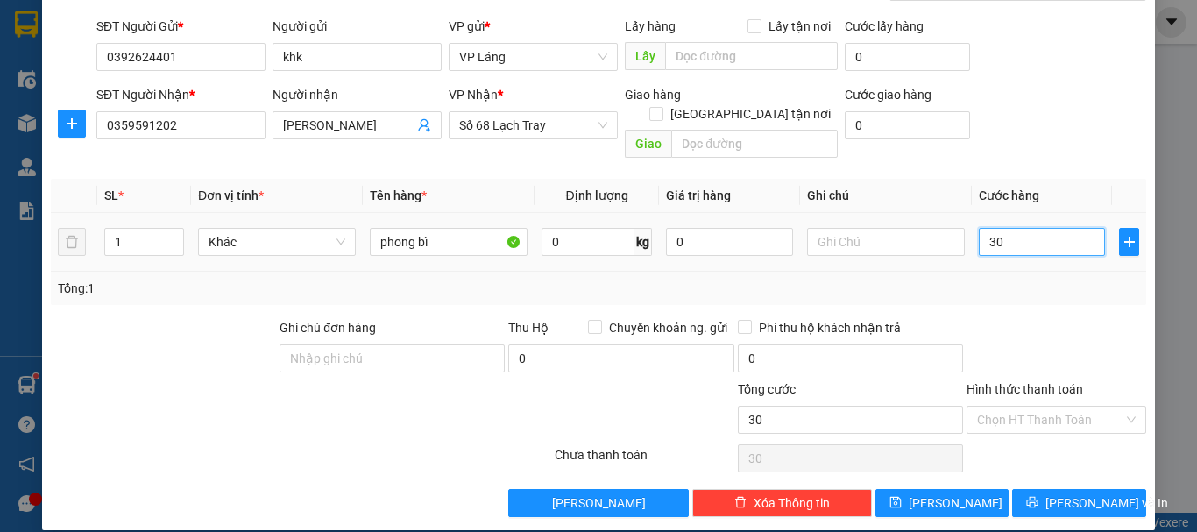
type input "300"
type input "3.000"
type input "30.000"
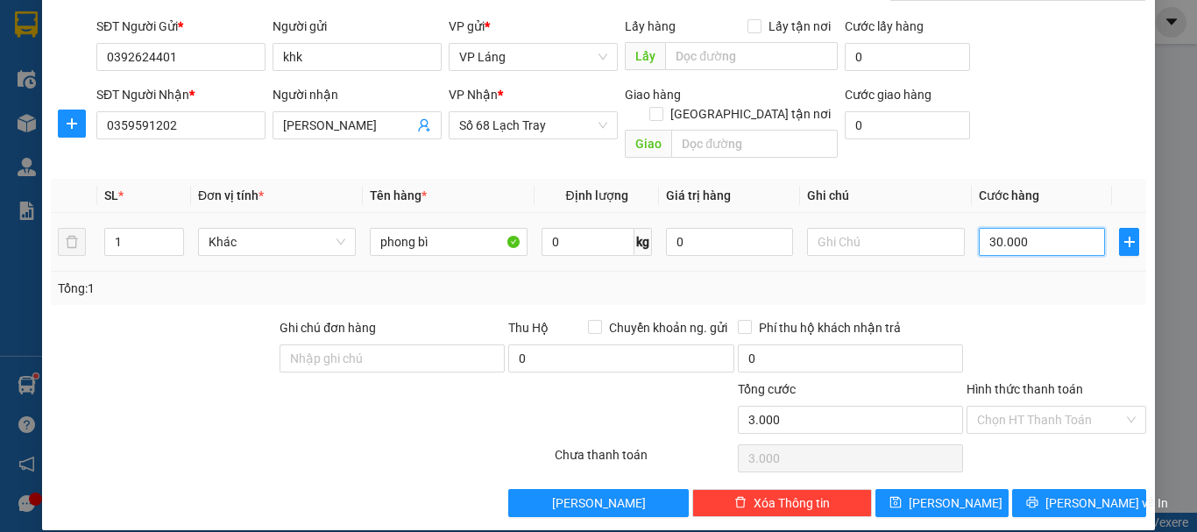
type input "30.000"
click at [1008, 279] on div "Tổng: 1" at bounding box center [598, 288] width 1081 height 19
click at [1057, 406] on input "Hình thức thanh toán" at bounding box center [1050, 419] width 146 height 26
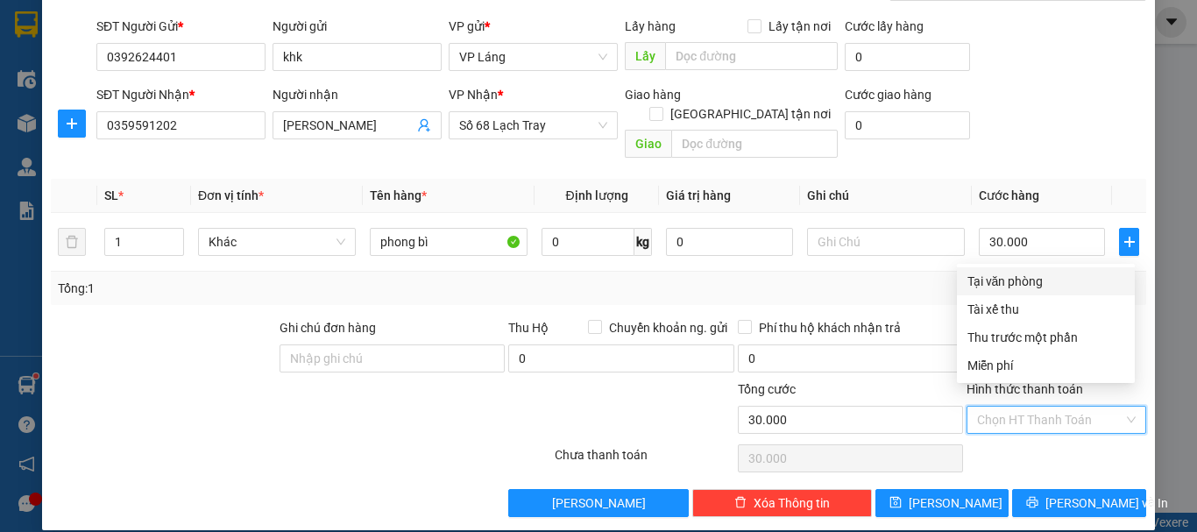
click at [1035, 279] on div "Tại văn phòng" at bounding box center [1045, 281] width 157 height 19
type input "0"
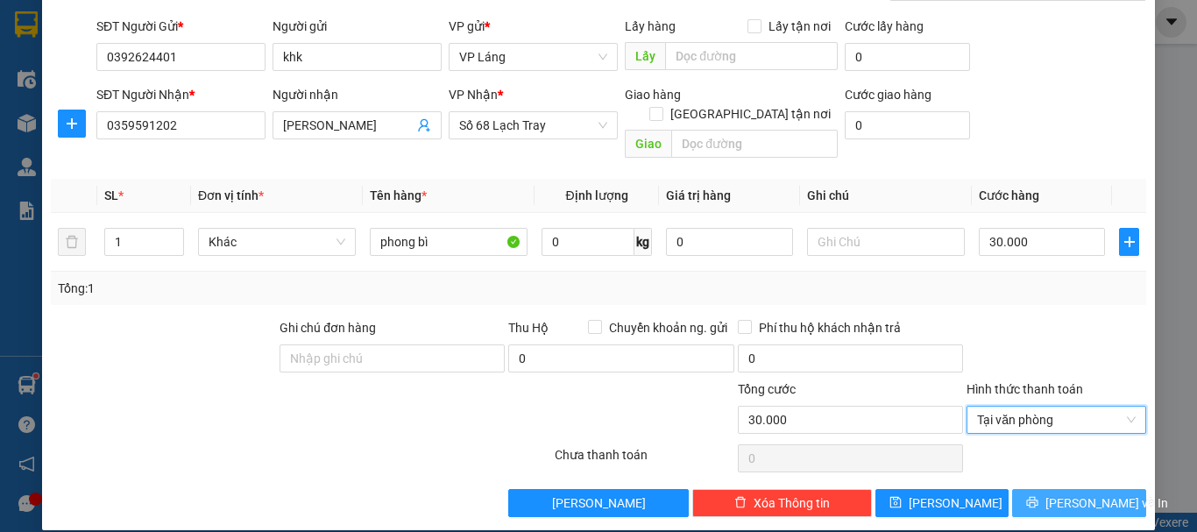
click at [1082, 493] on span "[PERSON_NAME] và In" at bounding box center [1106, 502] width 123 height 19
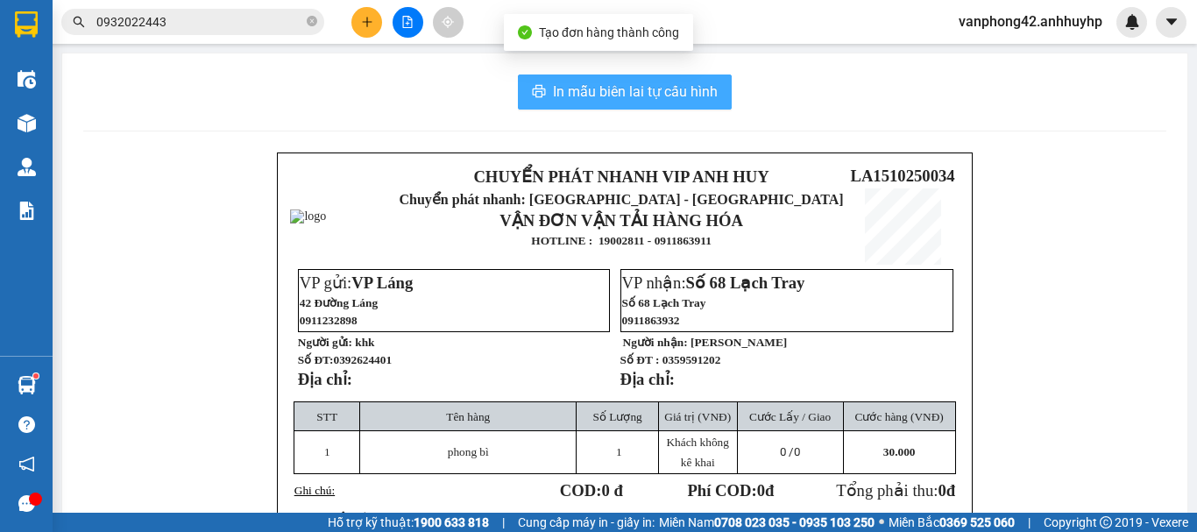
click at [682, 90] on span "In mẫu biên lai tự cấu hình" at bounding box center [635, 92] width 165 height 22
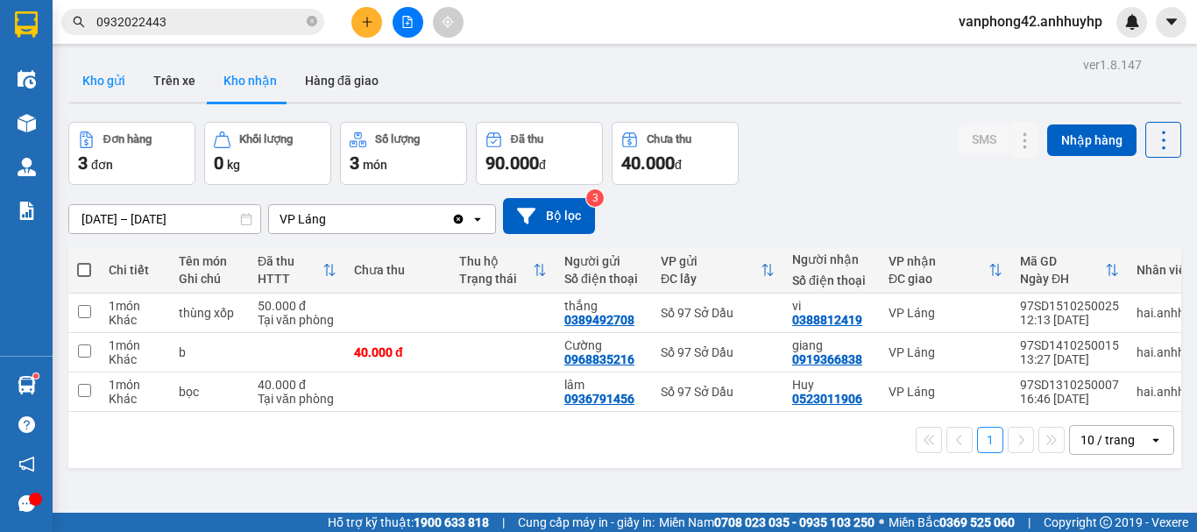
click at [107, 86] on button "Kho gửi" at bounding box center [103, 81] width 71 height 42
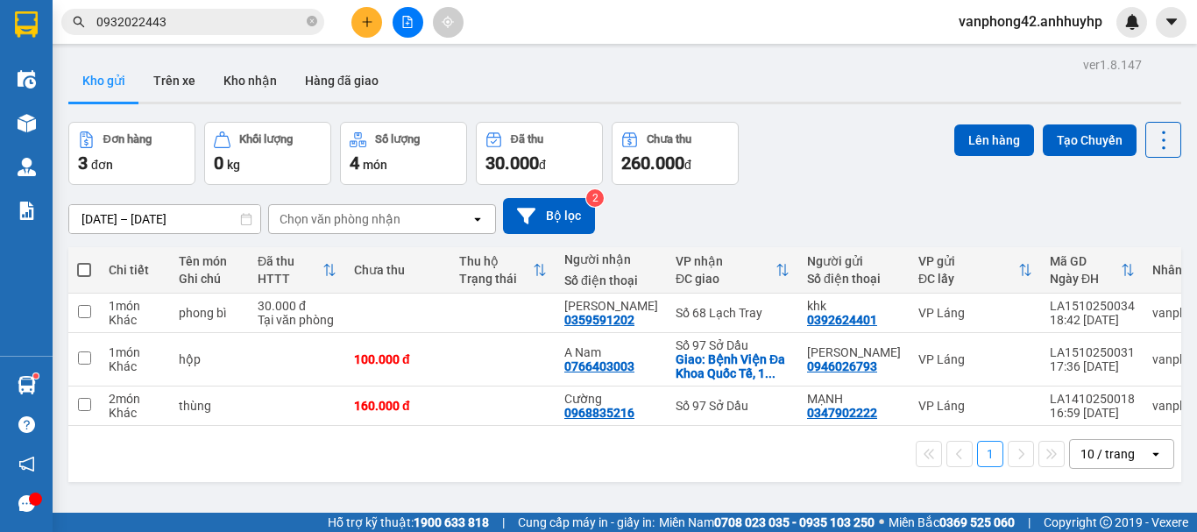
scroll to position [0, 85]
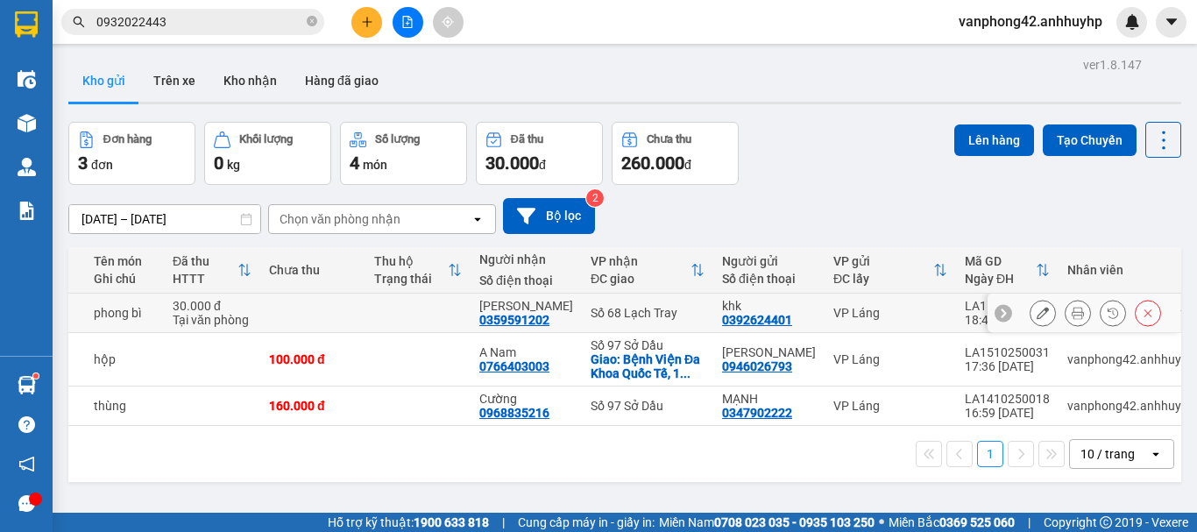
click at [965, 308] on div "LA1510250034" at bounding box center [1007, 306] width 85 height 14
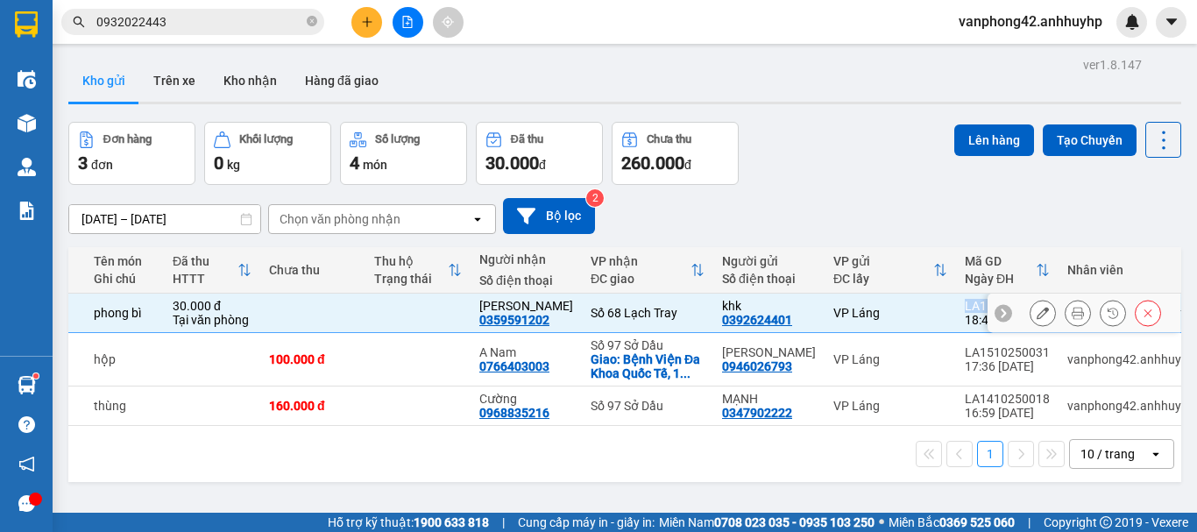
click at [965, 308] on div "LA1510250034" at bounding box center [1007, 306] width 85 height 14
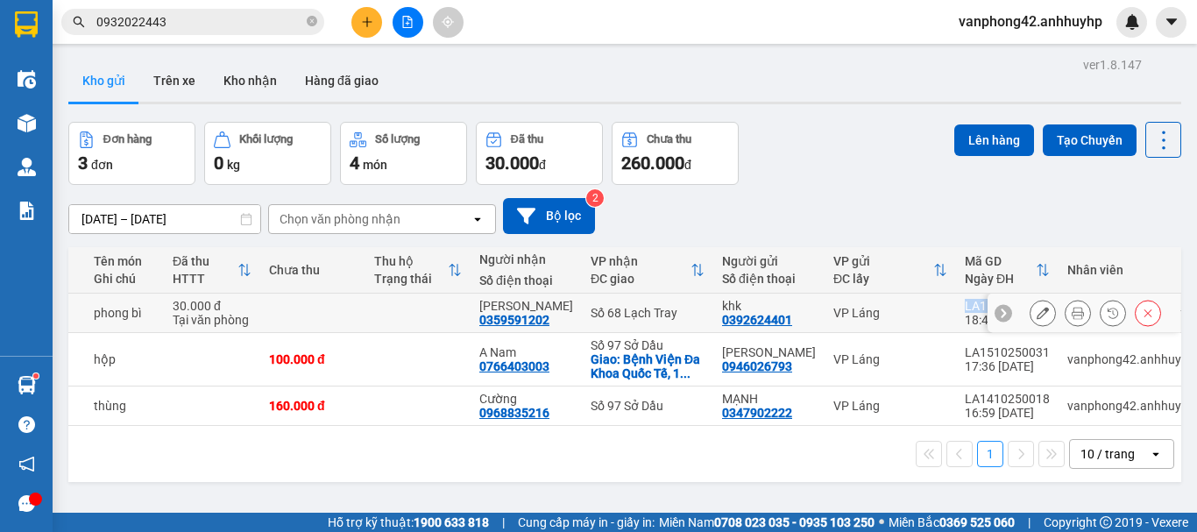
copy div "LA1510250034"
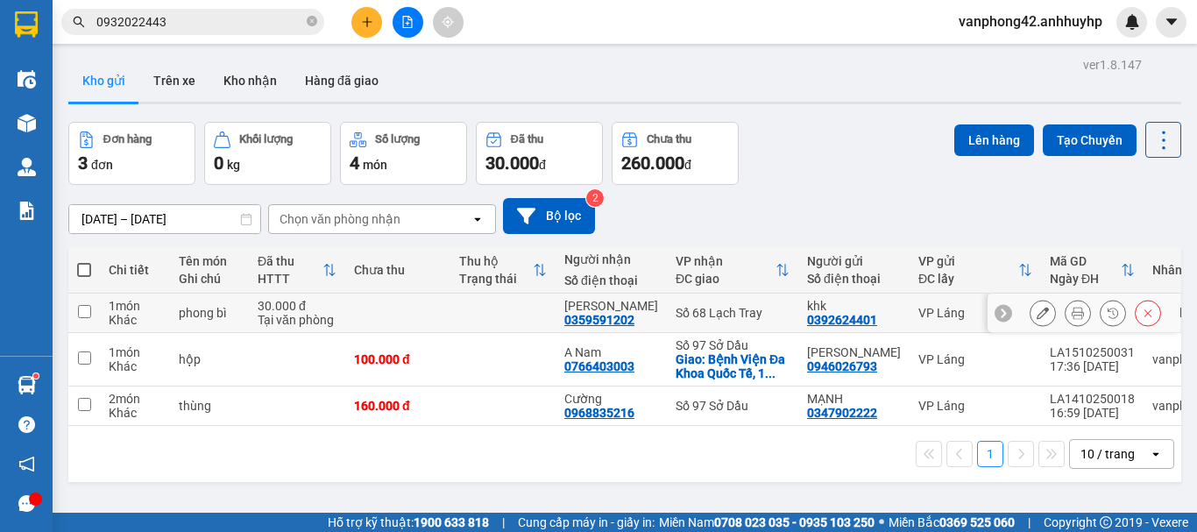
drag, startPoint x: 83, startPoint y: 312, endPoint x: 97, endPoint y: 329, distance: 22.4
click at [83, 313] on input "checkbox" at bounding box center [84, 311] width 13 height 13
checkbox input "true"
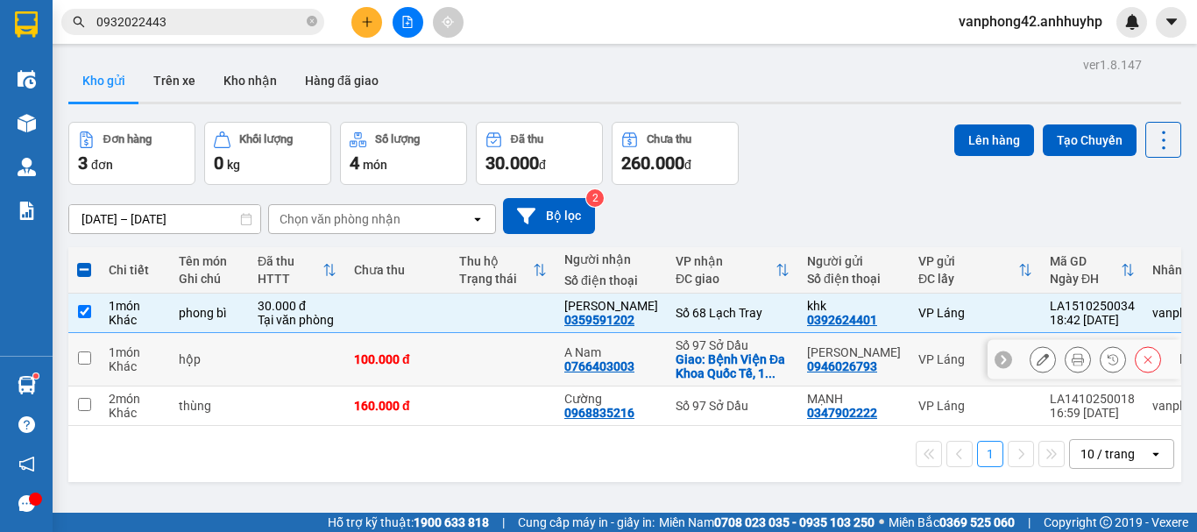
click at [93, 351] on td at bounding box center [84, 359] width 32 height 53
checkbox input "true"
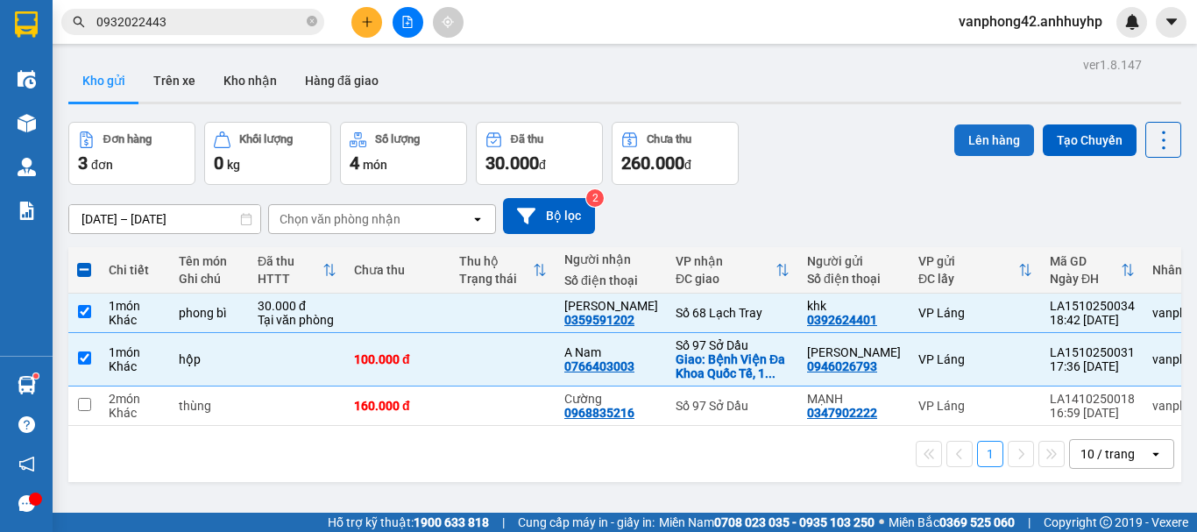
click at [954, 146] on button "Lên hàng" at bounding box center [994, 140] width 80 height 32
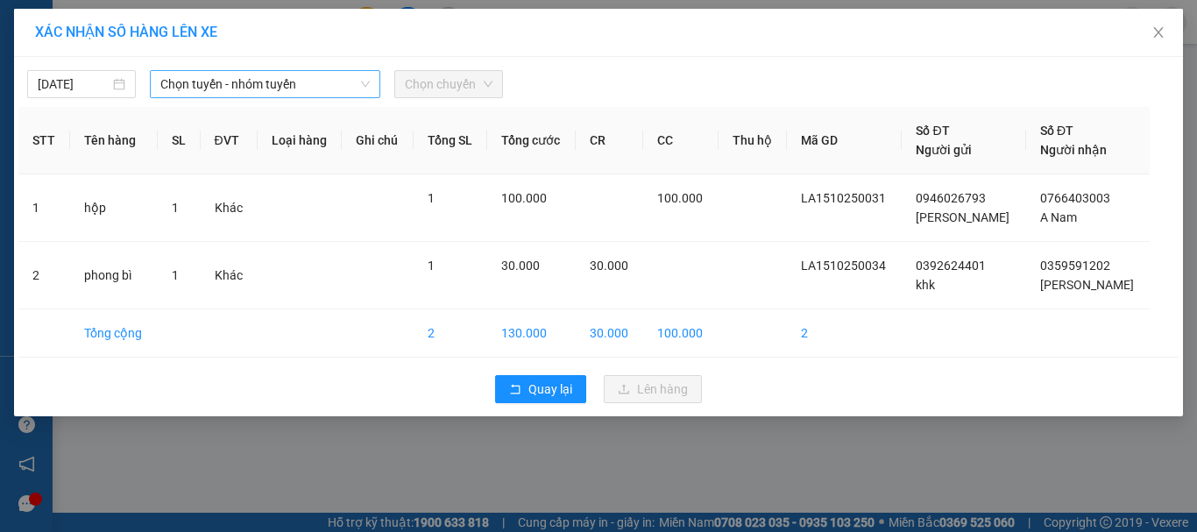
click at [313, 90] on span "Chọn tuyến - nhóm tuyến" at bounding box center [264, 84] width 209 height 26
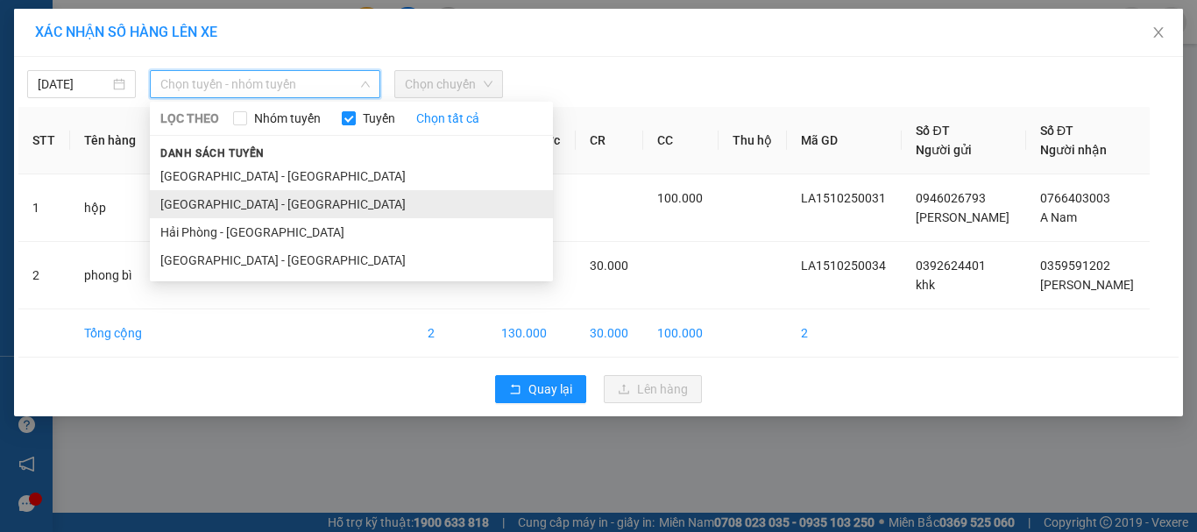
click at [313, 211] on li "[GEOGRAPHIC_DATA] - [GEOGRAPHIC_DATA]" at bounding box center [351, 204] width 403 height 28
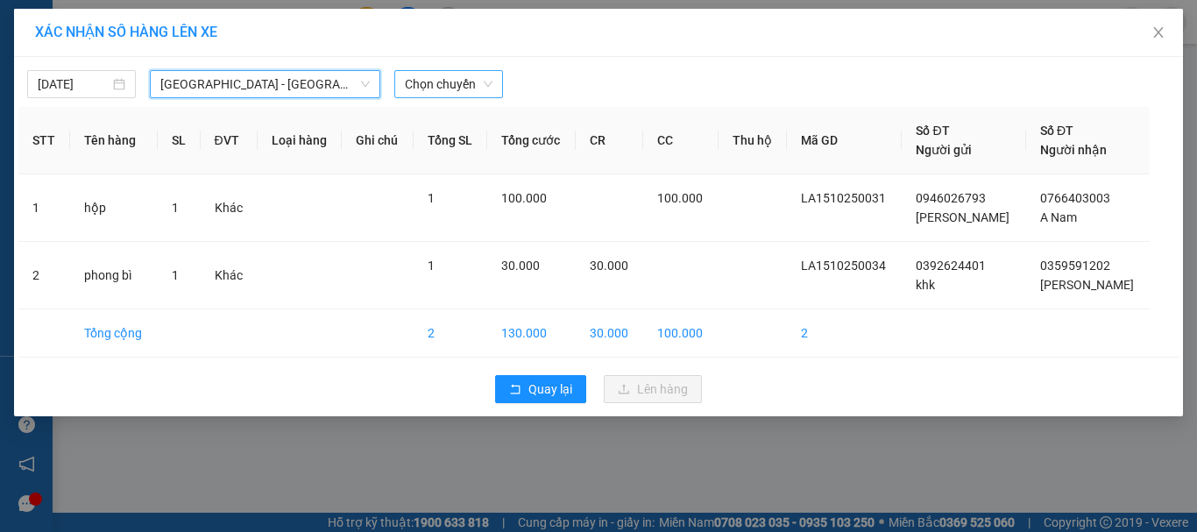
click at [423, 88] on span "Chọn chuyến" at bounding box center [449, 84] width 88 height 26
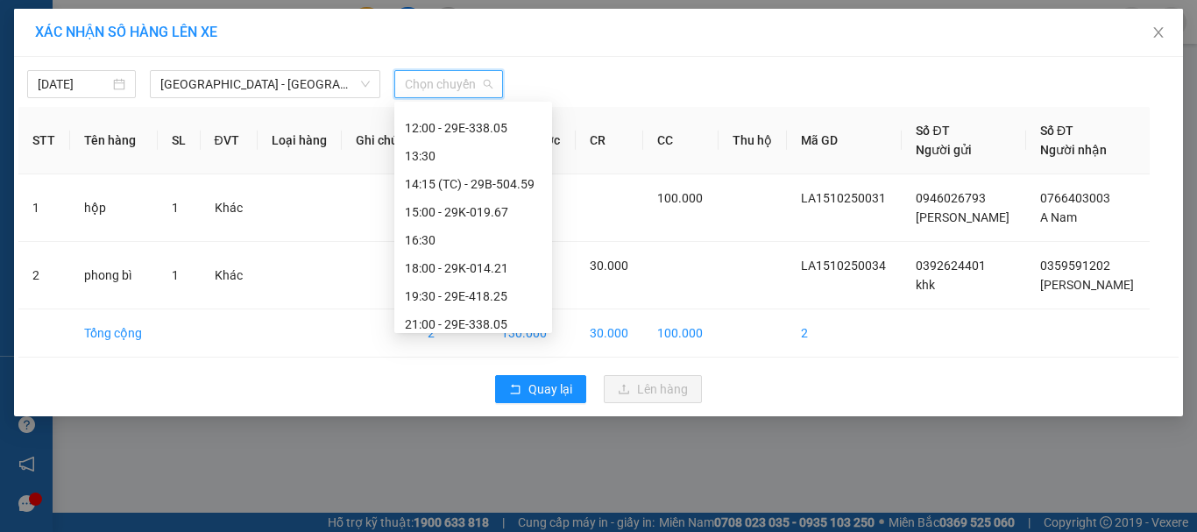
scroll to position [224, 0]
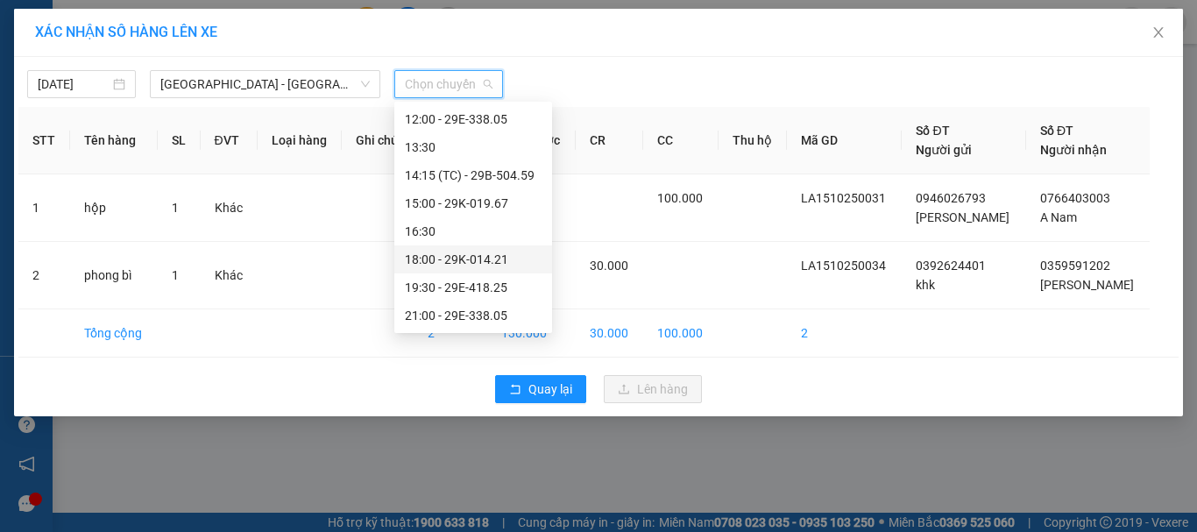
click at [455, 257] on div "18:00 - 29K-014.21" at bounding box center [473, 259] width 137 height 19
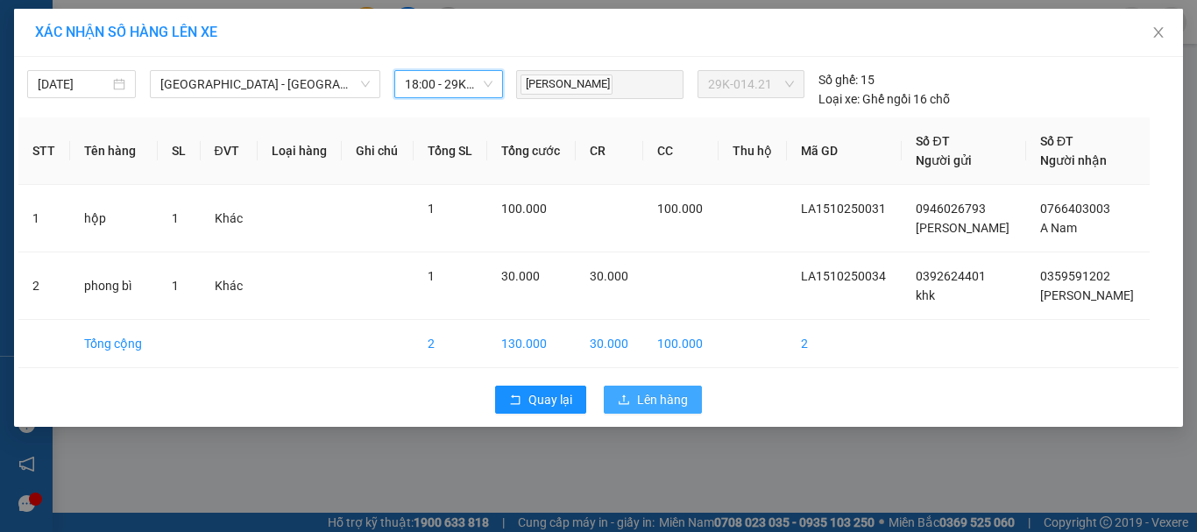
click at [635, 406] on button "Lên hàng" at bounding box center [653, 399] width 98 height 28
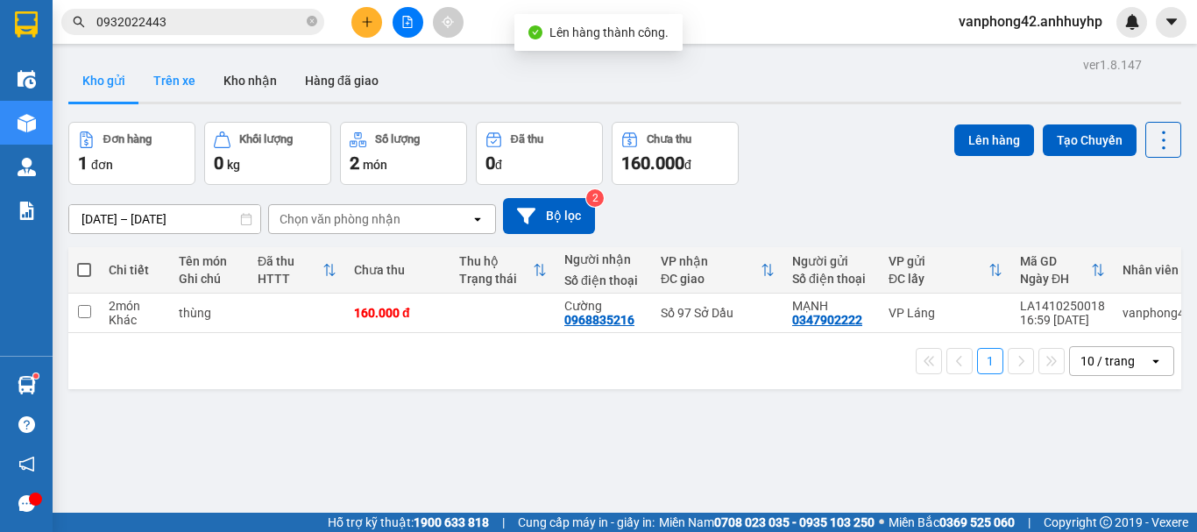
click at [194, 75] on button "Trên xe" at bounding box center [174, 81] width 70 height 42
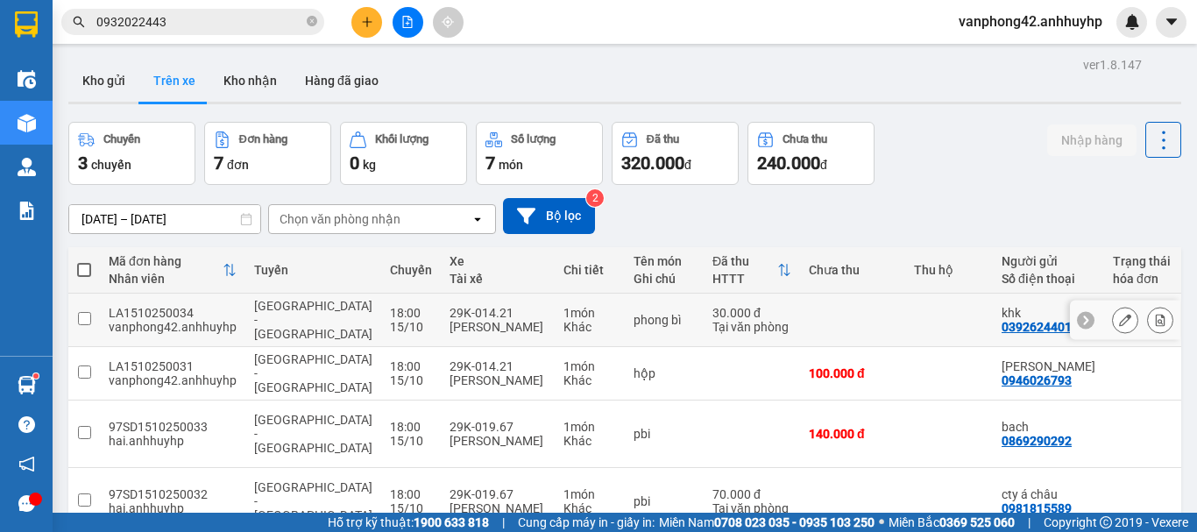
click at [449, 306] on div "29K-014.21" at bounding box center [497, 313] width 96 height 14
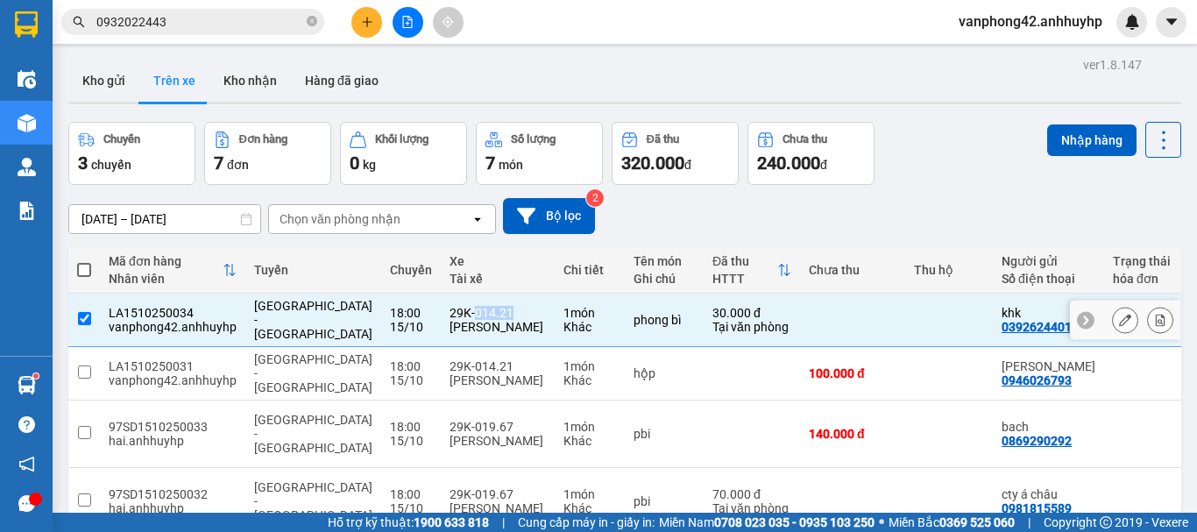
click at [449, 306] on div "29K-014.21" at bounding box center [497, 313] width 96 height 14
checkbox input "false"
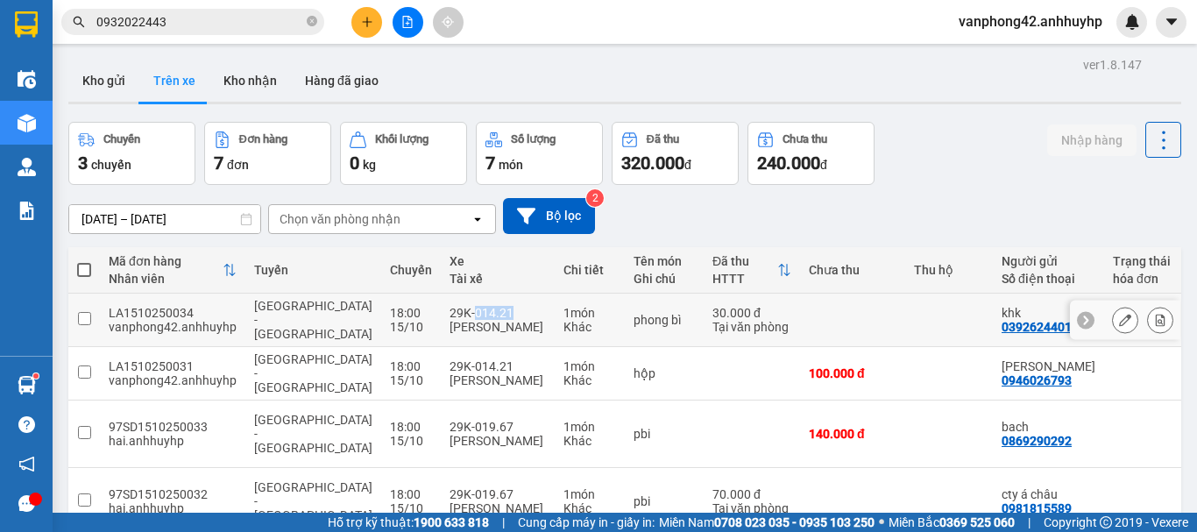
copy div "014.21"
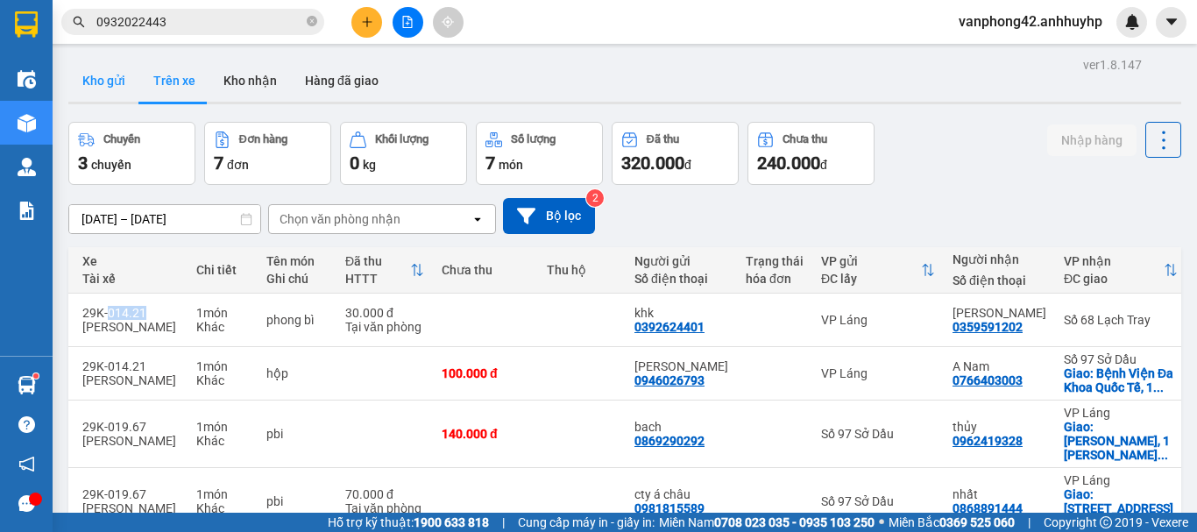
click at [117, 78] on button "Kho gửi" at bounding box center [103, 81] width 71 height 42
